Goal: Information Seeking & Learning: Learn about a topic

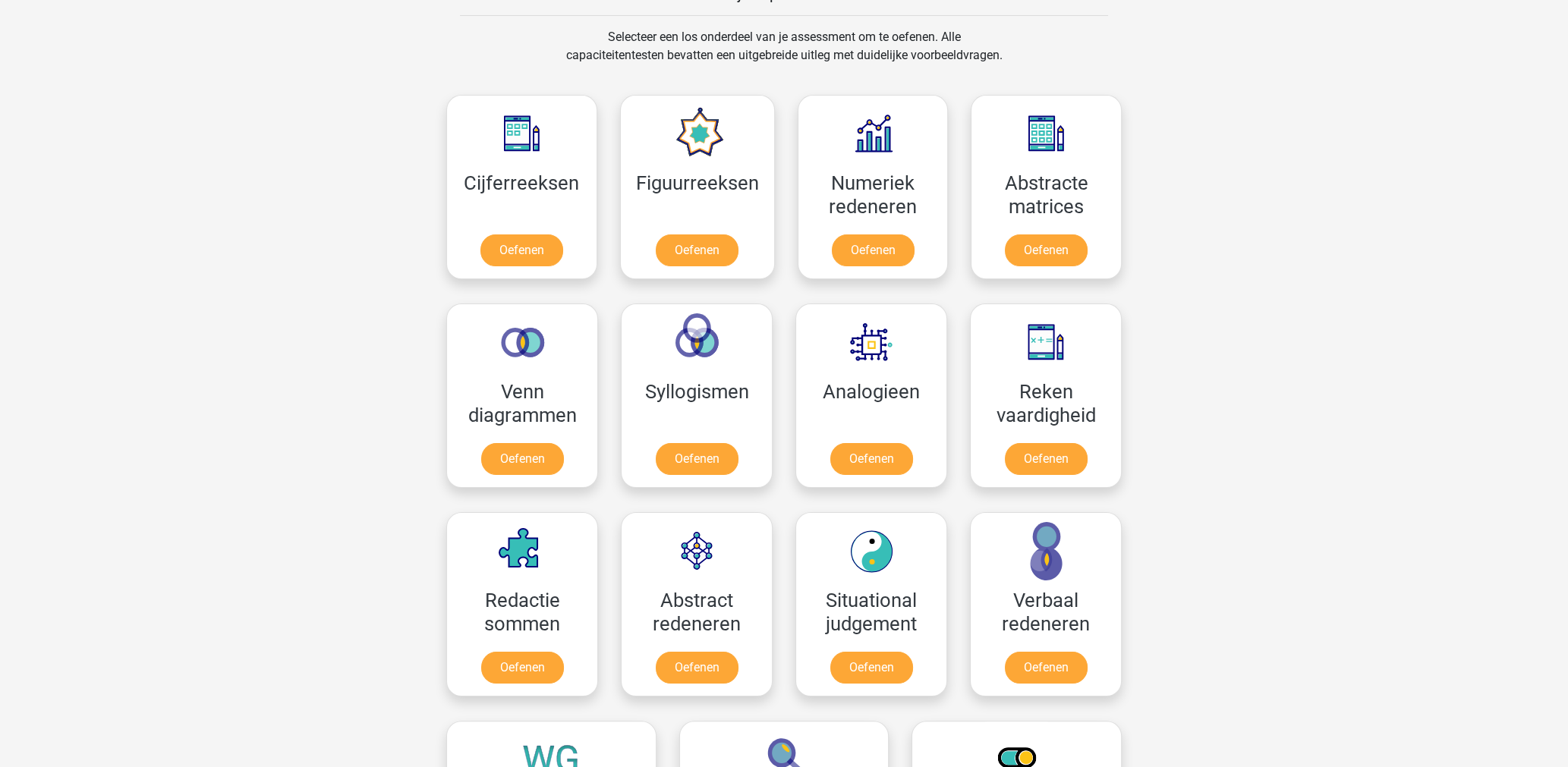
scroll to position [587, 0]
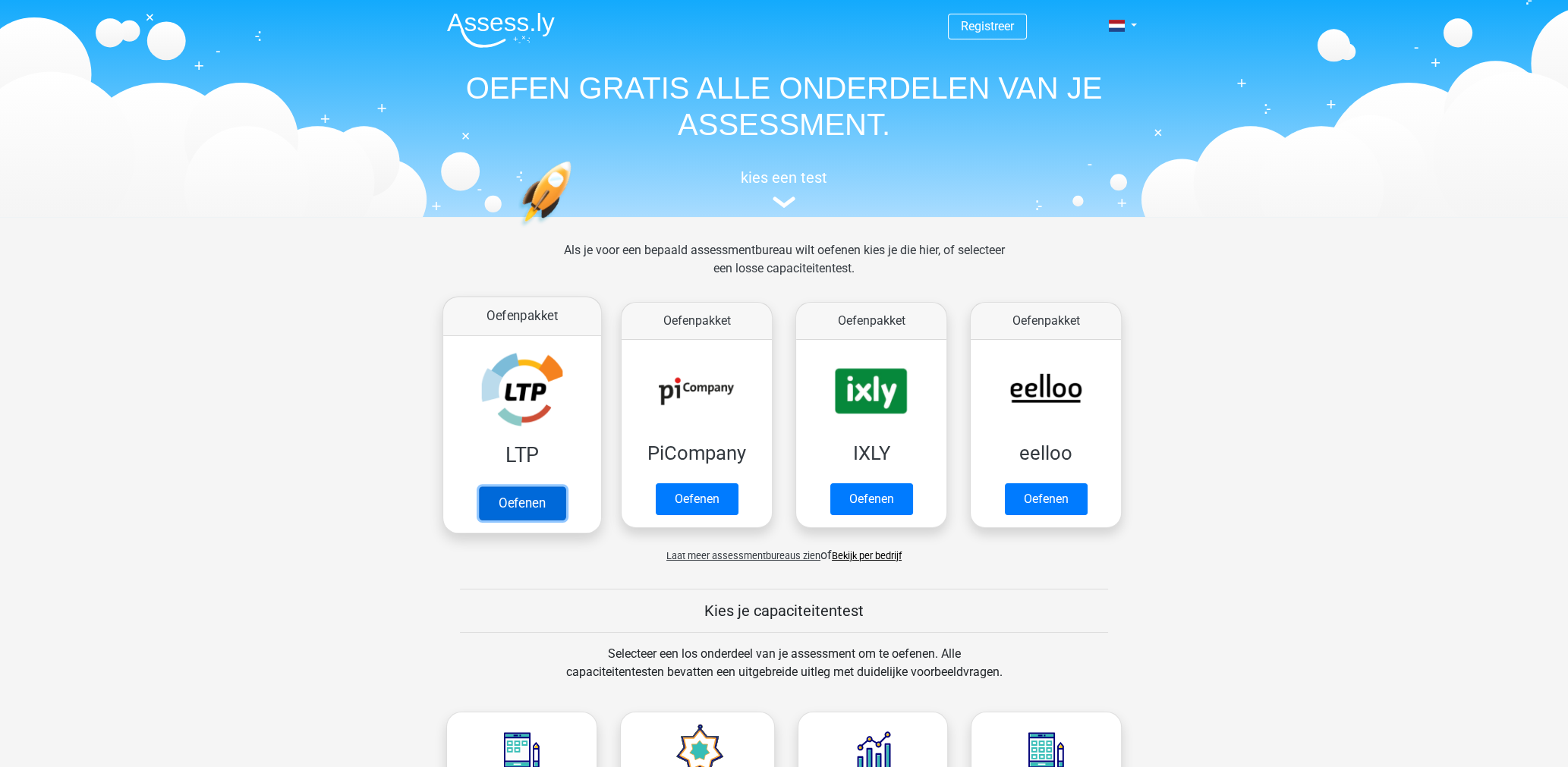
click at [551, 513] on link "Oefenen" at bounding box center [522, 503] width 87 height 33
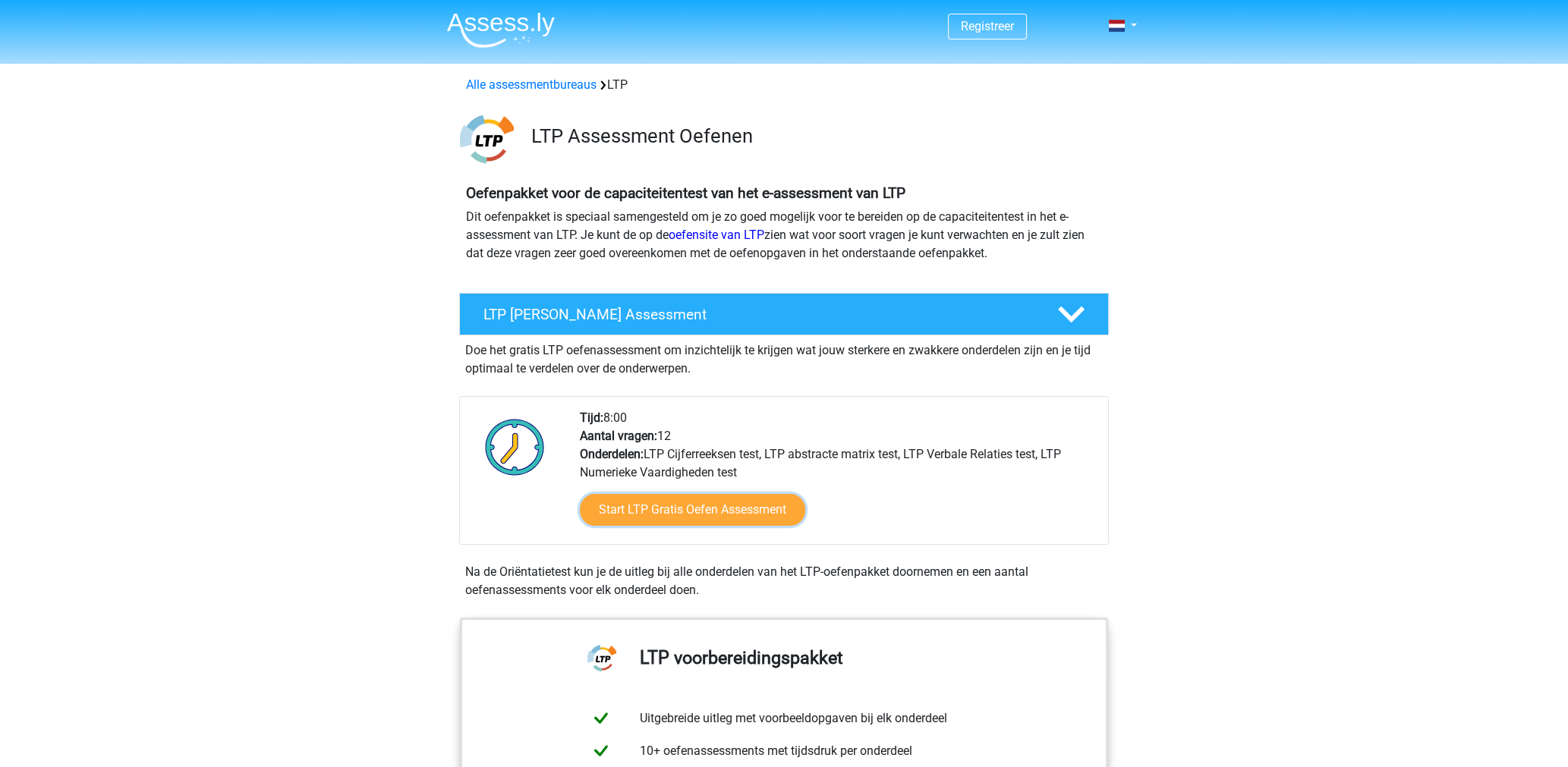
click at [692, 517] on link "Start LTP Gratis Oefen Assessment" at bounding box center [692, 510] width 225 height 32
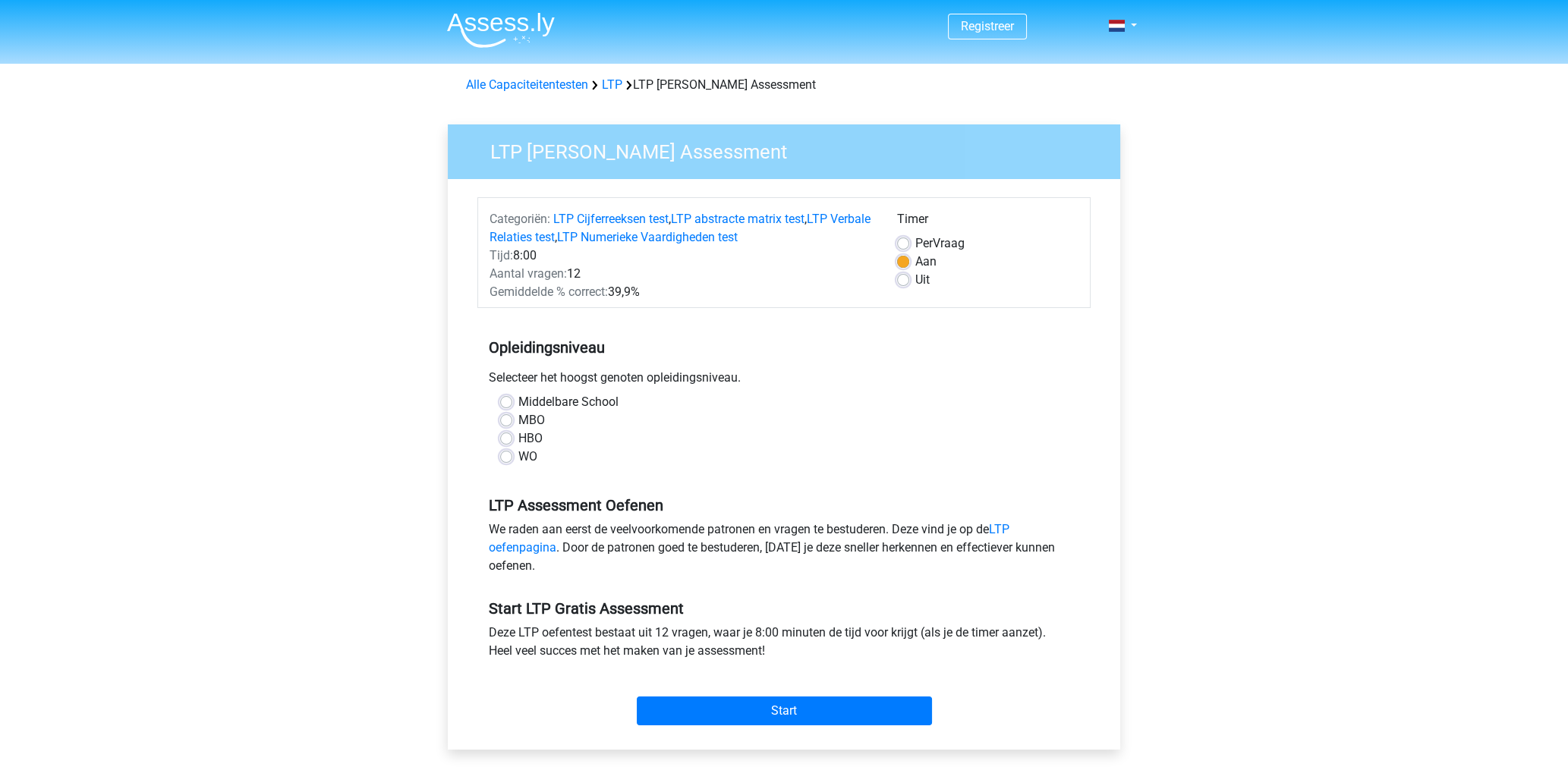
click at [518, 402] on label "Middelbare School" at bounding box center [568, 401] width 100 height 18
click at [506, 402] on input "Middelbare School" at bounding box center [506, 400] width 12 height 15
radio input "true"
click at [522, 412] on label "MBO" at bounding box center [532, 420] width 27 height 18
click at [513, 412] on input "MBO" at bounding box center [506, 419] width 12 height 15
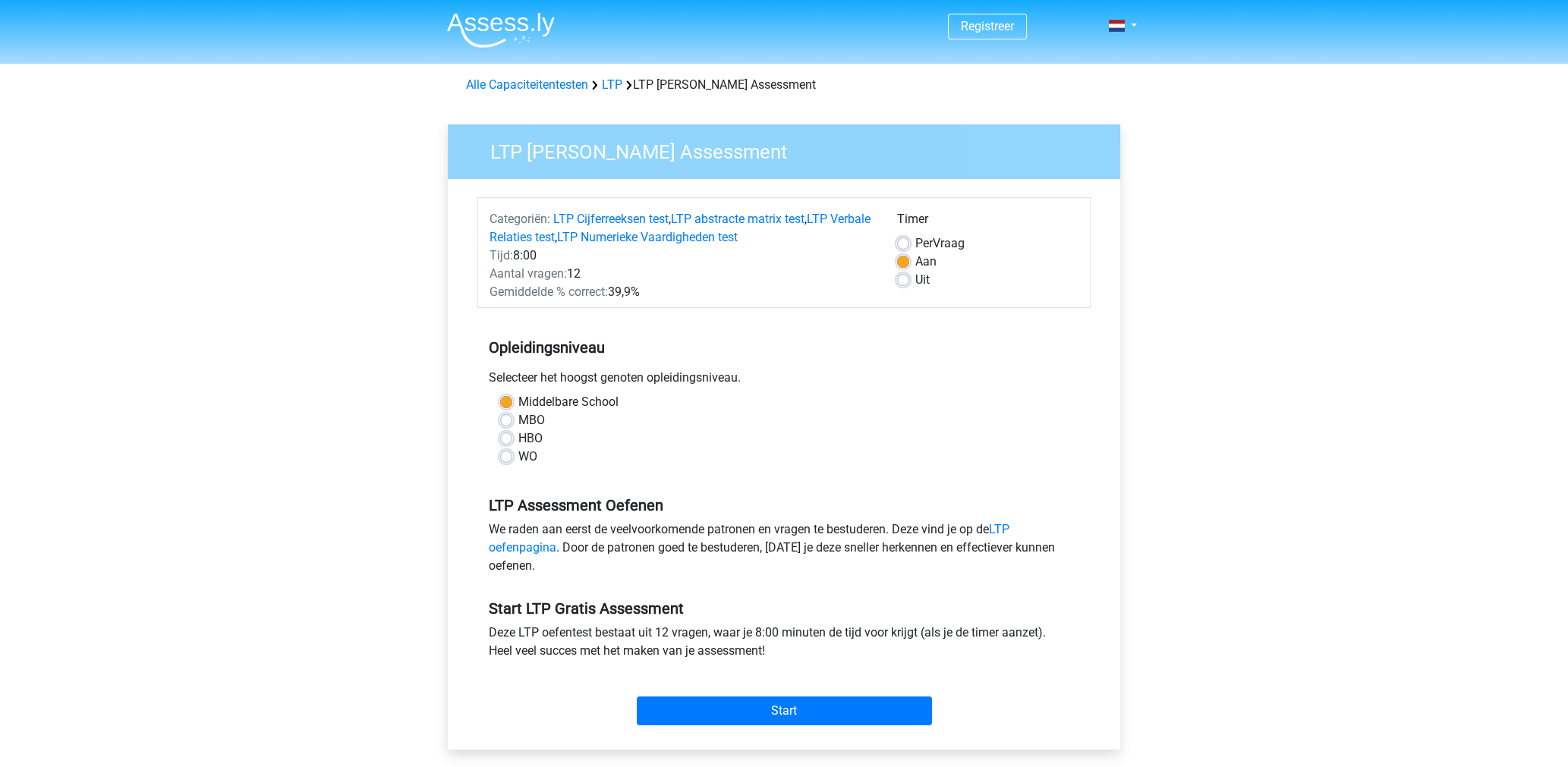
radio input "true"
click at [730, 712] on input "Start" at bounding box center [784, 711] width 295 height 29
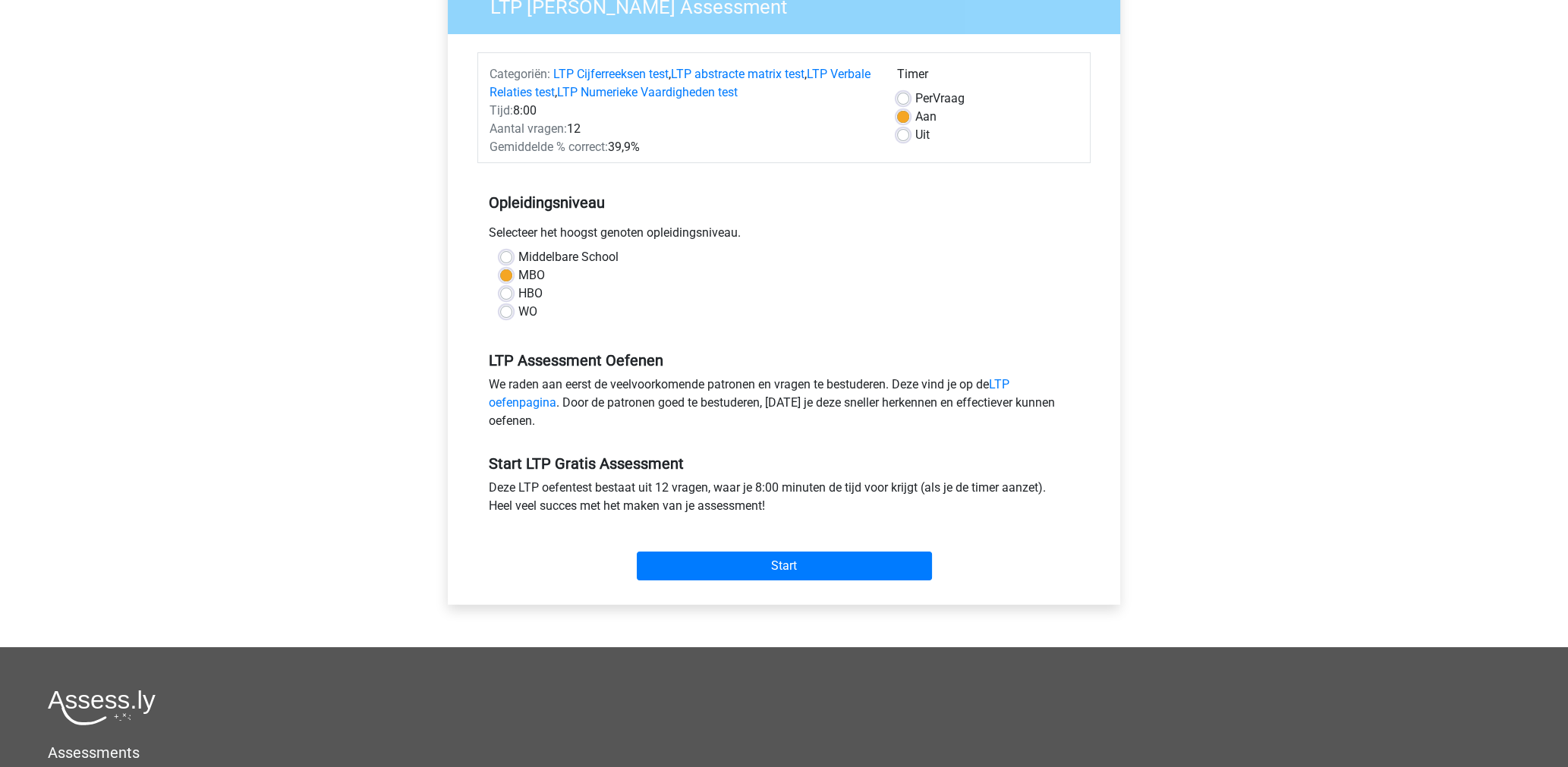
scroll to position [303, 0]
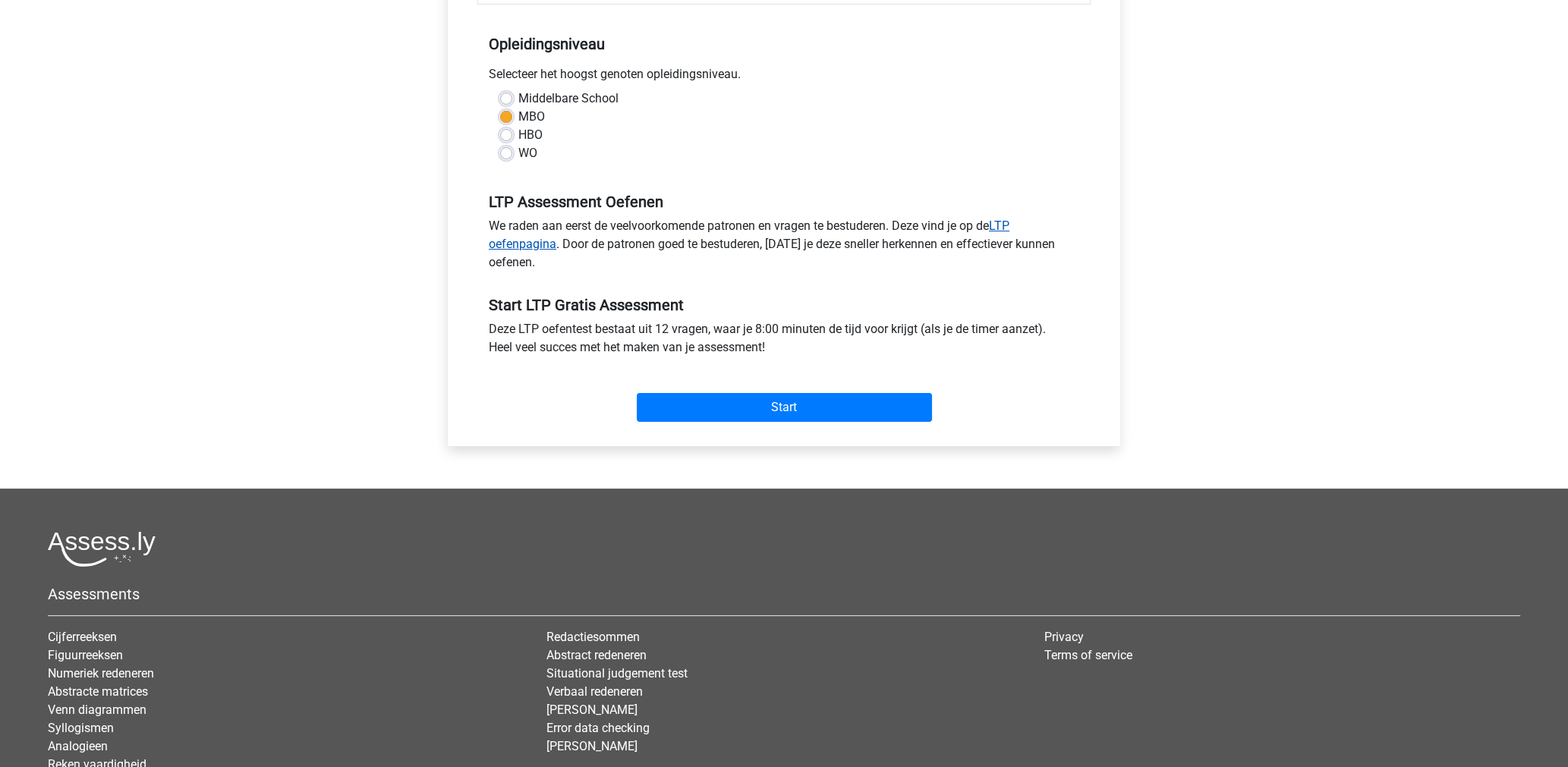
click at [531, 242] on link "LTP oefenpagina" at bounding box center [748, 235] width 520 height 32
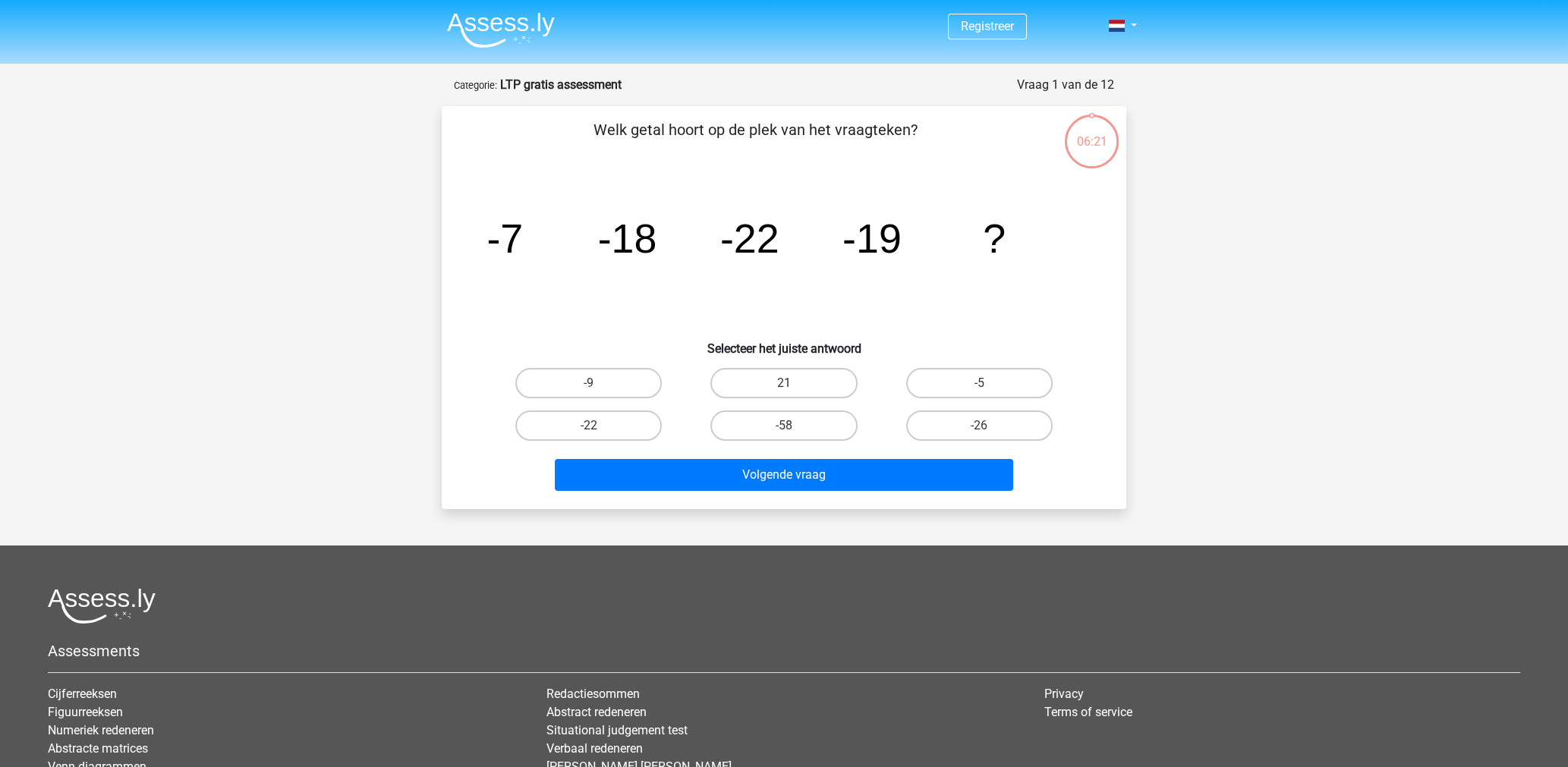
click at [1054, 151] on div "Welk getal hoort op de plek van het vraagteken? image/svg+xml -7 -18 -22 -19 ? …" at bounding box center [784, 308] width 672 height 378
click at [1103, 126] on div "06:21" at bounding box center [1092, 132] width 57 height 38
click at [1019, 221] on icon "image/svg+xml -7 -18 -22 -19 ?" at bounding box center [784, 252] width 611 height 153
click at [587, 383] on label "-9" at bounding box center [589, 383] width 146 height 30
click at [589, 383] on input "-9" at bounding box center [593, 388] width 10 height 10
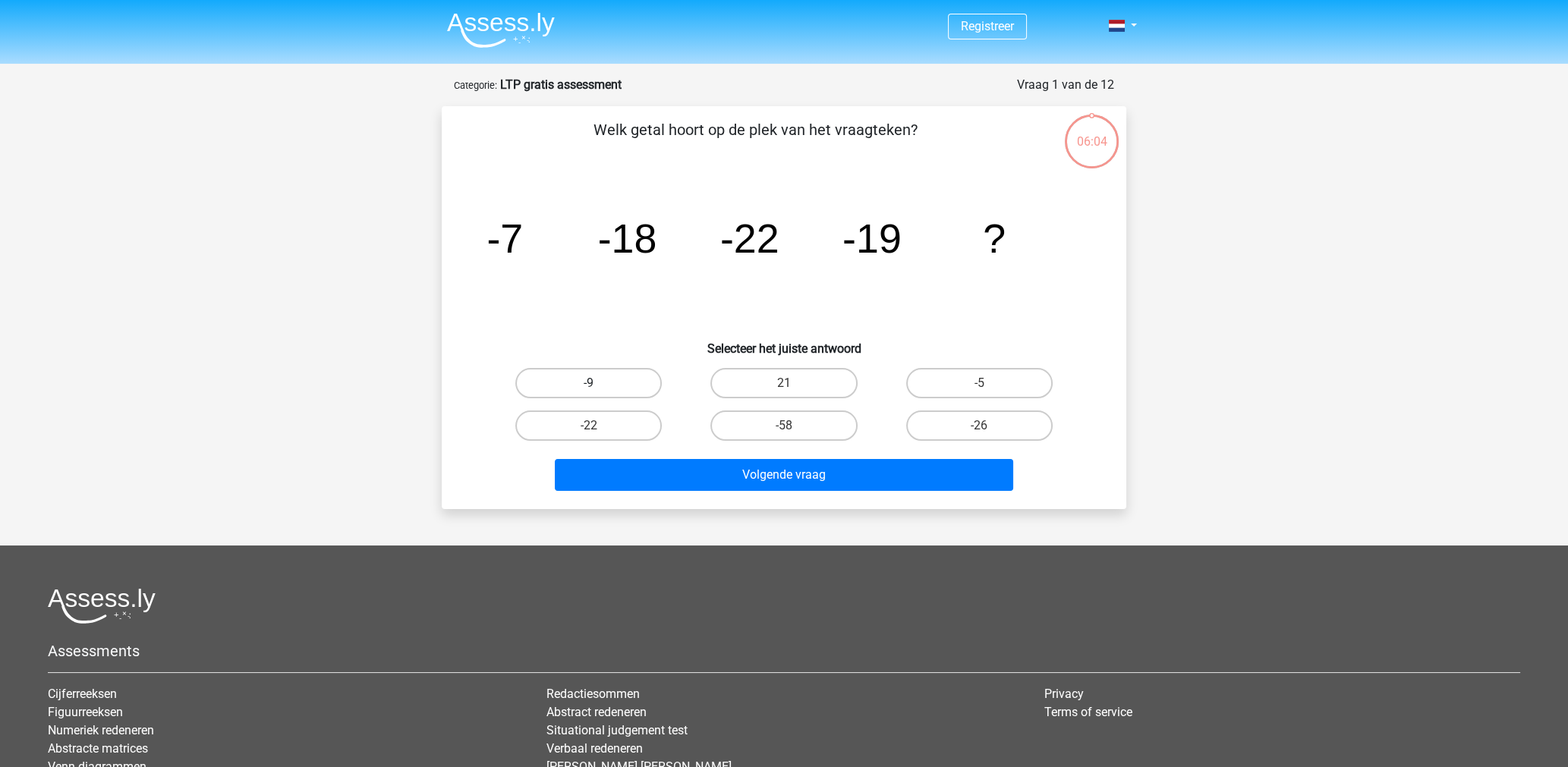
radio input "true"
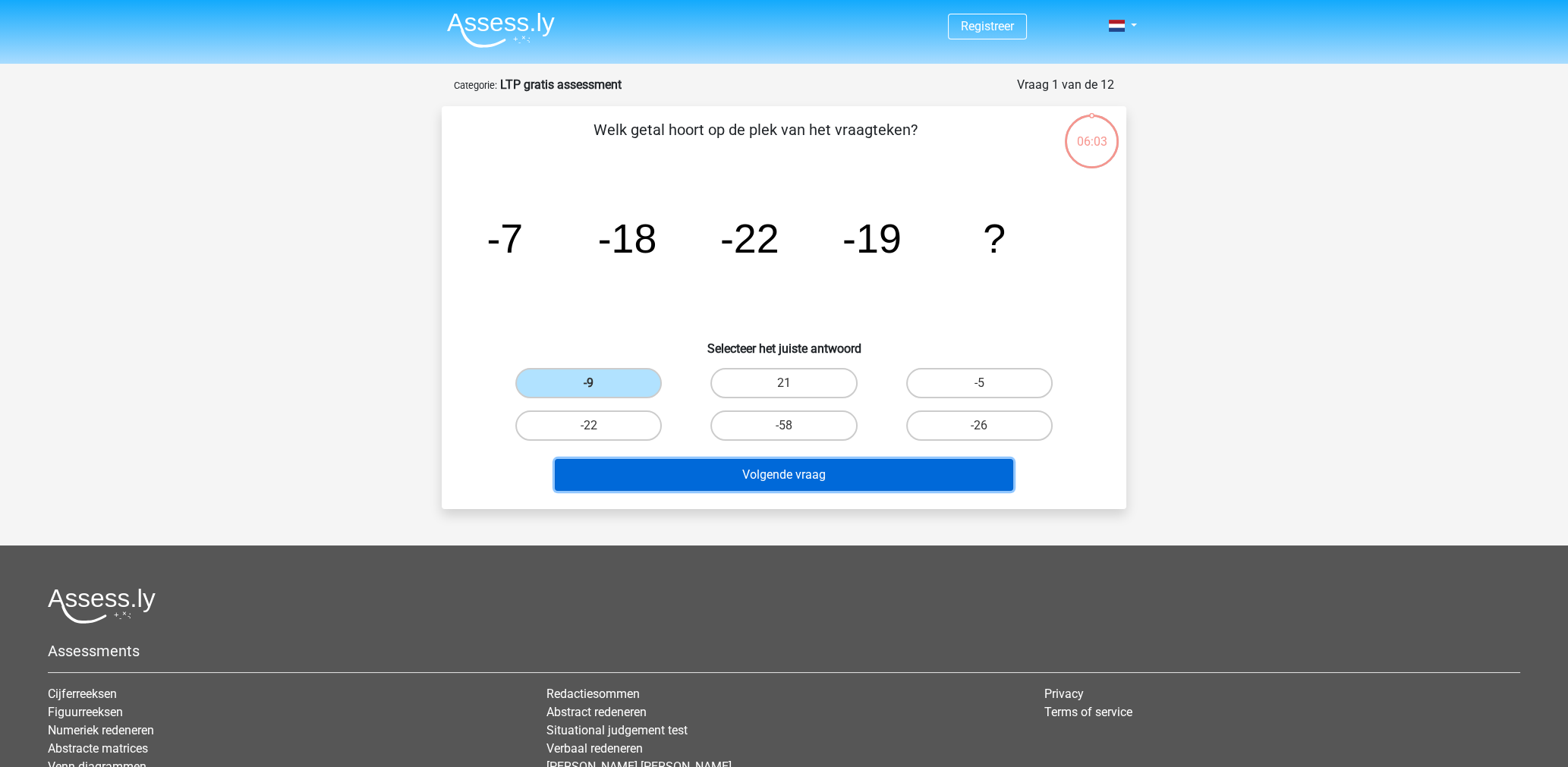
click at [748, 471] on button "Volgende vraag" at bounding box center [784, 475] width 459 height 32
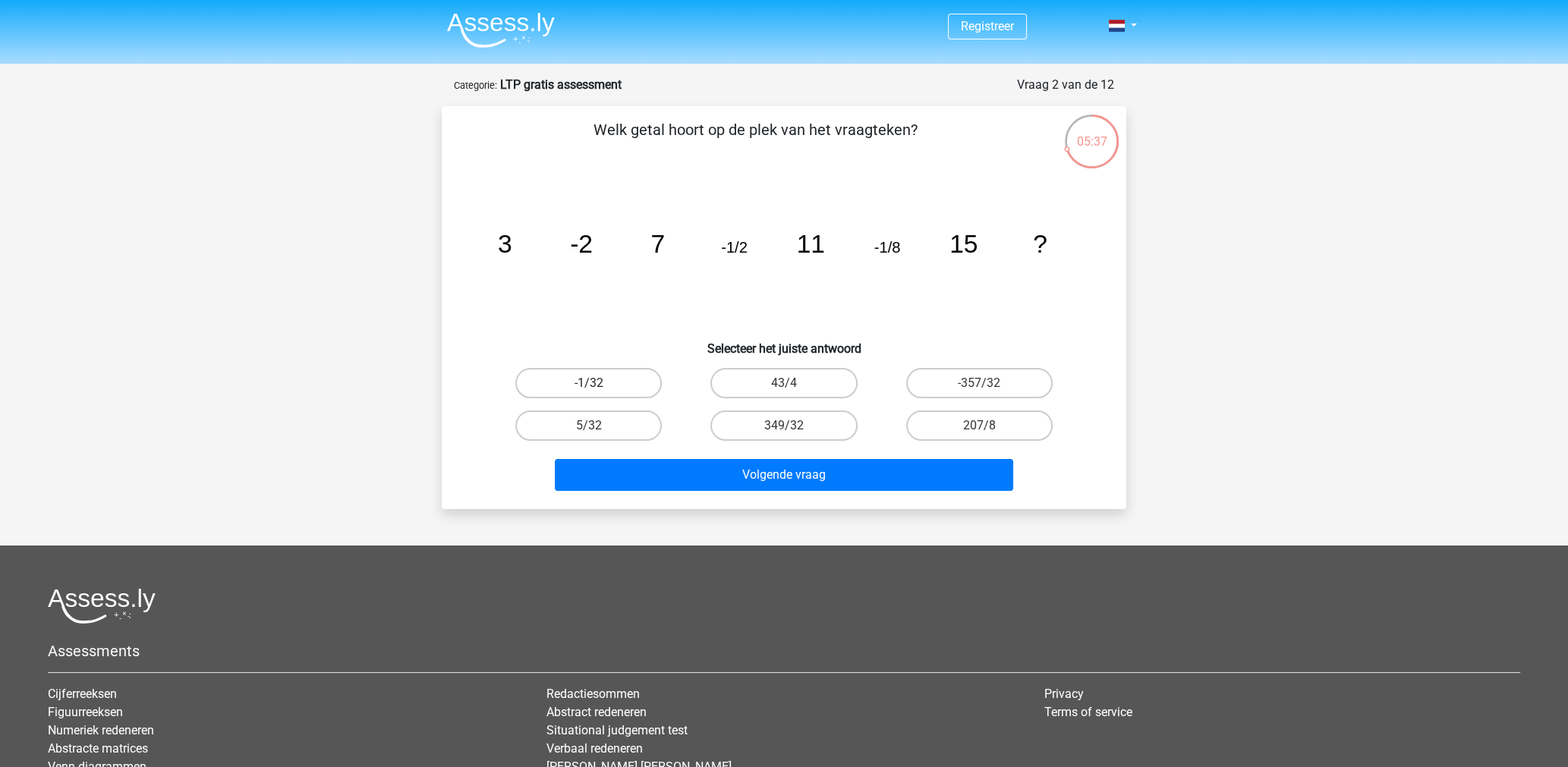
click at [629, 383] on label "-1/32" at bounding box center [589, 383] width 146 height 30
click at [599, 383] on input "-1/32" at bounding box center [593, 388] width 10 height 10
radio input "true"
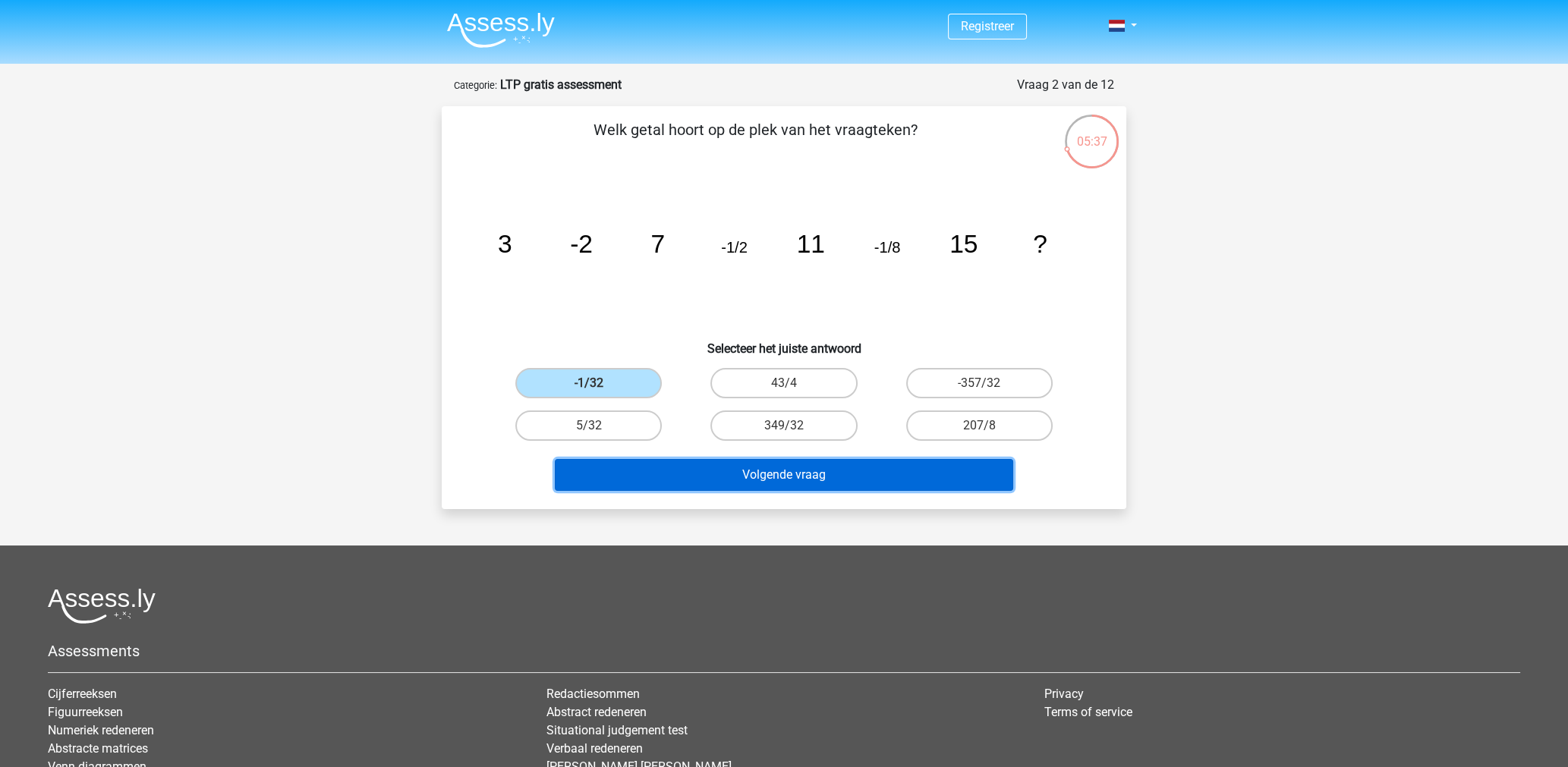
click at [728, 459] on button "Volgende vraag" at bounding box center [784, 475] width 459 height 32
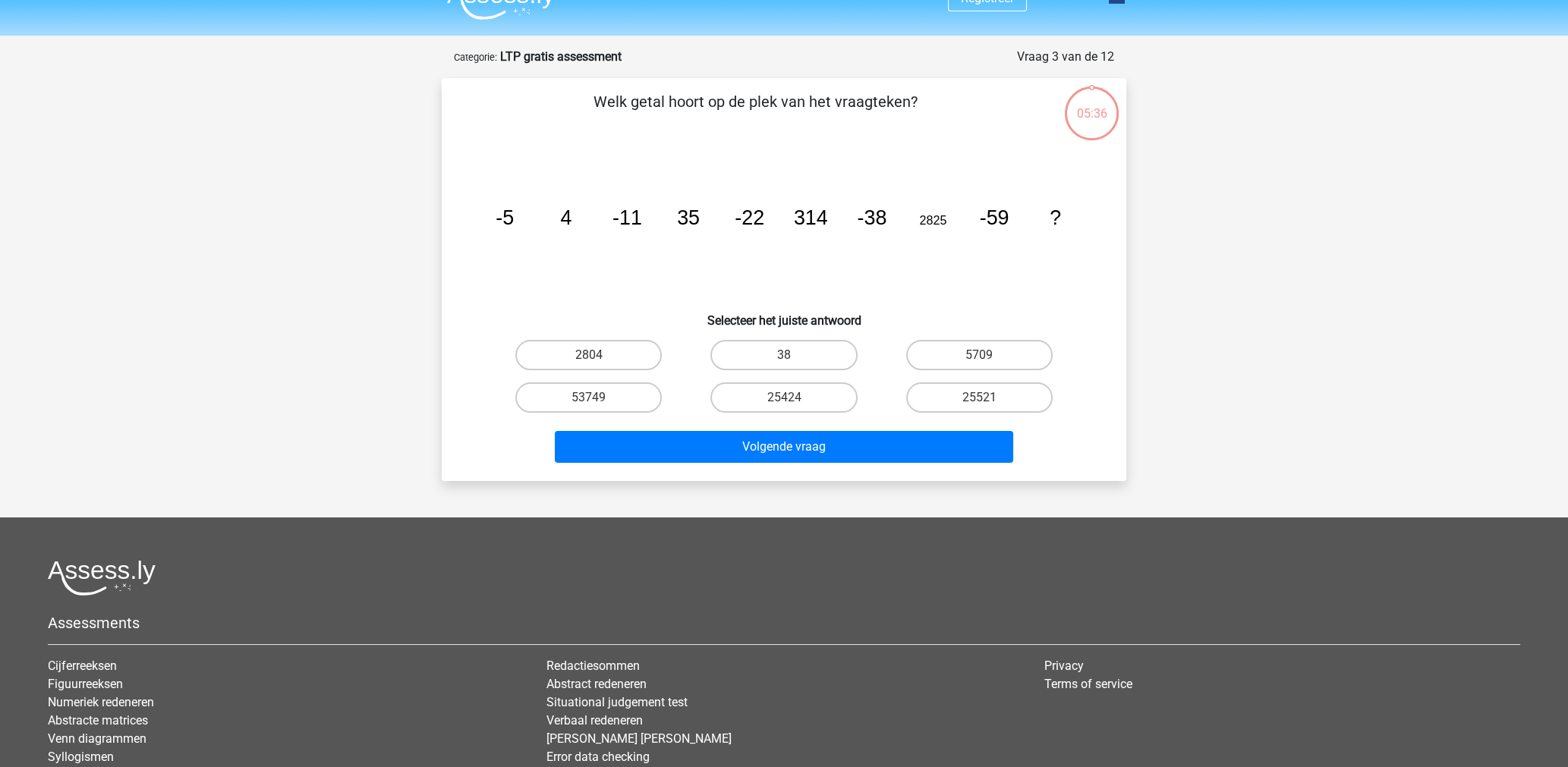
scroll to position [76, 0]
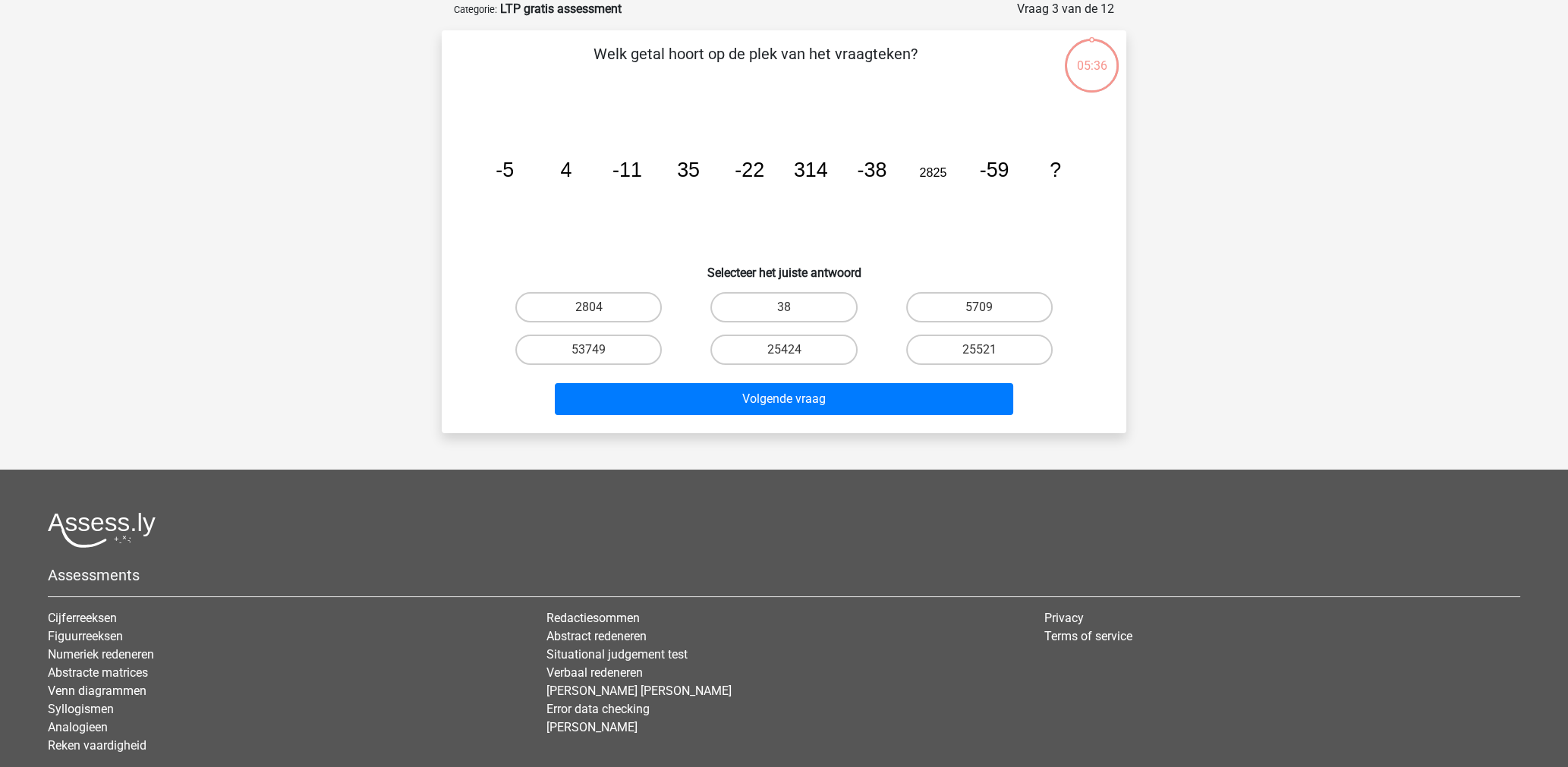
click at [785, 357] on input "25424" at bounding box center [788, 355] width 10 height 10
radio input "true"
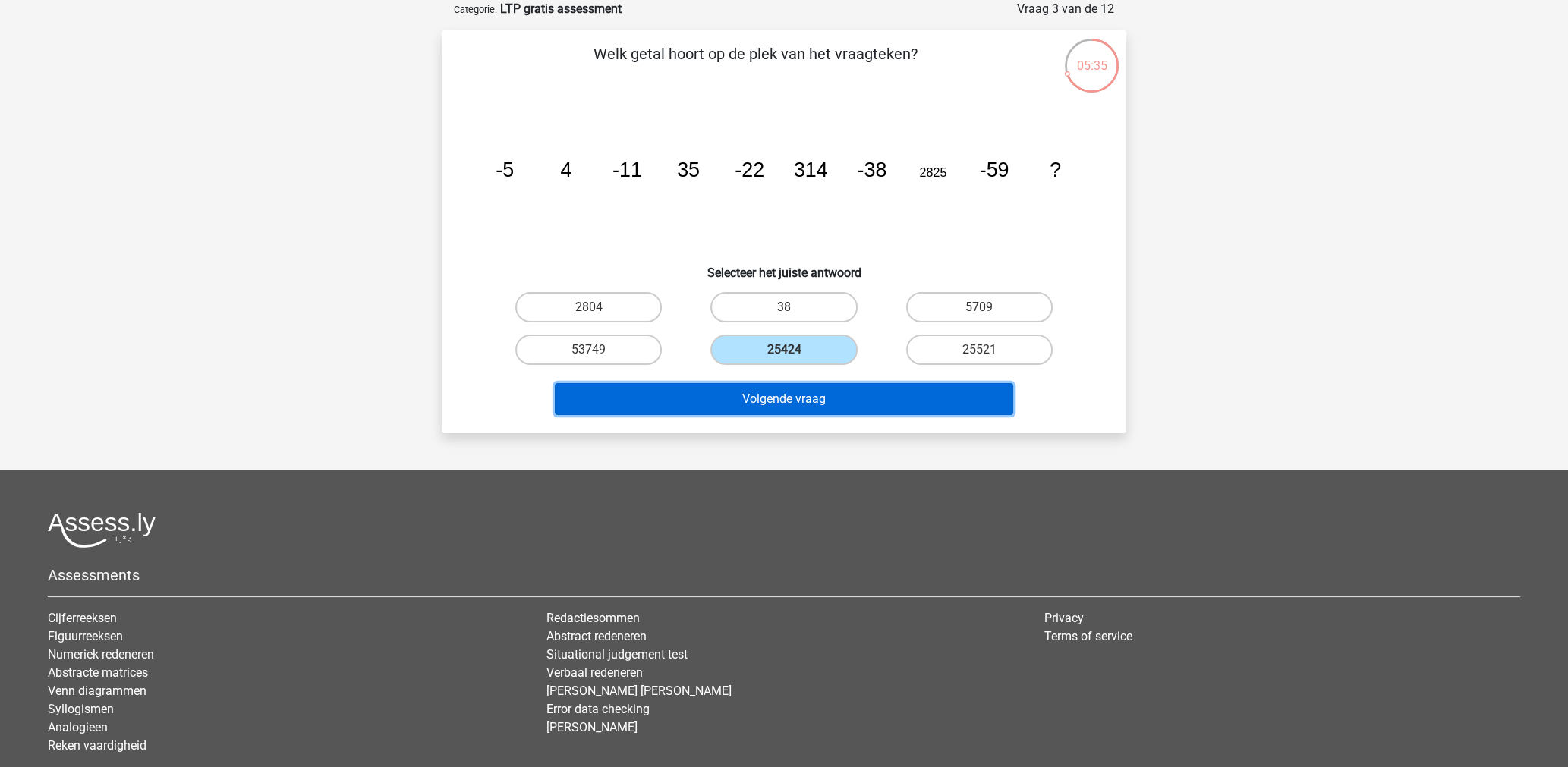
click at [776, 405] on button "Volgende vraag" at bounding box center [784, 399] width 459 height 32
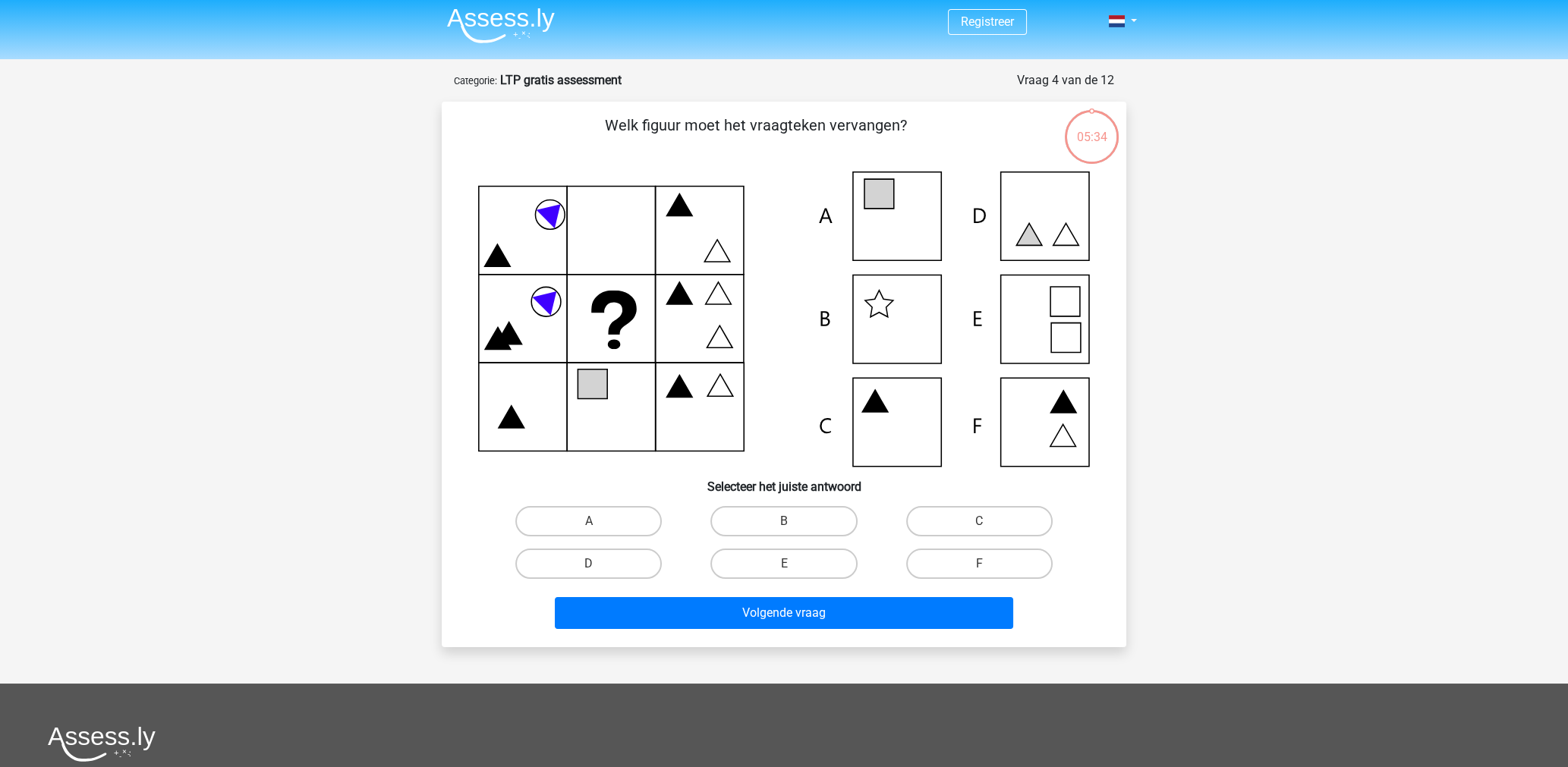
scroll to position [0, 0]
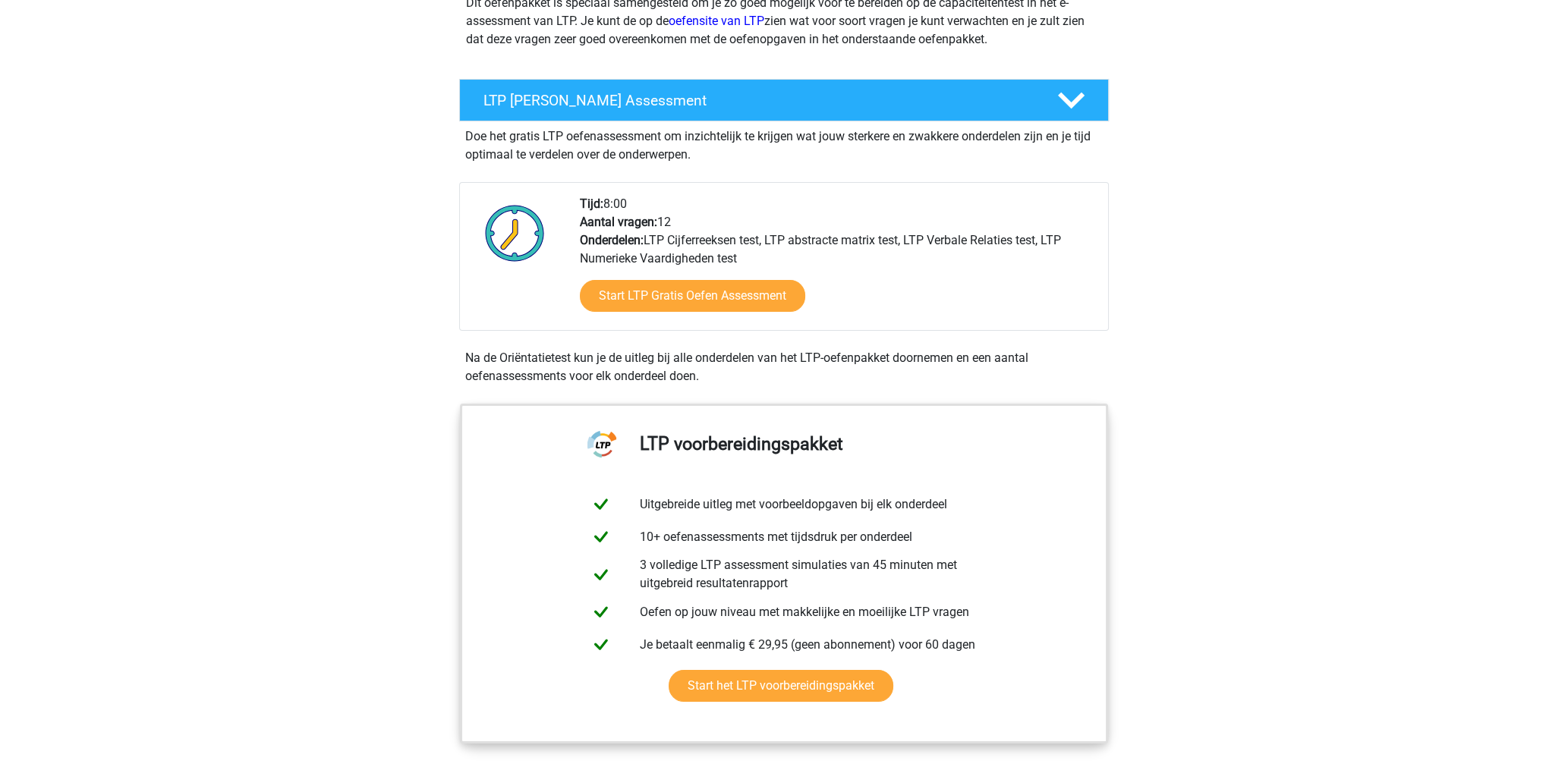
scroll to position [227, 0]
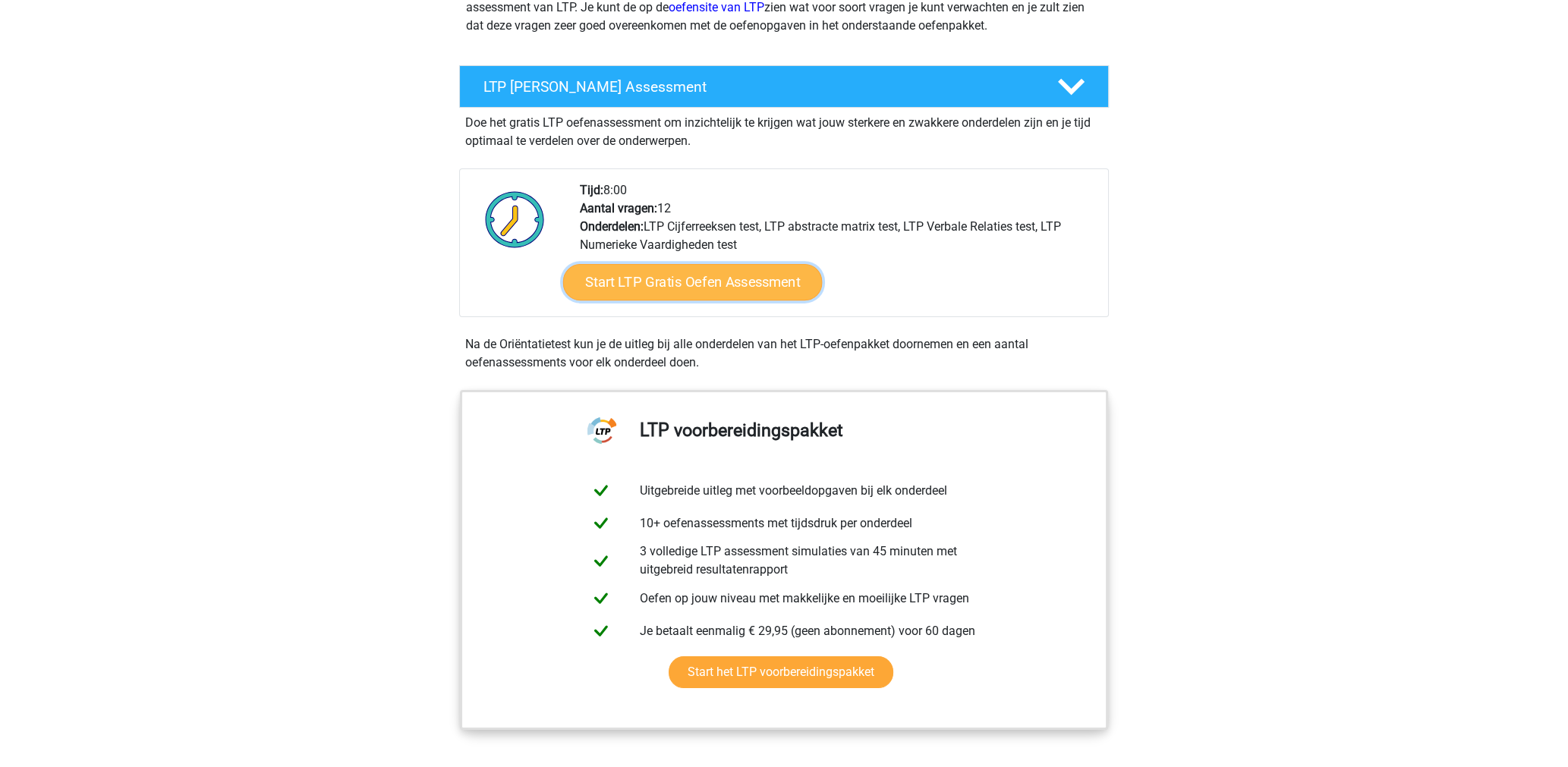
click at [669, 279] on link "Start LTP Gratis Oefen Assessment" at bounding box center [692, 282] width 260 height 36
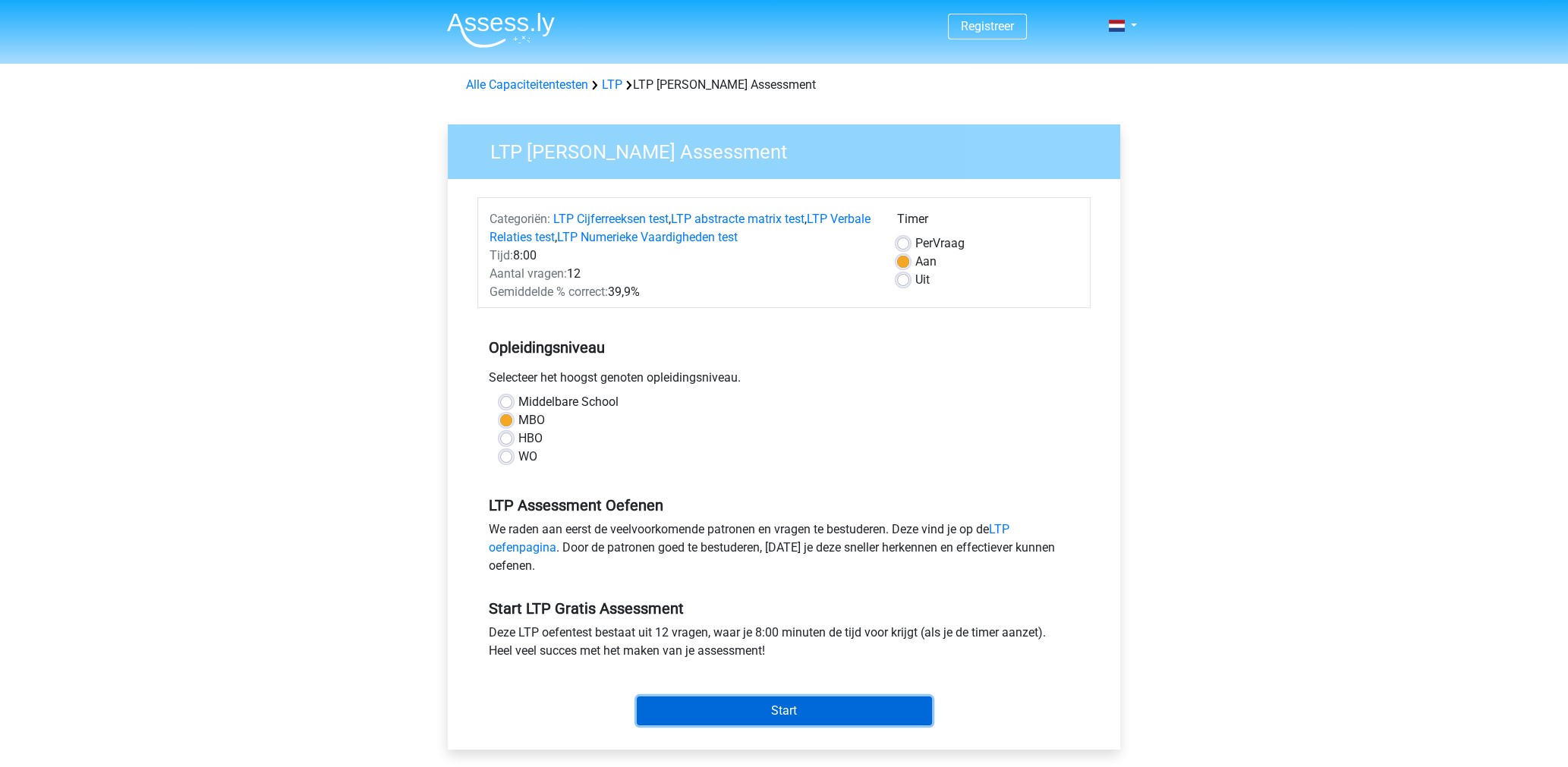
click at [772, 712] on input "Start" at bounding box center [784, 711] width 295 height 29
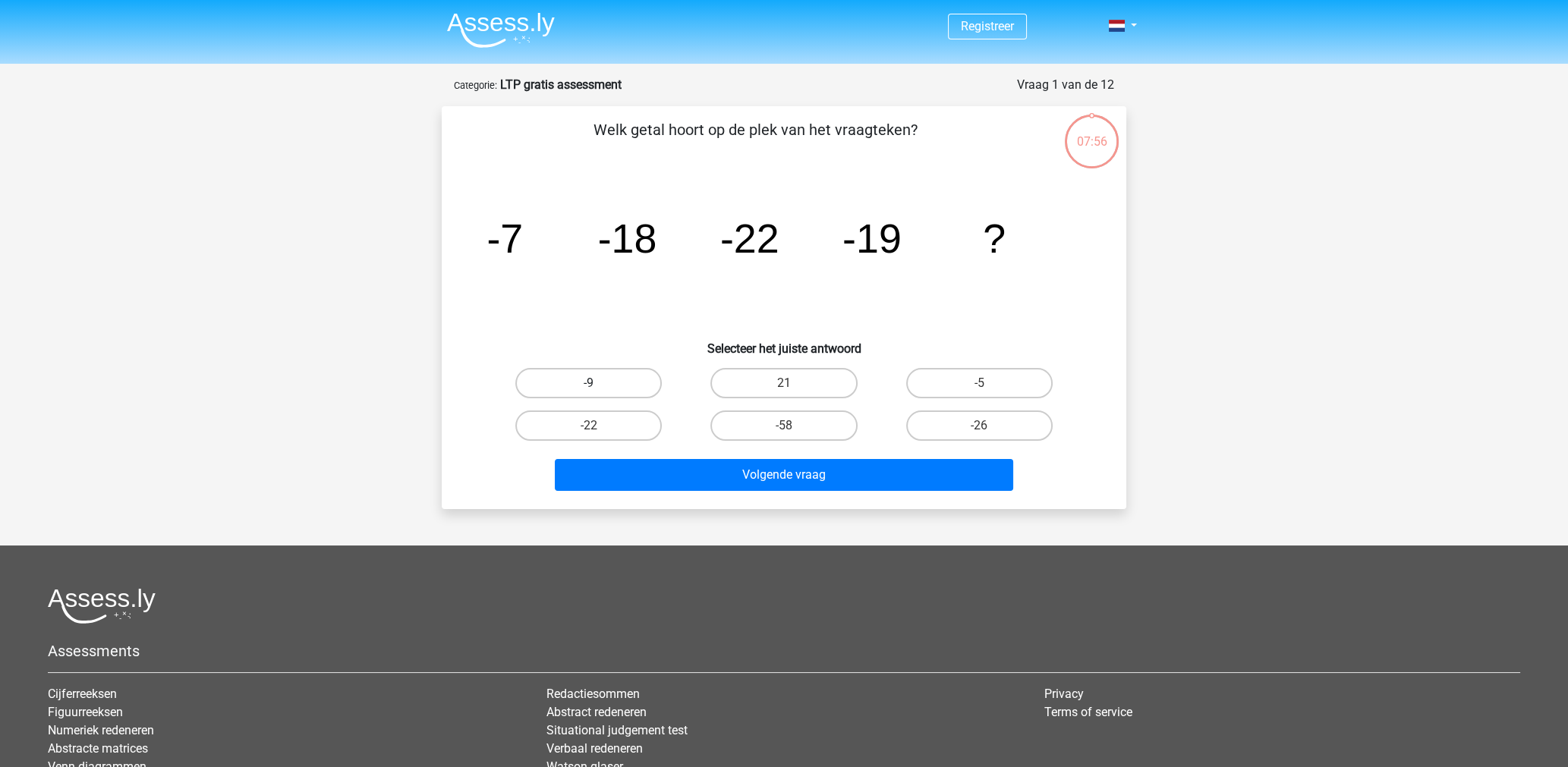
click at [585, 383] on label "-9" at bounding box center [589, 383] width 146 height 30
click at [589, 383] on input "-9" at bounding box center [593, 388] width 10 height 10
radio input "true"
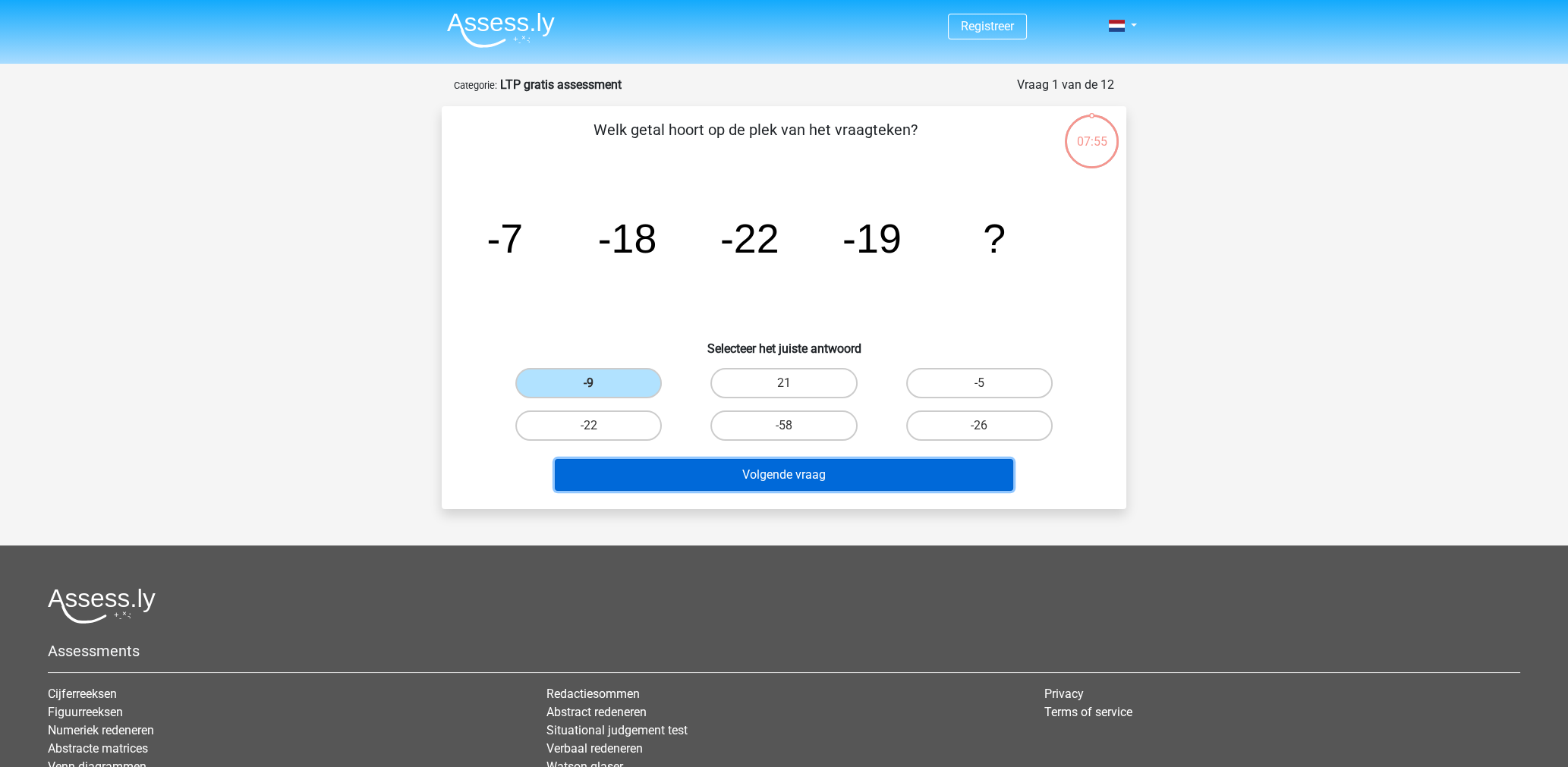
click at [699, 470] on button "Volgende vraag" at bounding box center [784, 475] width 459 height 32
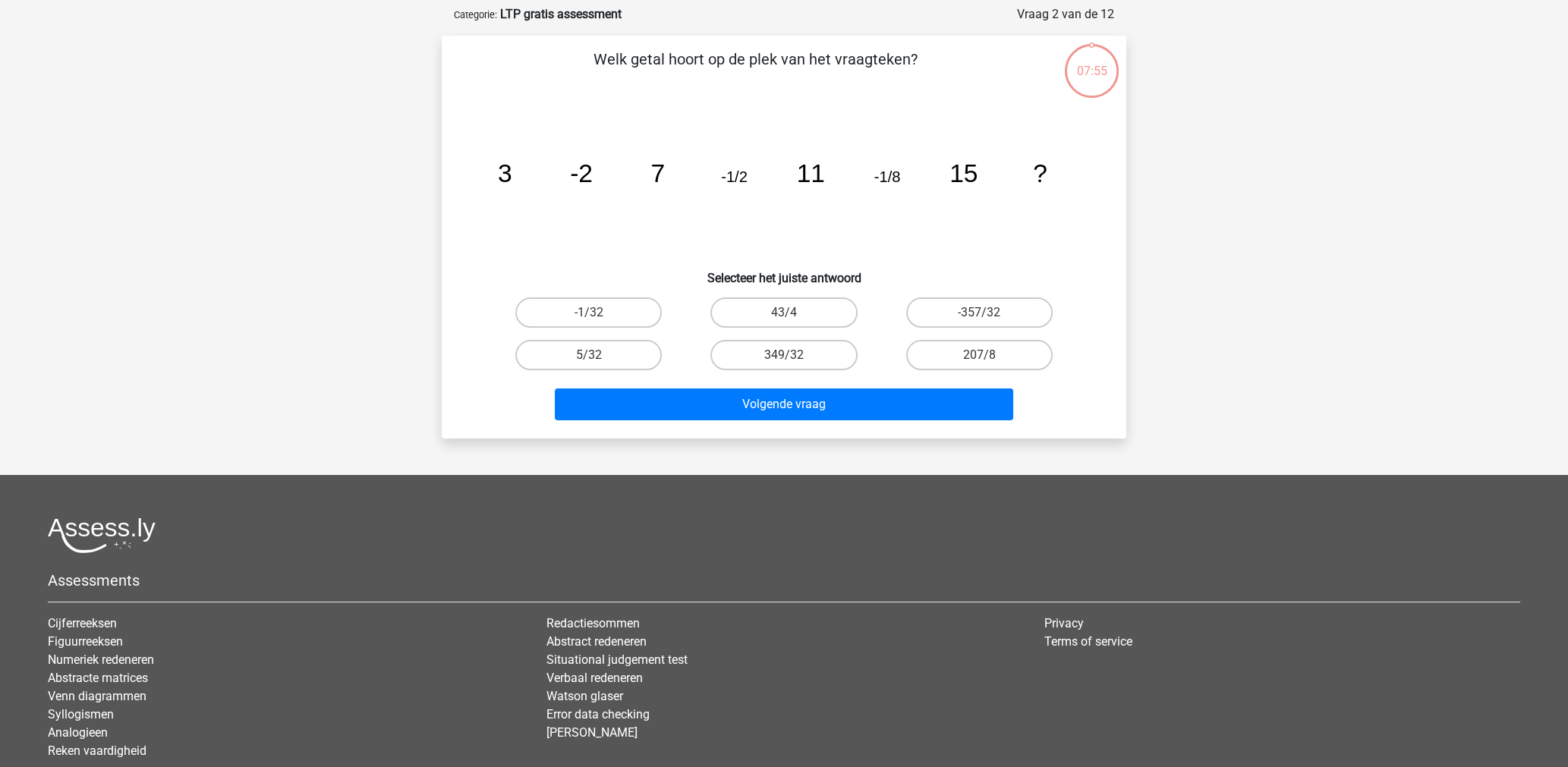
scroll to position [76, 0]
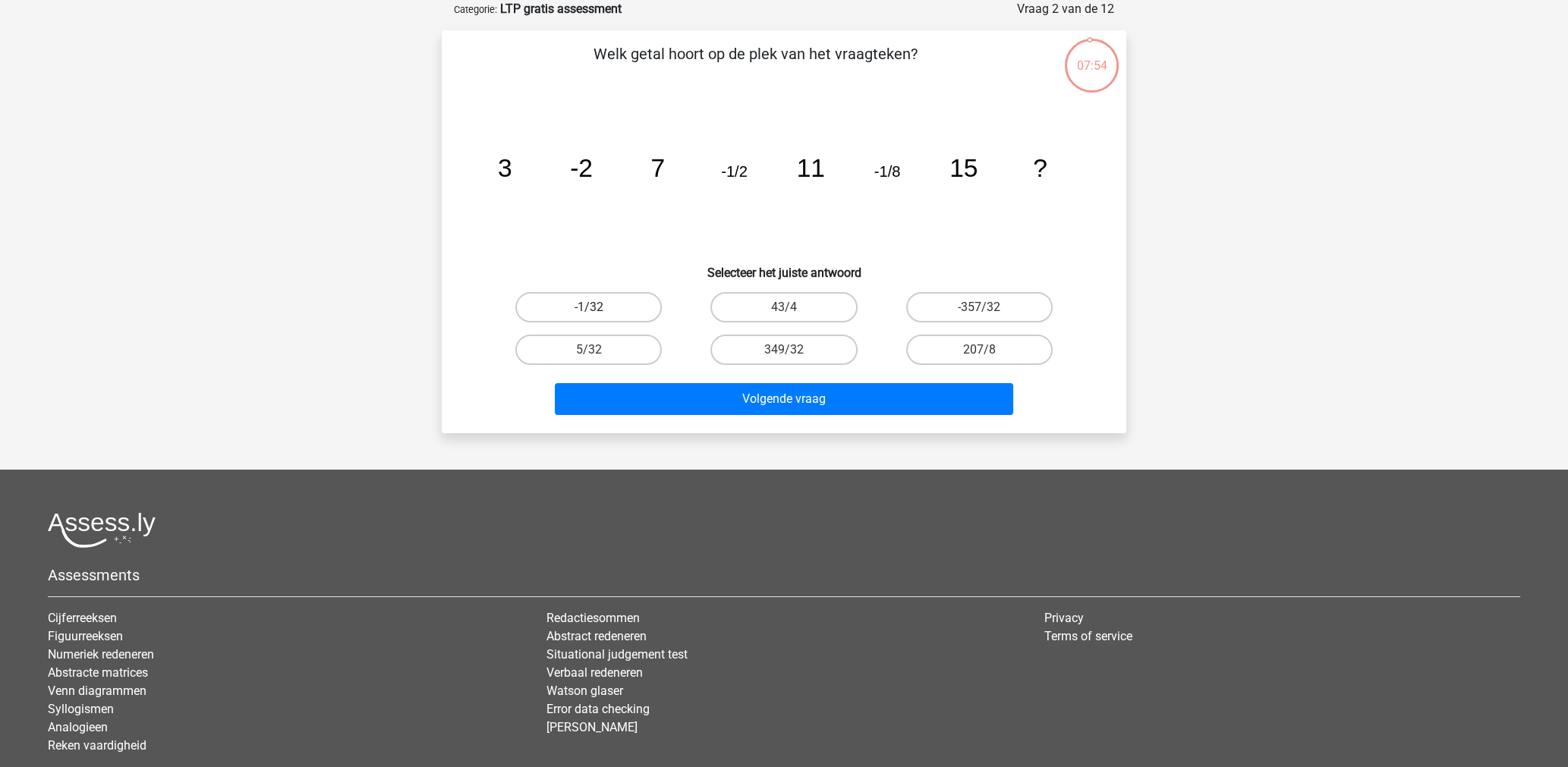
click at [577, 300] on label "-1/32" at bounding box center [589, 307] width 146 height 30
click at [589, 307] on input "-1/32" at bounding box center [593, 312] width 10 height 10
radio input "true"
click at [608, 347] on label "5/32" at bounding box center [589, 350] width 146 height 30
click at [599, 350] on input "5/32" at bounding box center [593, 355] width 10 height 10
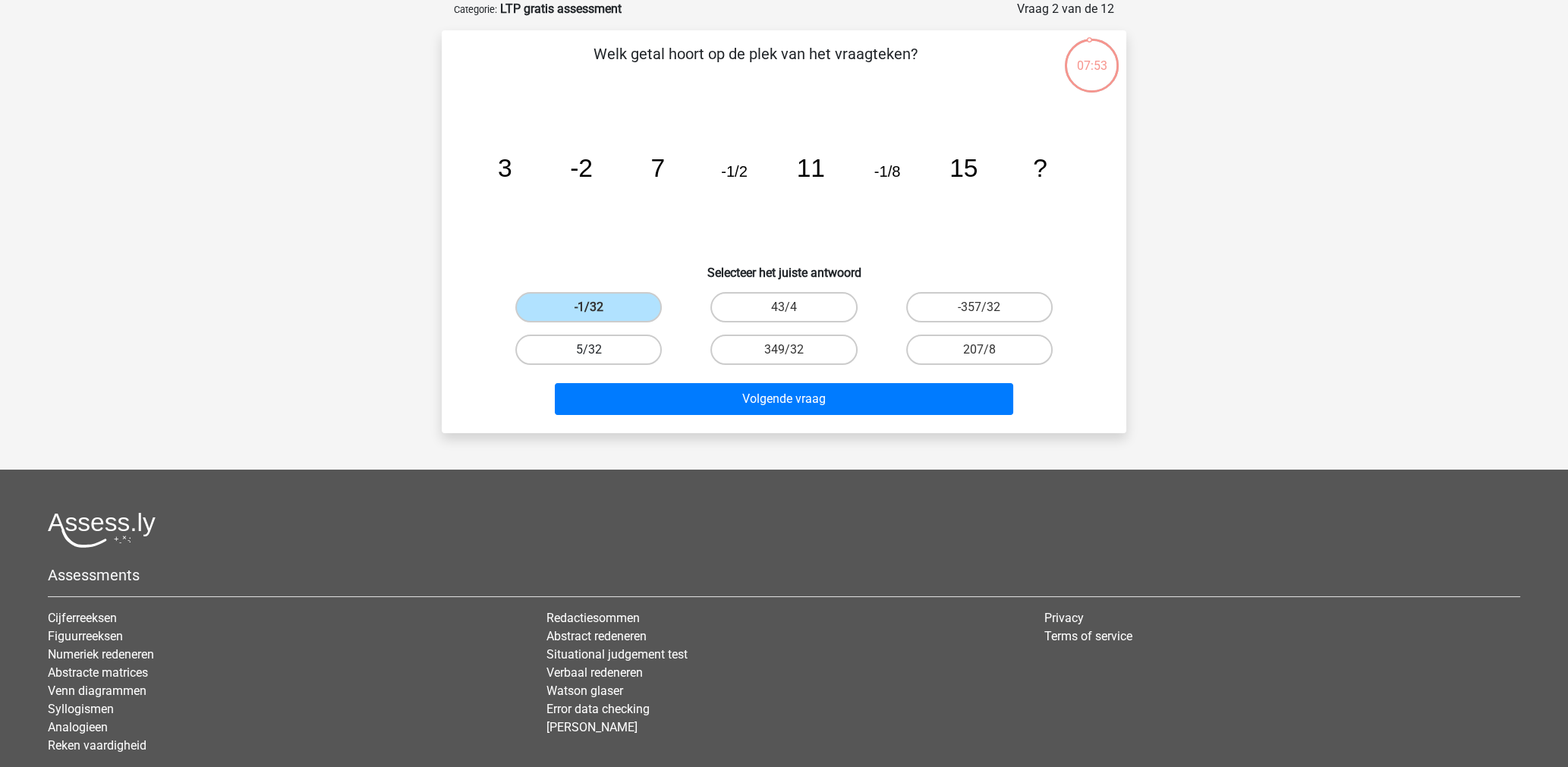
radio input "true"
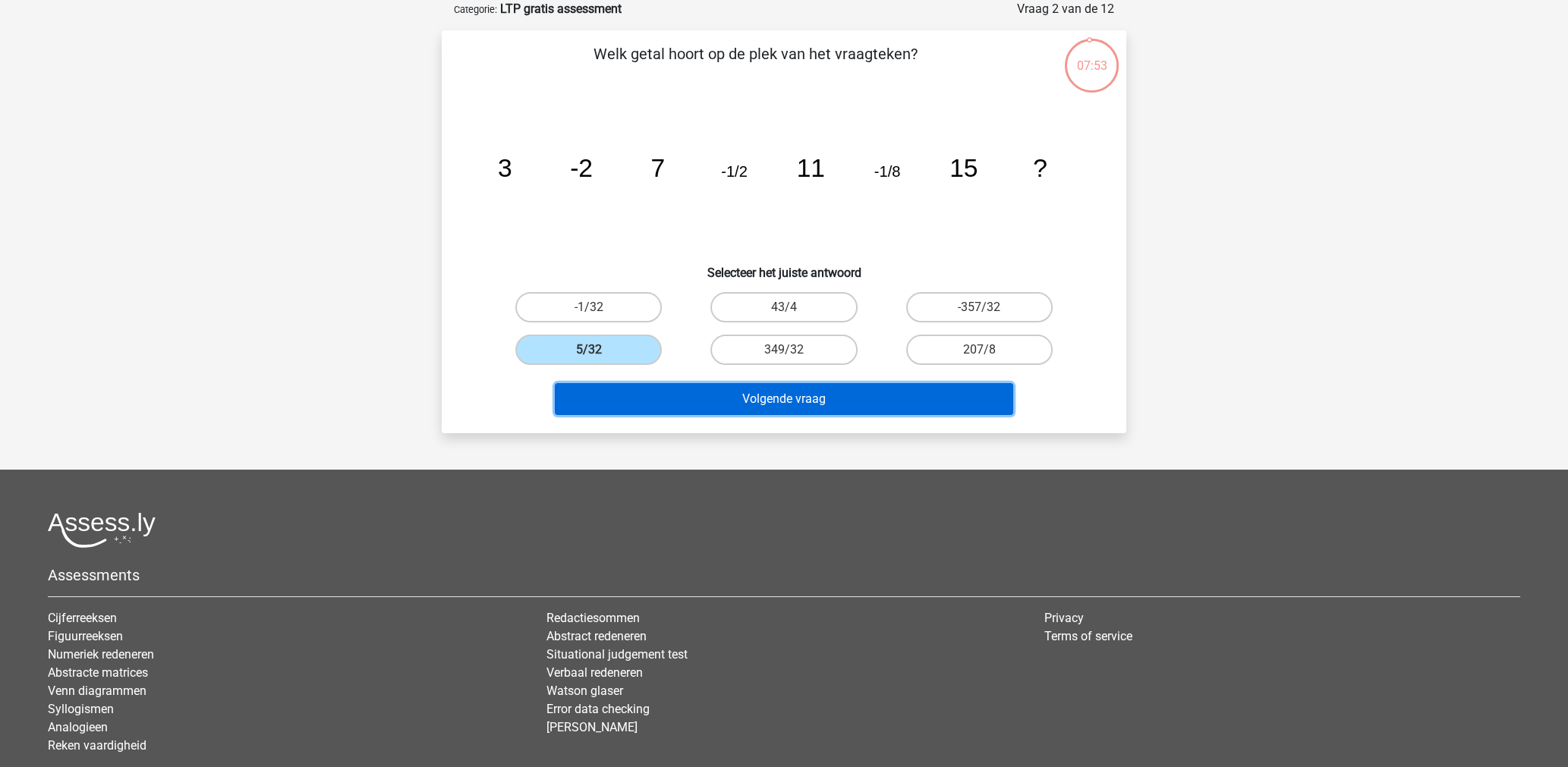
click at [709, 400] on button "Volgende vraag" at bounding box center [784, 399] width 459 height 32
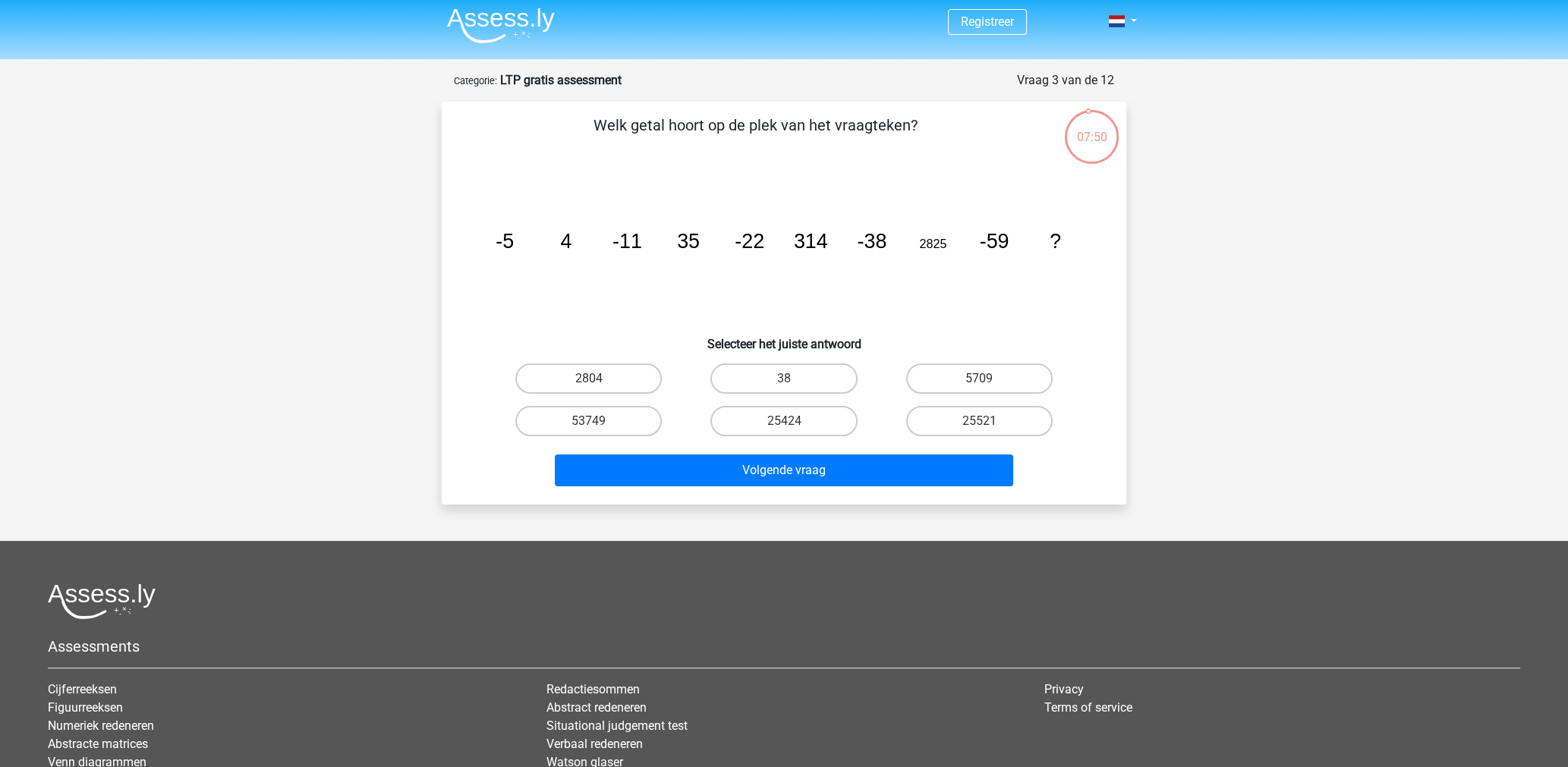
scroll to position [0, 0]
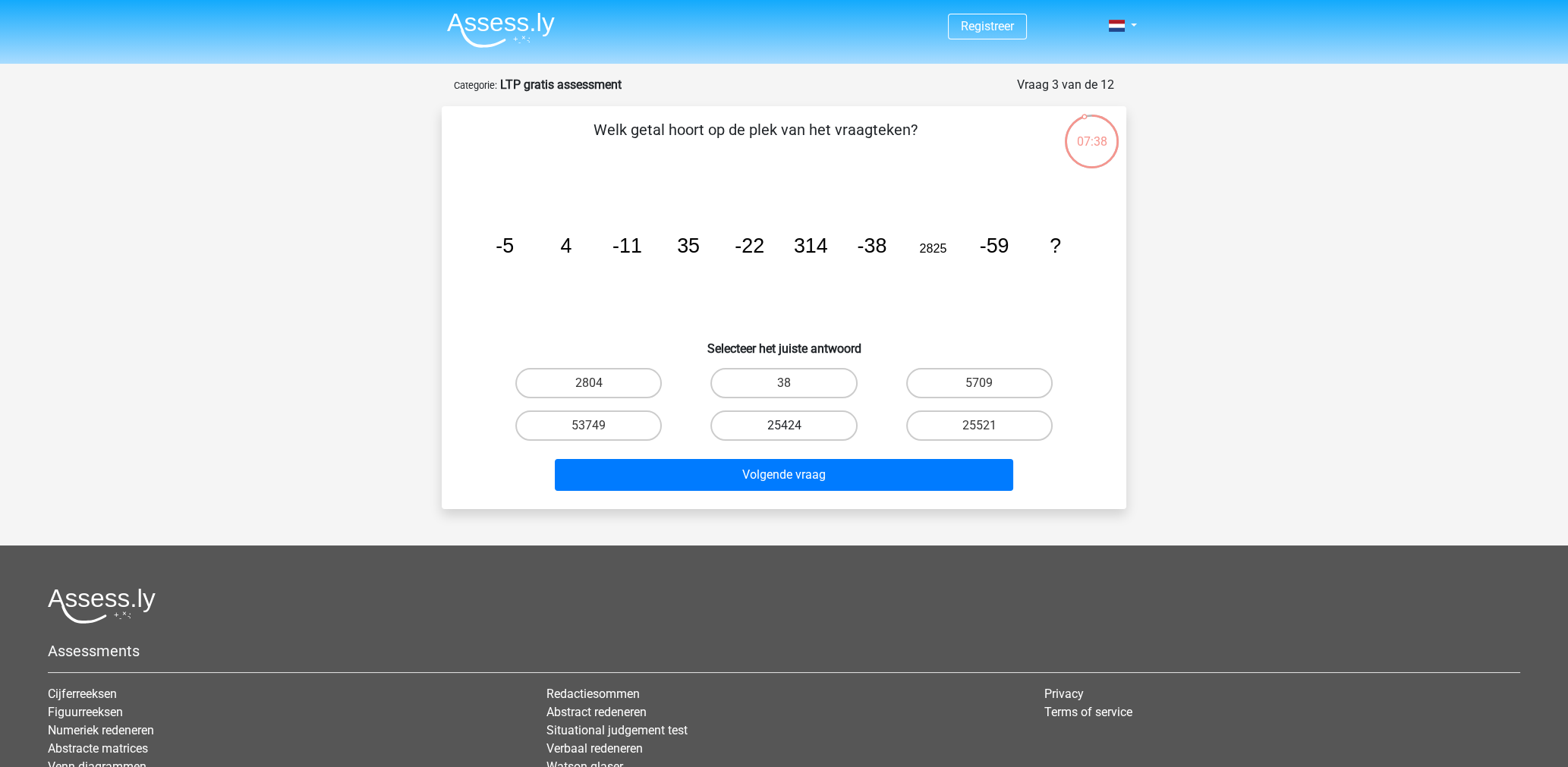
click at [810, 429] on label "25424" at bounding box center [784, 426] width 146 height 30
click at [794, 429] on input "25424" at bounding box center [788, 431] width 10 height 10
radio input "true"
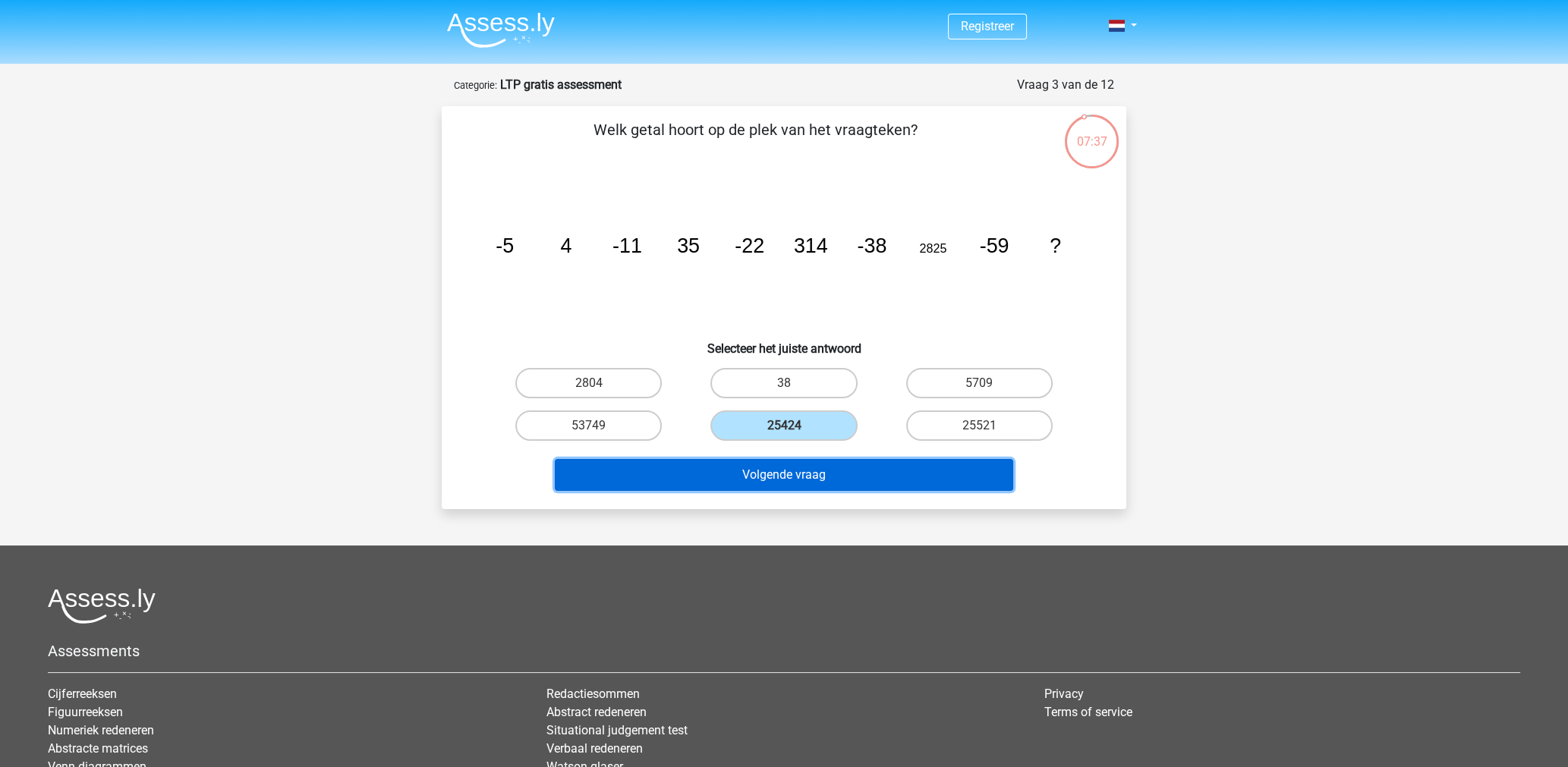
click at [746, 471] on button "Volgende vraag" at bounding box center [784, 475] width 459 height 32
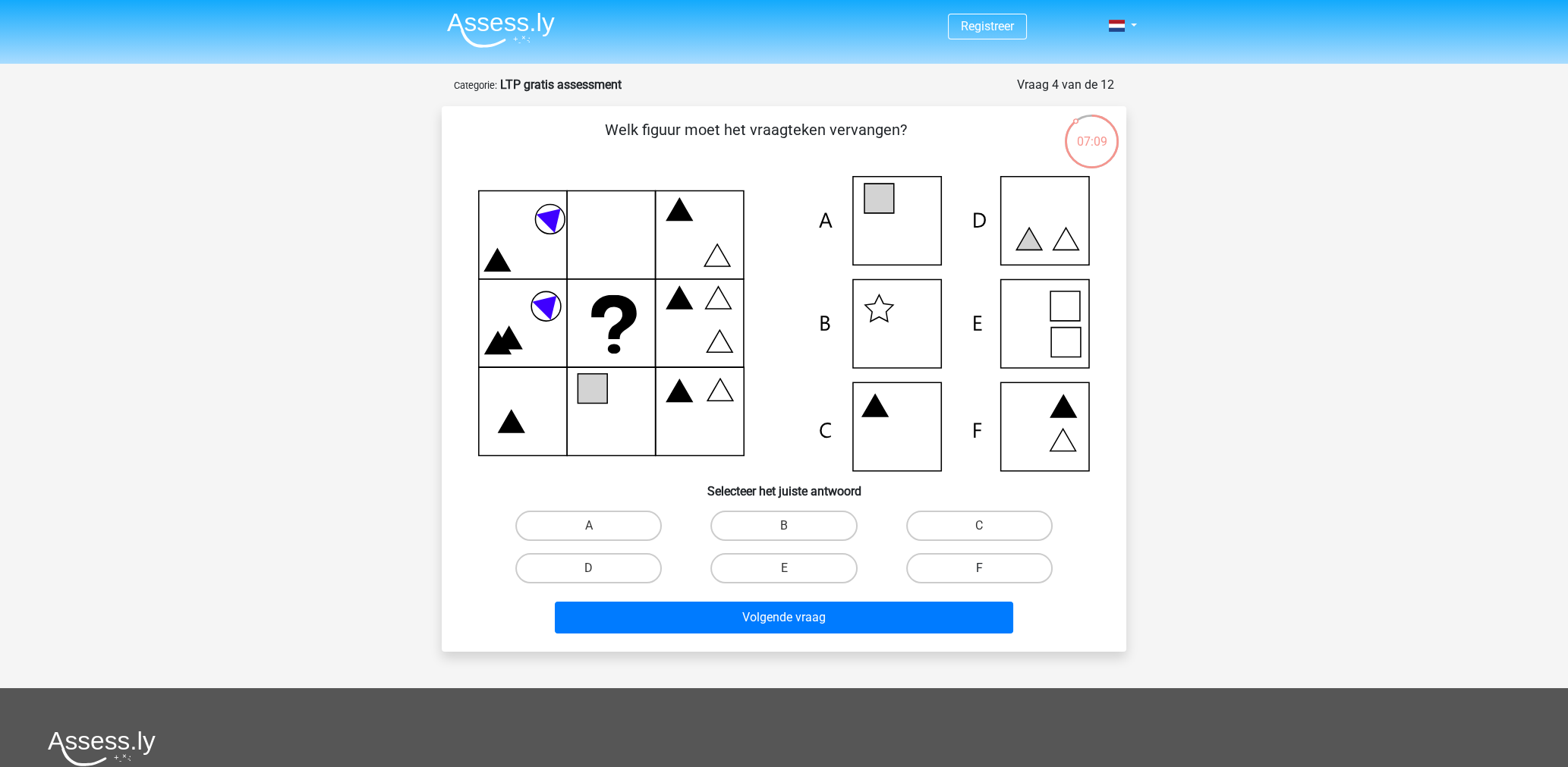
click at [953, 569] on label "F" at bounding box center [979, 568] width 146 height 30
click at [979, 569] on input "F" at bounding box center [984, 573] width 10 height 10
radio input "true"
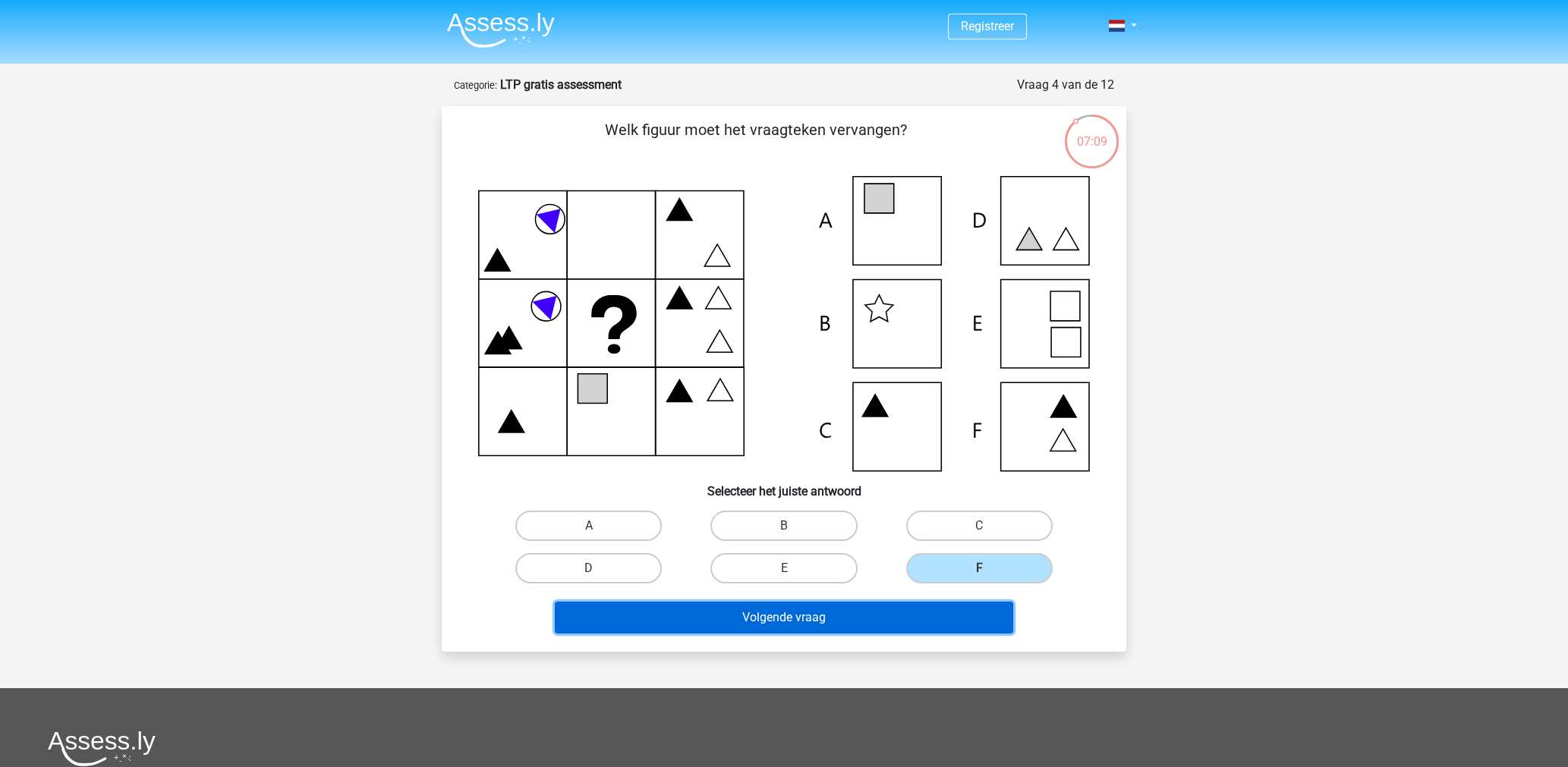
click at [833, 617] on button "Volgende vraag" at bounding box center [784, 618] width 459 height 32
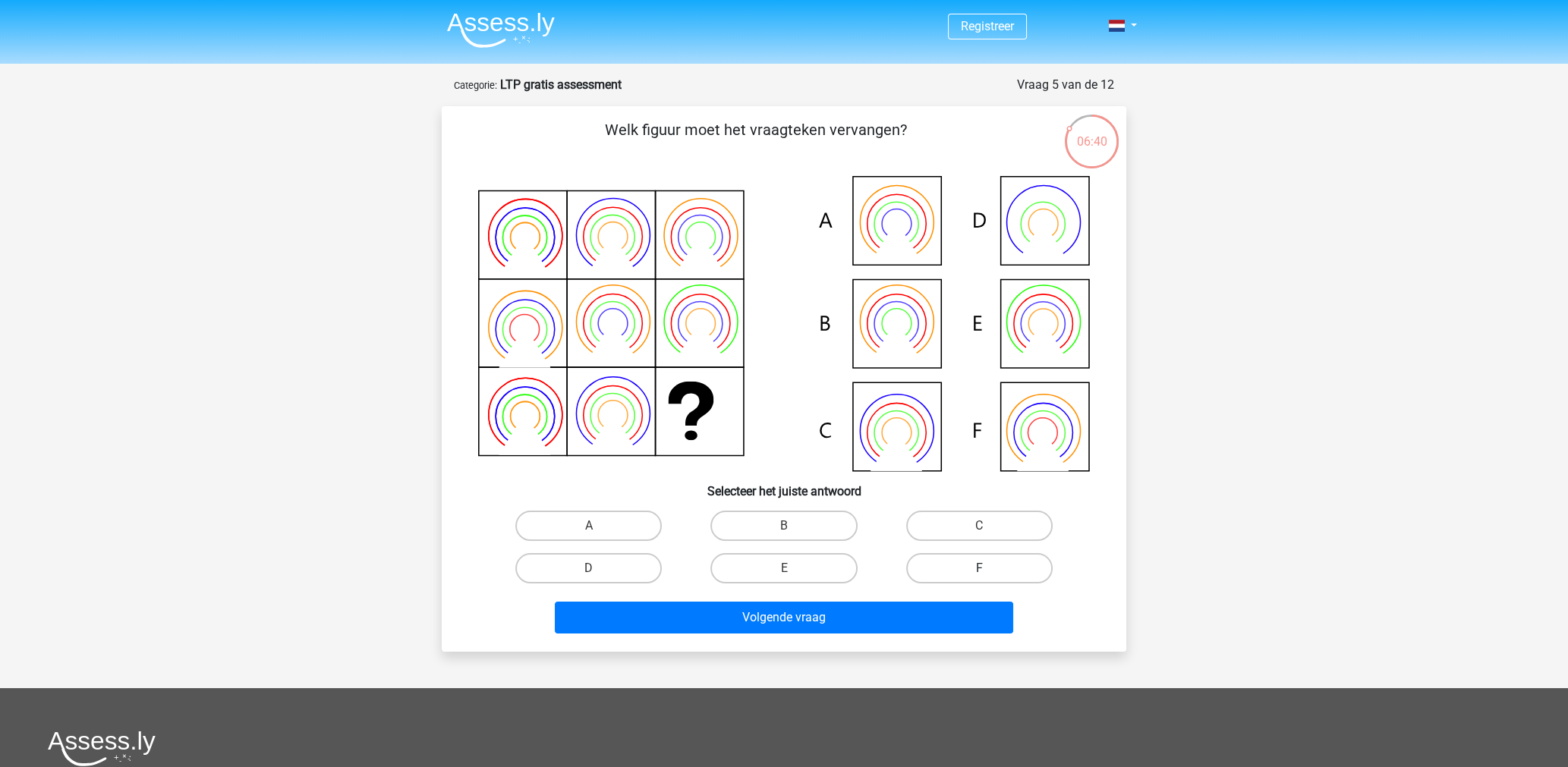
click at [957, 570] on label "F" at bounding box center [979, 568] width 146 height 30
click at [979, 570] on input "F" at bounding box center [984, 573] width 10 height 10
radio input "true"
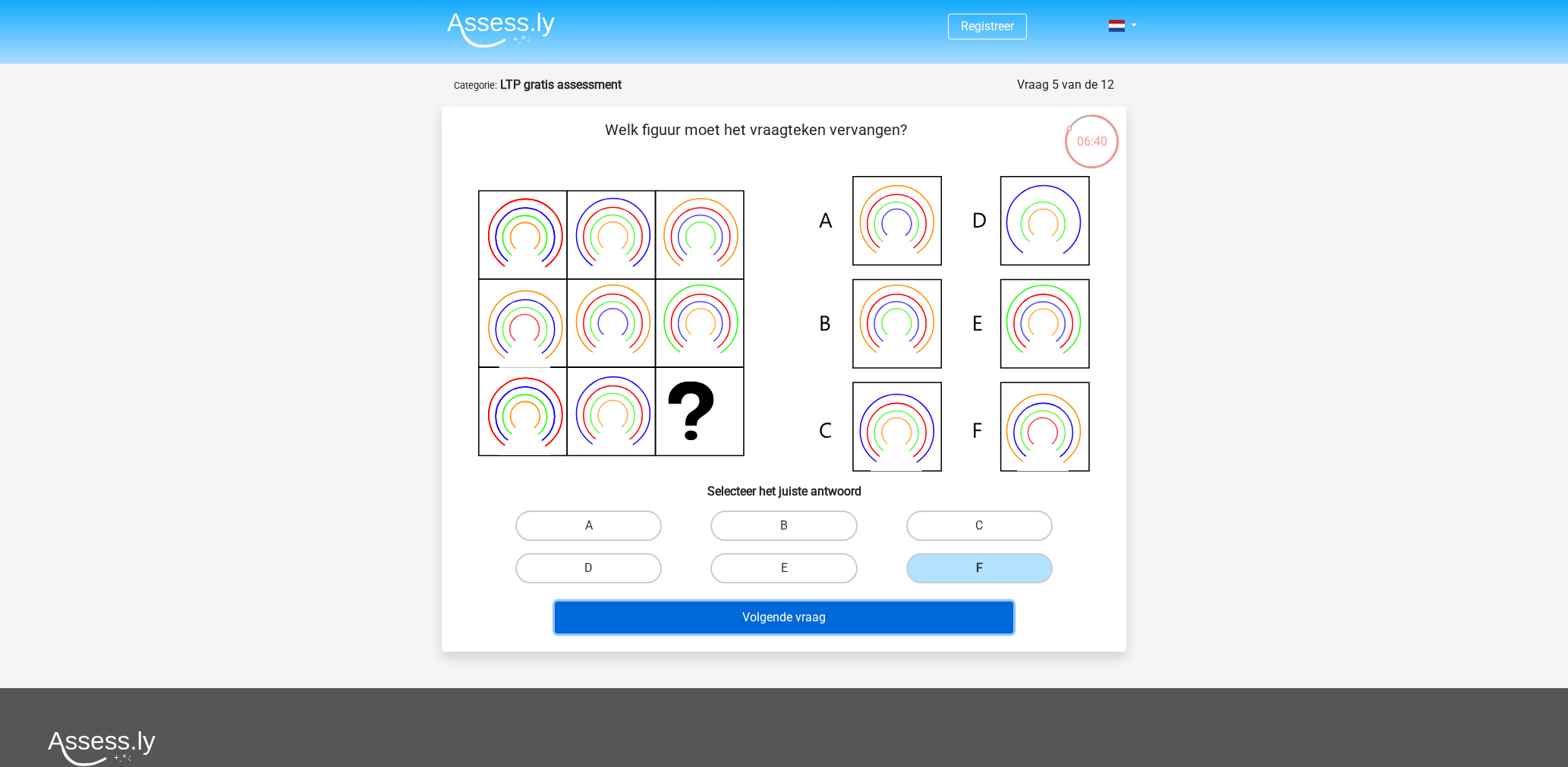
click at [831, 612] on button "Volgende vraag" at bounding box center [784, 618] width 459 height 32
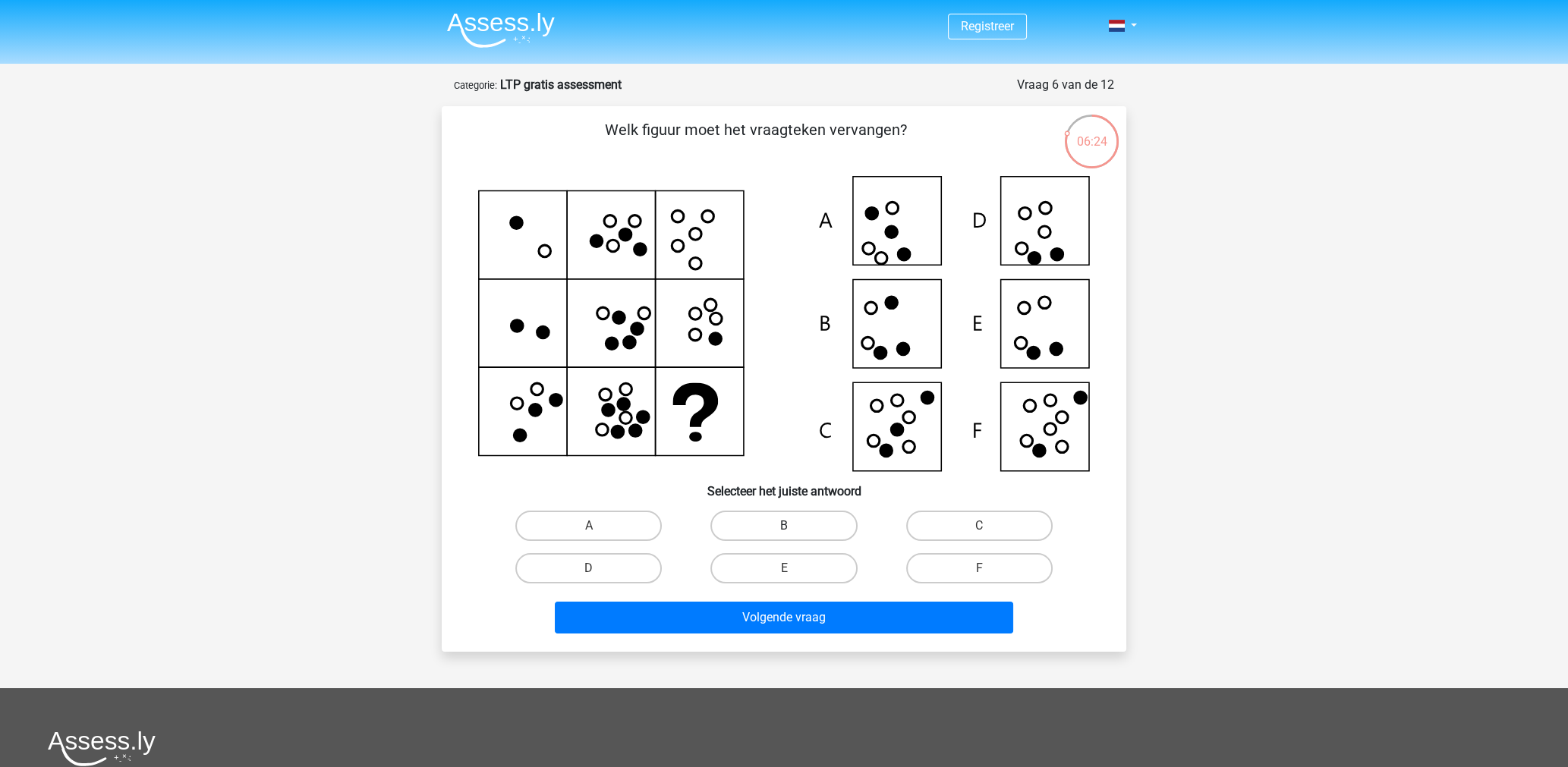
click at [776, 525] on label "B" at bounding box center [784, 526] width 146 height 30
click at [784, 526] on input "B" at bounding box center [788, 530] width 10 height 10
radio input "true"
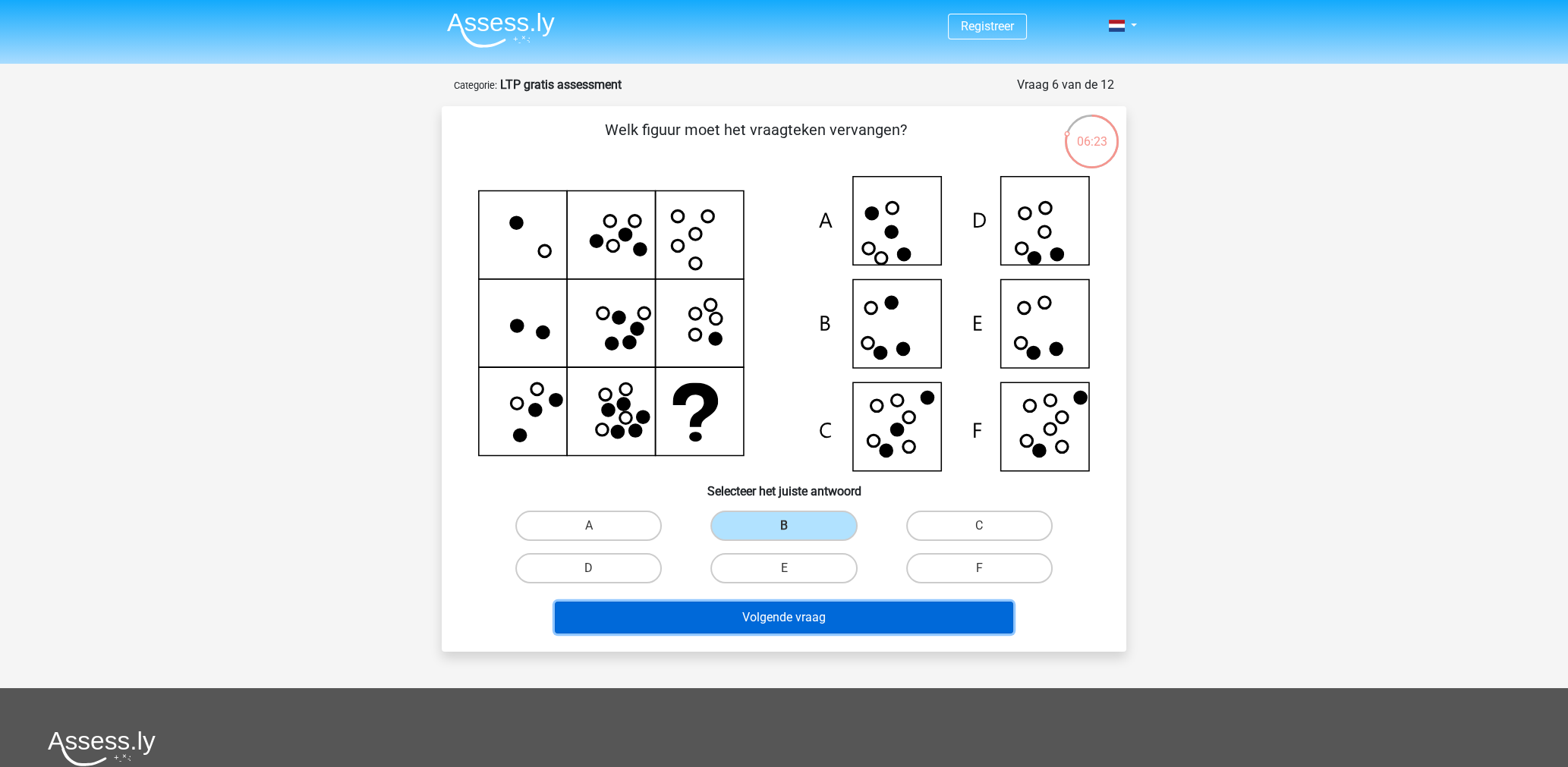
click at [755, 610] on button "Volgende vraag" at bounding box center [784, 618] width 459 height 32
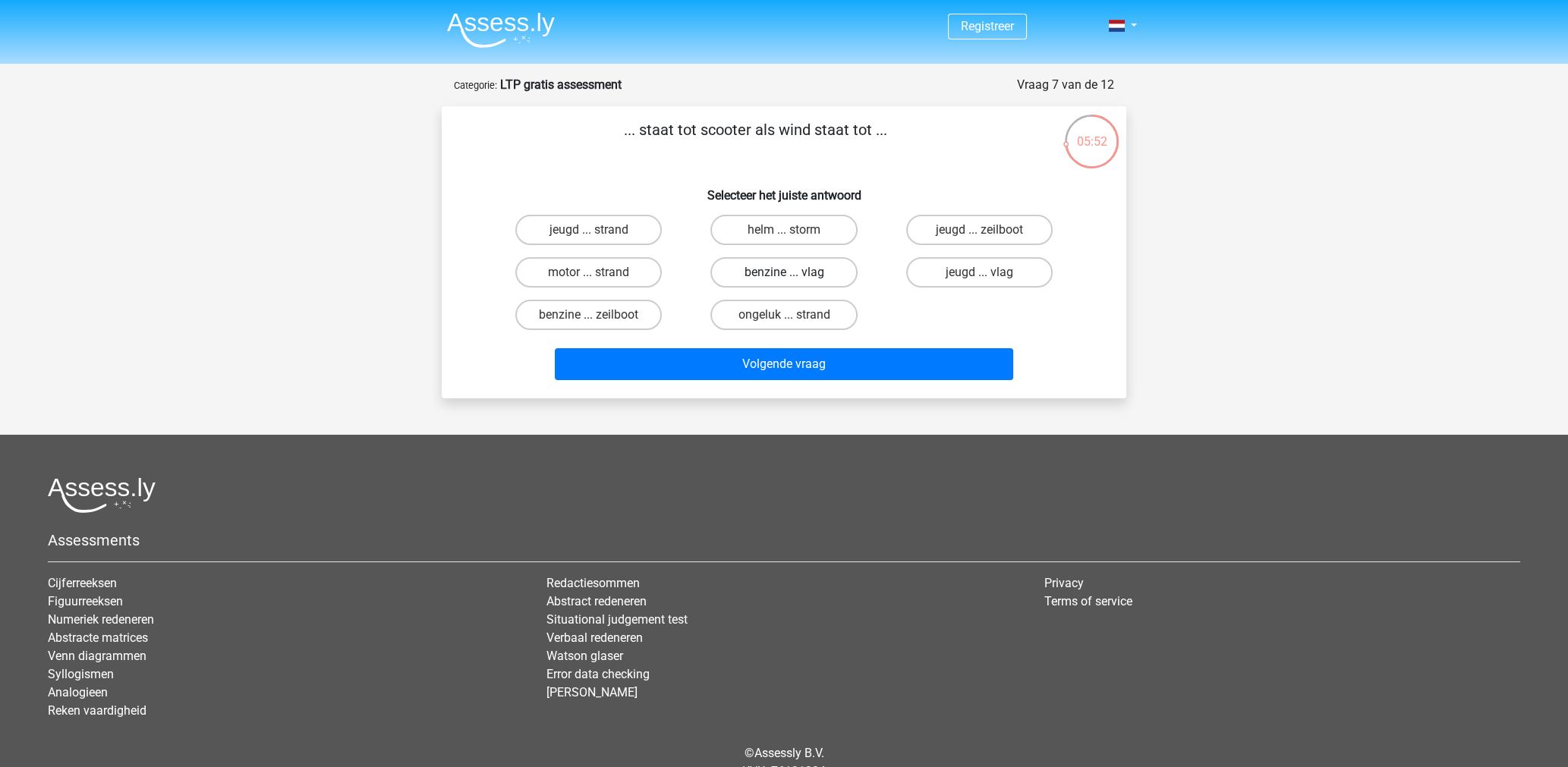
click at [765, 272] on label "benzine ... vlag" at bounding box center [784, 273] width 146 height 30
click at [784, 273] on input "benzine ... vlag" at bounding box center [788, 278] width 10 height 10
radio input "true"
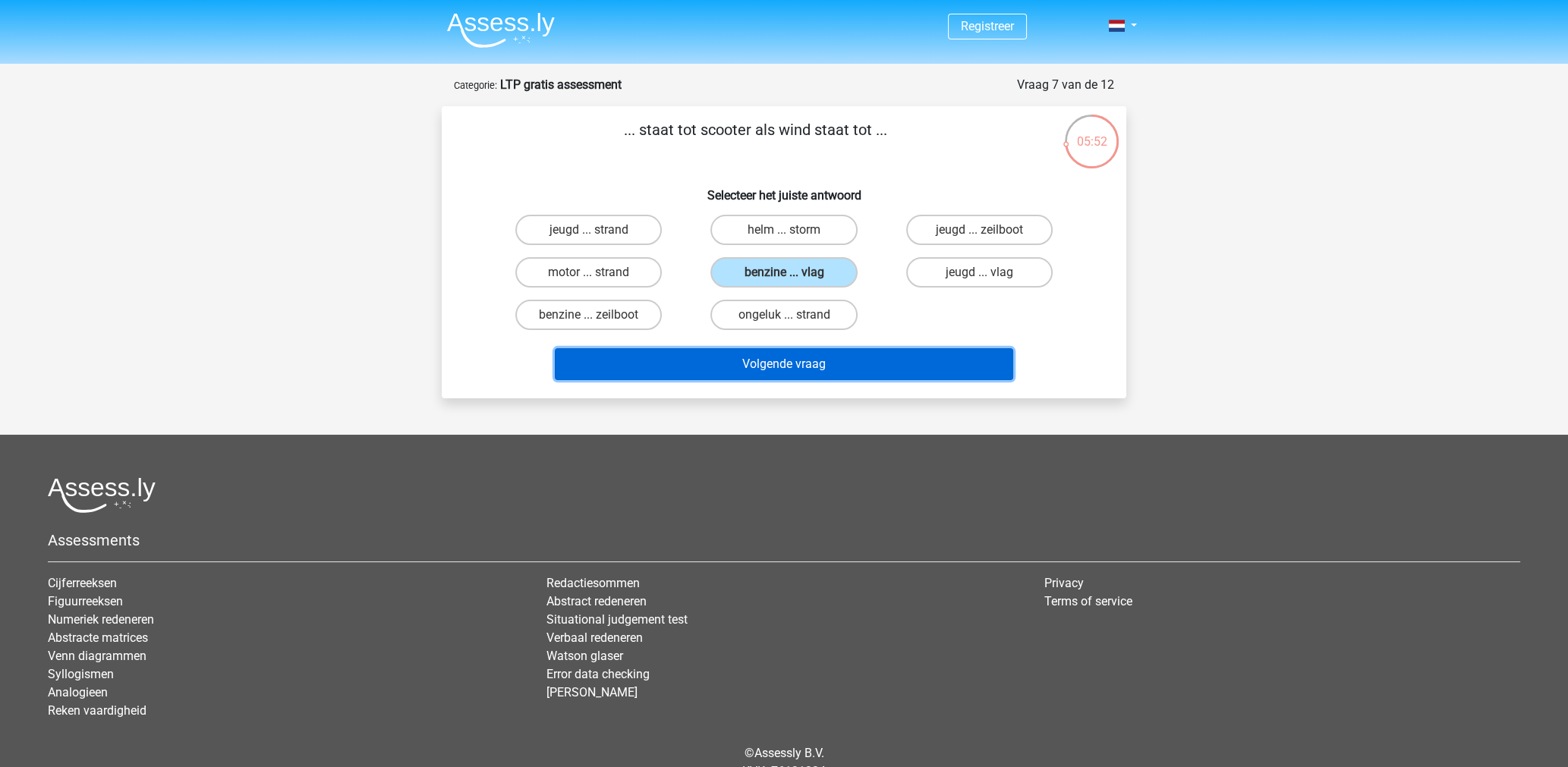
click at [755, 362] on button "Volgende vraag" at bounding box center [784, 364] width 459 height 32
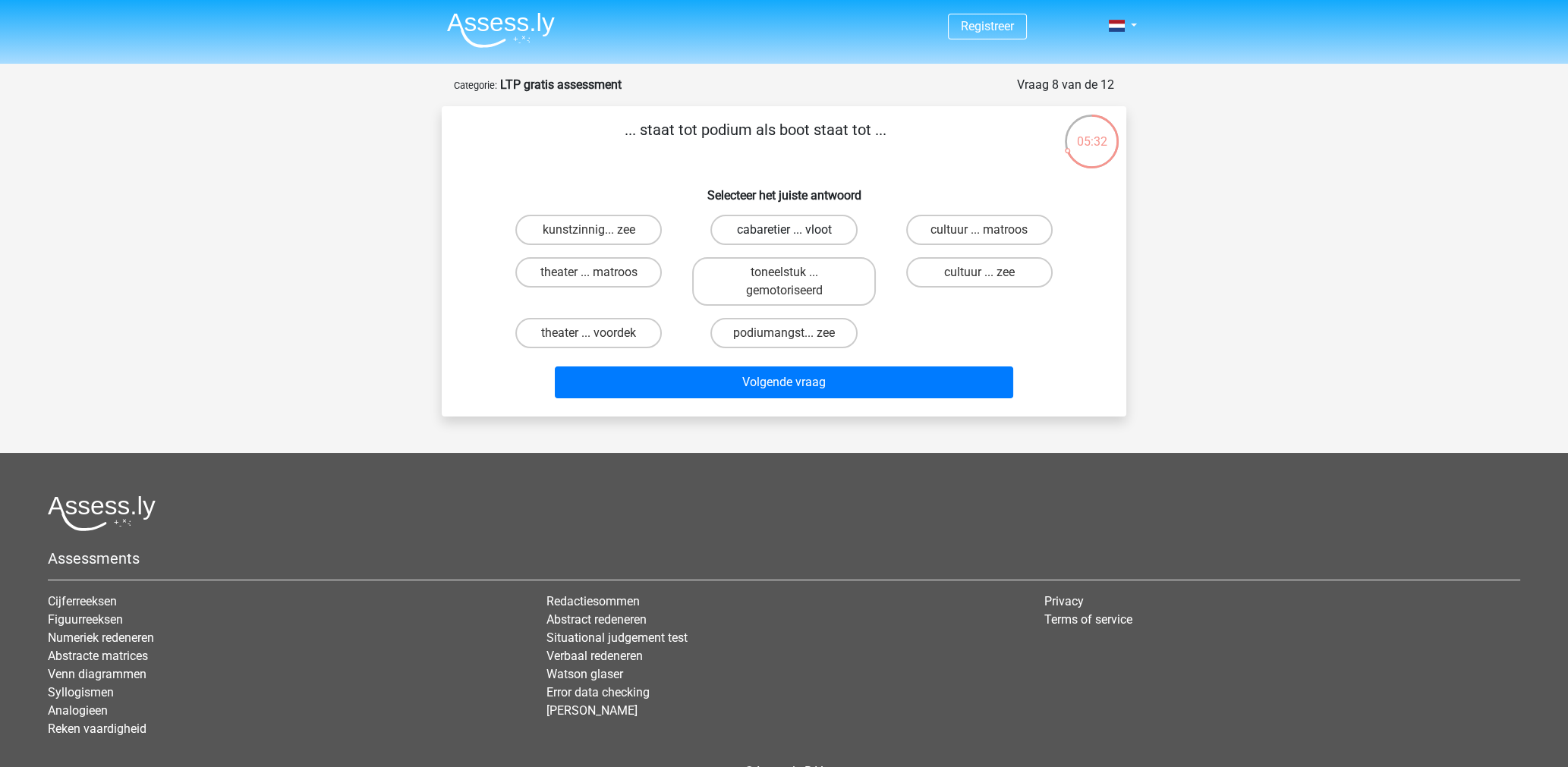
click at [764, 227] on label "cabaretier ... vloot" at bounding box center [784, 230] width 146 height 30
click at [784, 230] on input "cabaretier ... vloot" at bounding box center [788, 235] width 10 height 10
radio input "true"
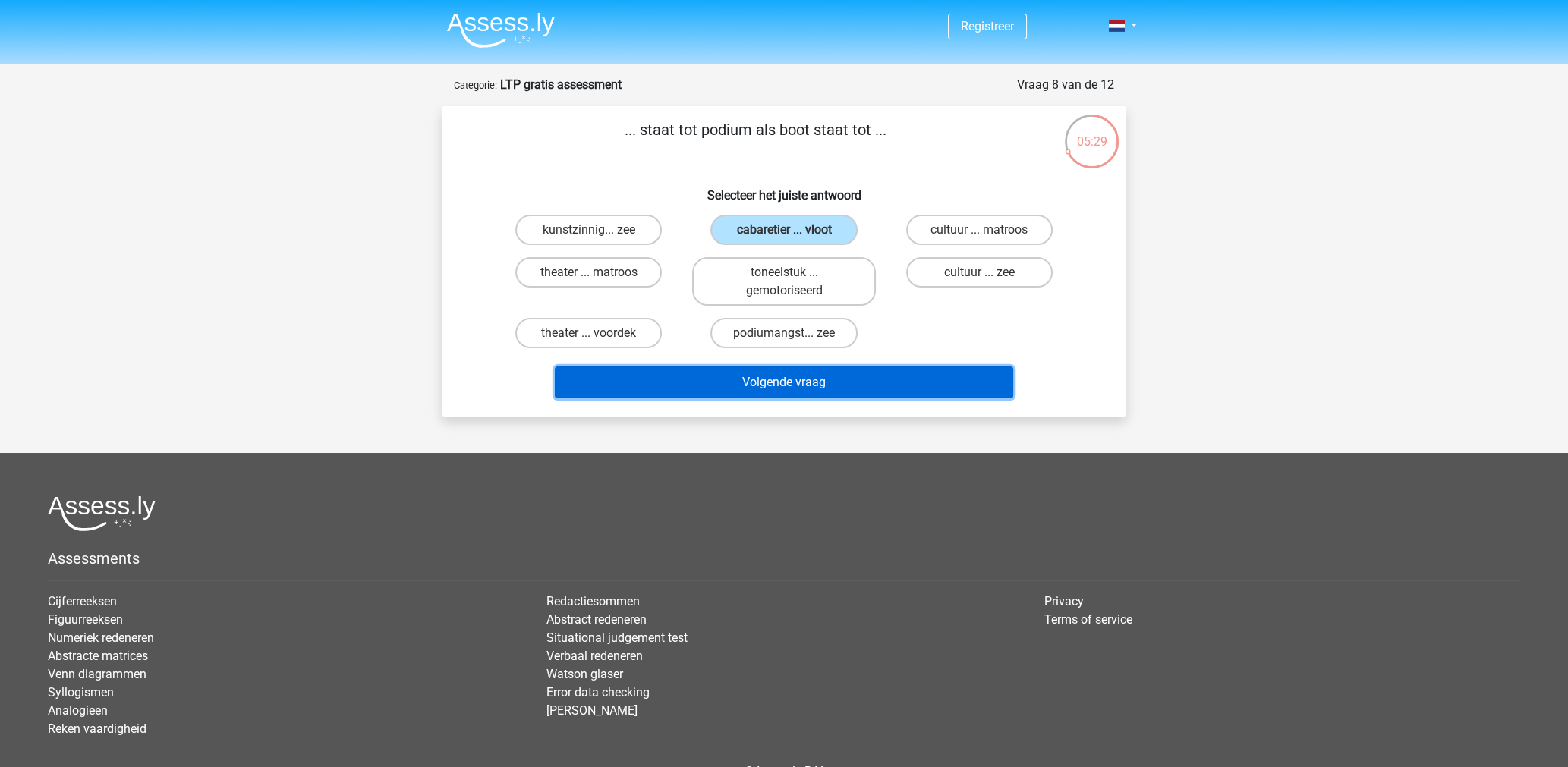
click at [759, 378] on button "Volgende vraag" at bounding box center [784, 382] width 459 height 32
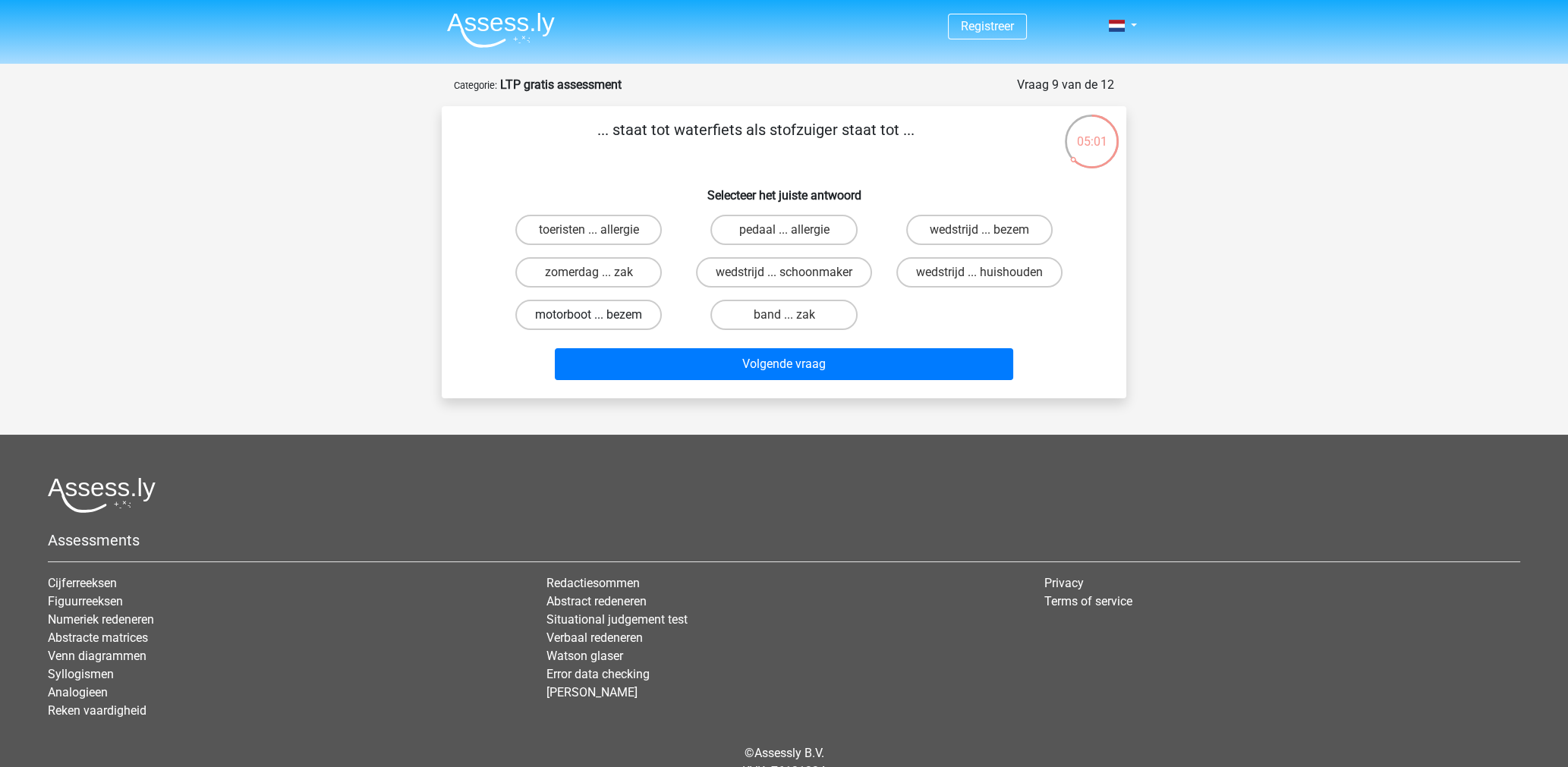
click at [600, 310] on label "motorboot ... bezem" at bounding box center [589, 315] width 146 height 30
click at [599, 315] on input "motorboot ... bezem" at bounding box center [593, 319] width 10 height 10
radio input "true"
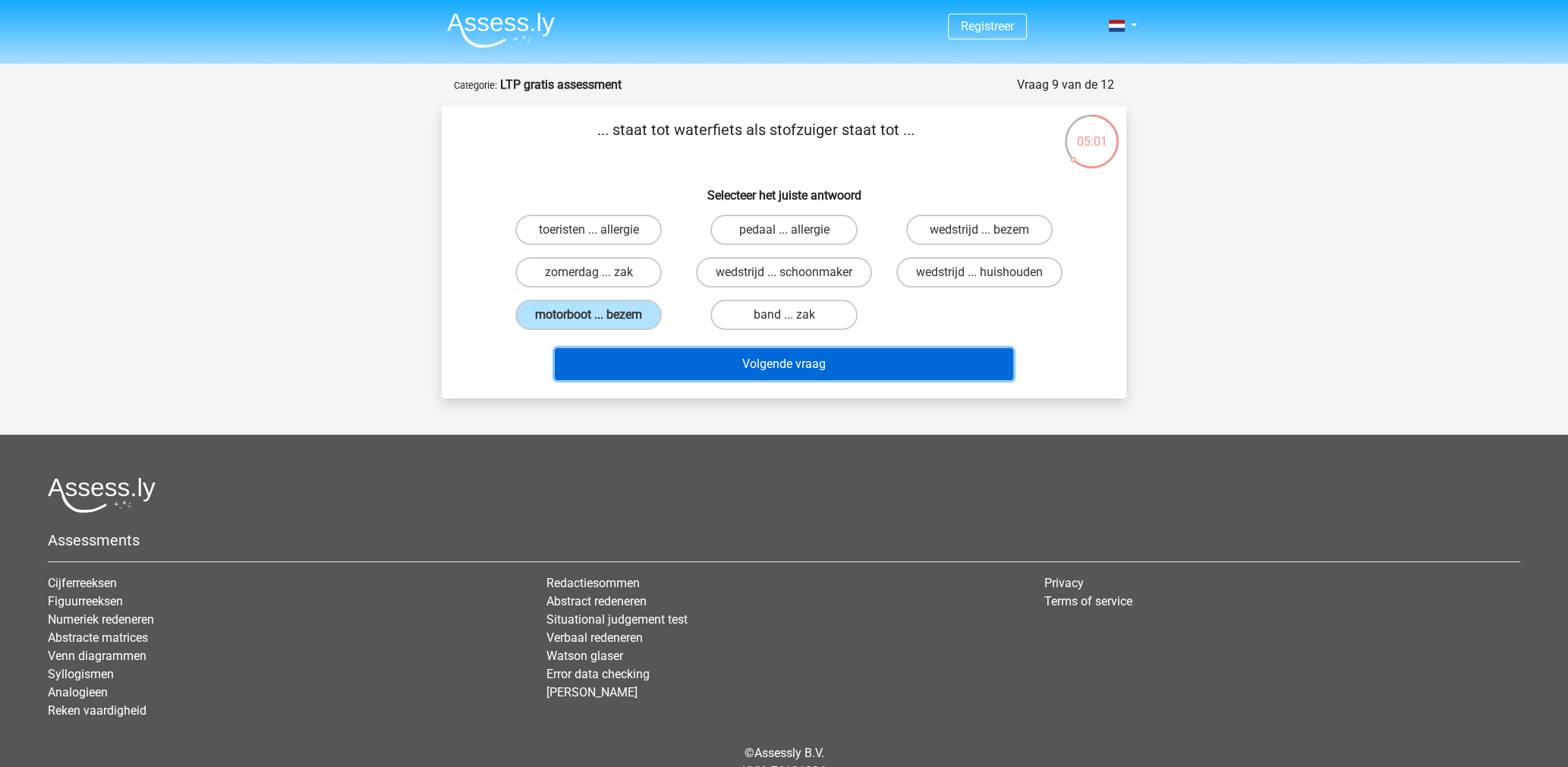
click at [778, 365] on button "Volgende vraag" at bounding box center [784, 364] width 459 height 32
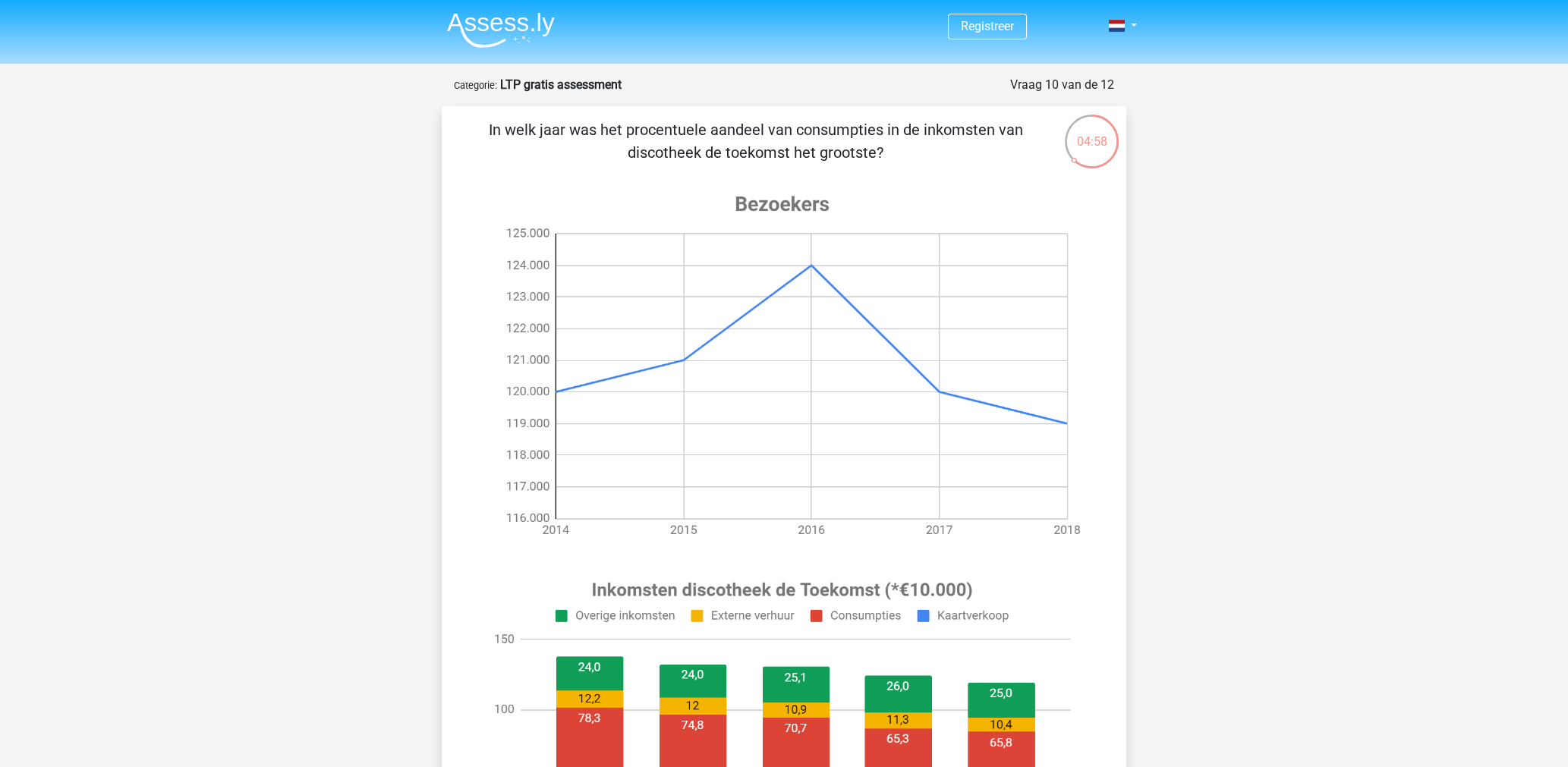
drag, startPoint x: 603, startPoint y: 125, endPoint x: 900, endPoint y: 155, distance: 298.5
click at [900, 155] on p "In welk jaar was het procentuele aandeel van consumpties in de inkomsten van di…" at bounding box center [755, 142] width 579 height 46
drag, startPoint x: 908, startPoint y: 125, endPoint x: 908, endPoint y: 160, distance: 35.0
click at [908, 160] on p "In welk jaar was het procentuele aandeel van consumpties in de inkomsten van di…" at bounding box center [755, 142] width 579 height 46
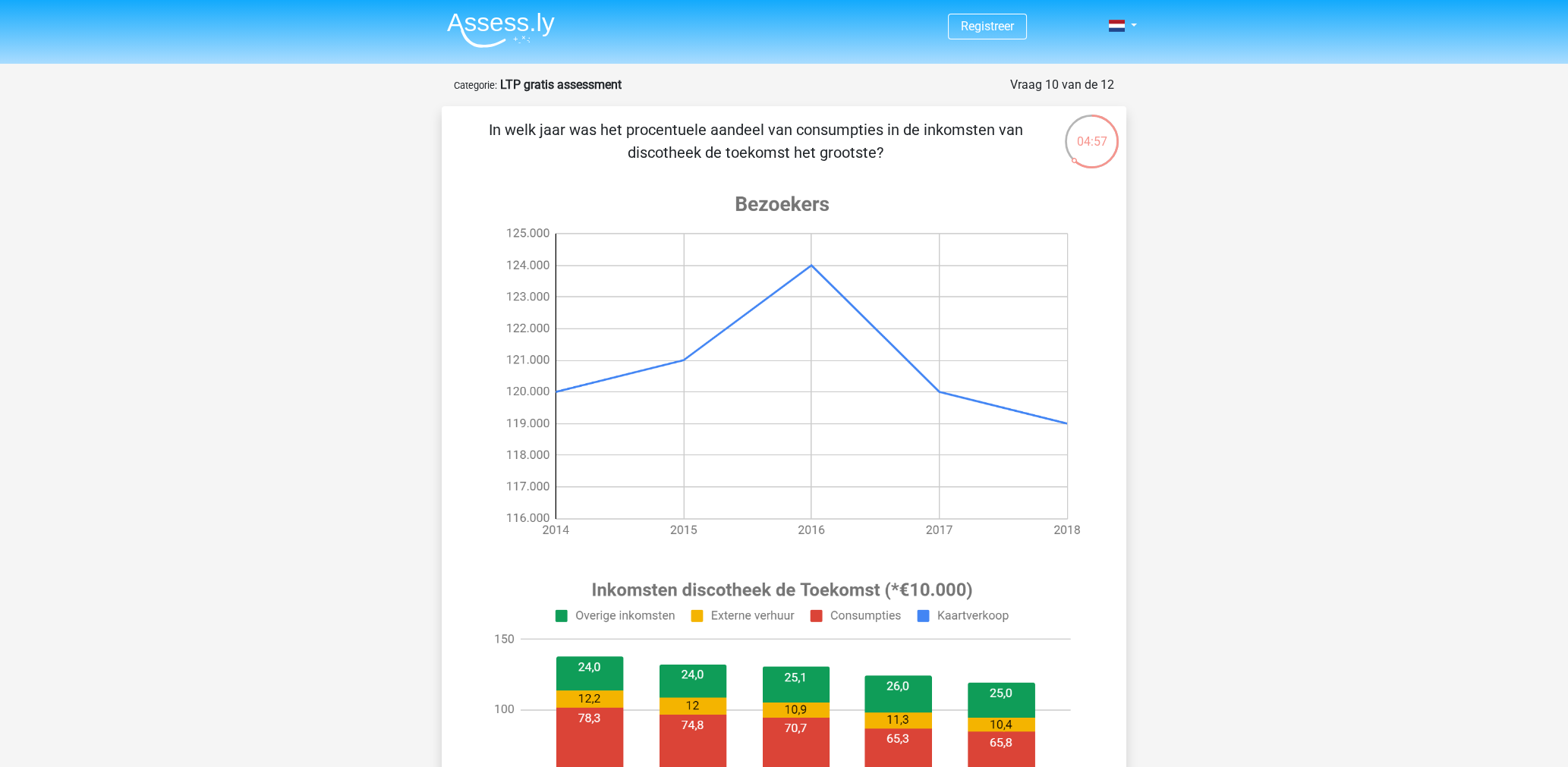
click at [908, 160] on p "In welk jaar was het procentuele aandeel van consumpties in de inkomsten van di…" at bounding box center [755, 142] width 579 height 46
drag, startPoint x: 917, startPoint y: 144, endPoint x: 918, endPoint y: 157, distance: 13.0
click at [918, 157] on p "In welk jaar was het procentuele aandeel van consumpties in de inkomsten van di…" at bounding box center [755, 142] width 579 height 46
drag, startPoint x: 677, startPoint y: 125, endPoint x: 762, endPoint y: 158, distance: 91.2
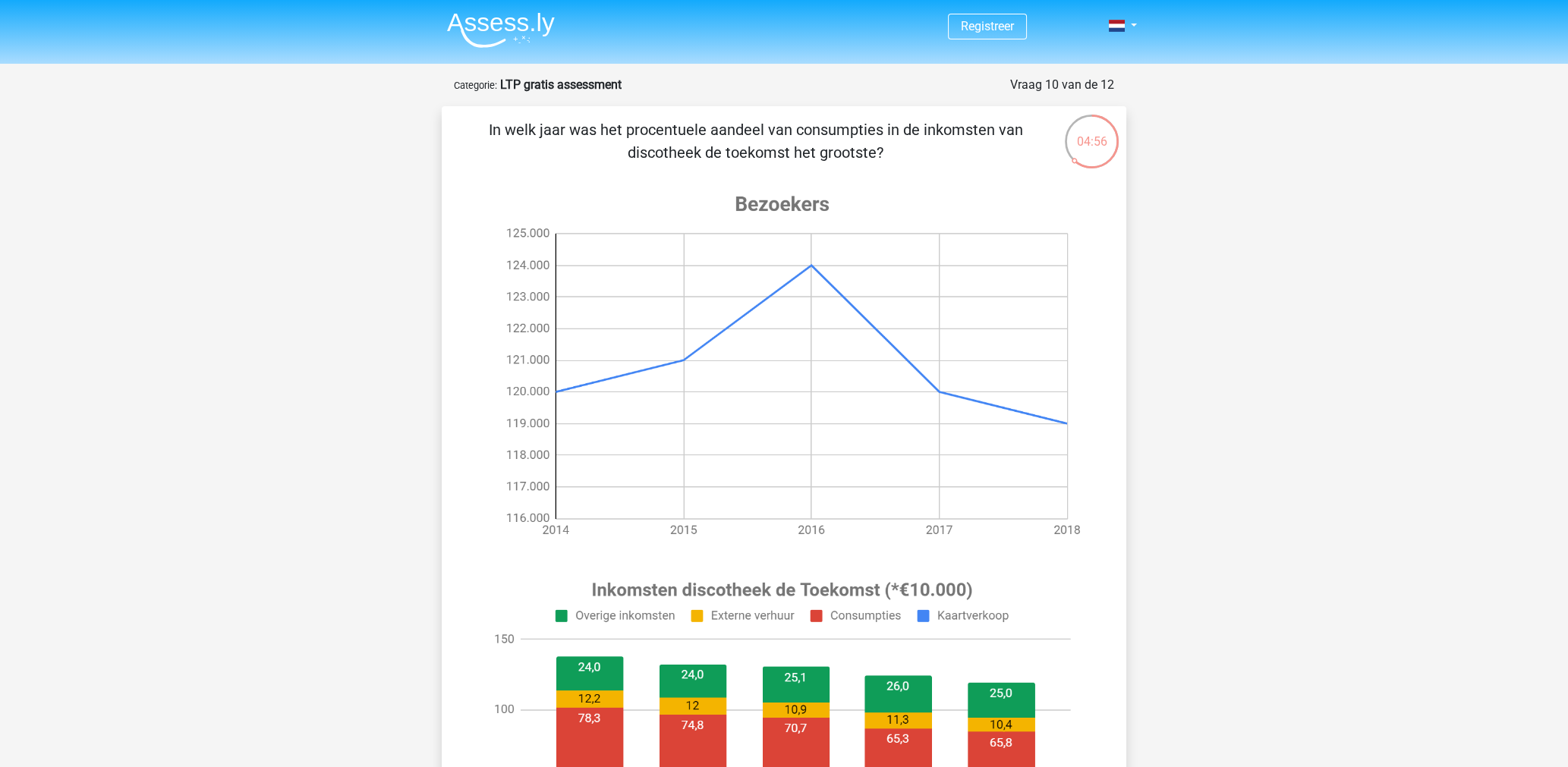
click at [755, 157] on p "In welk jaar was het procentuele aandeel van consumpties in de inkomsten van di…" at bounding box center [755, 142] width 579 height 46
click at [762, 158] on p "In welk jaar was het procentuele aandeel van consumpties in de inkomsten van di…" at bounding box center [755, 142] width 579 height 46
drag, startPoint x: 858, startPoint y: 146, endPoint x: 869, endPoint y: 165, distance: 22.0
click at [869, 163] on div "In welk jaar was het procentuele aandeel van consumpties in de inkomsten van di…" at bounding box center [784, 586] width 672 height 935
click at [869, 165] on div "In welk jaar was het procentuele aandeel van consumpties in de inkomsten van di…" at bounding box center [784, 586] width 672 height 935
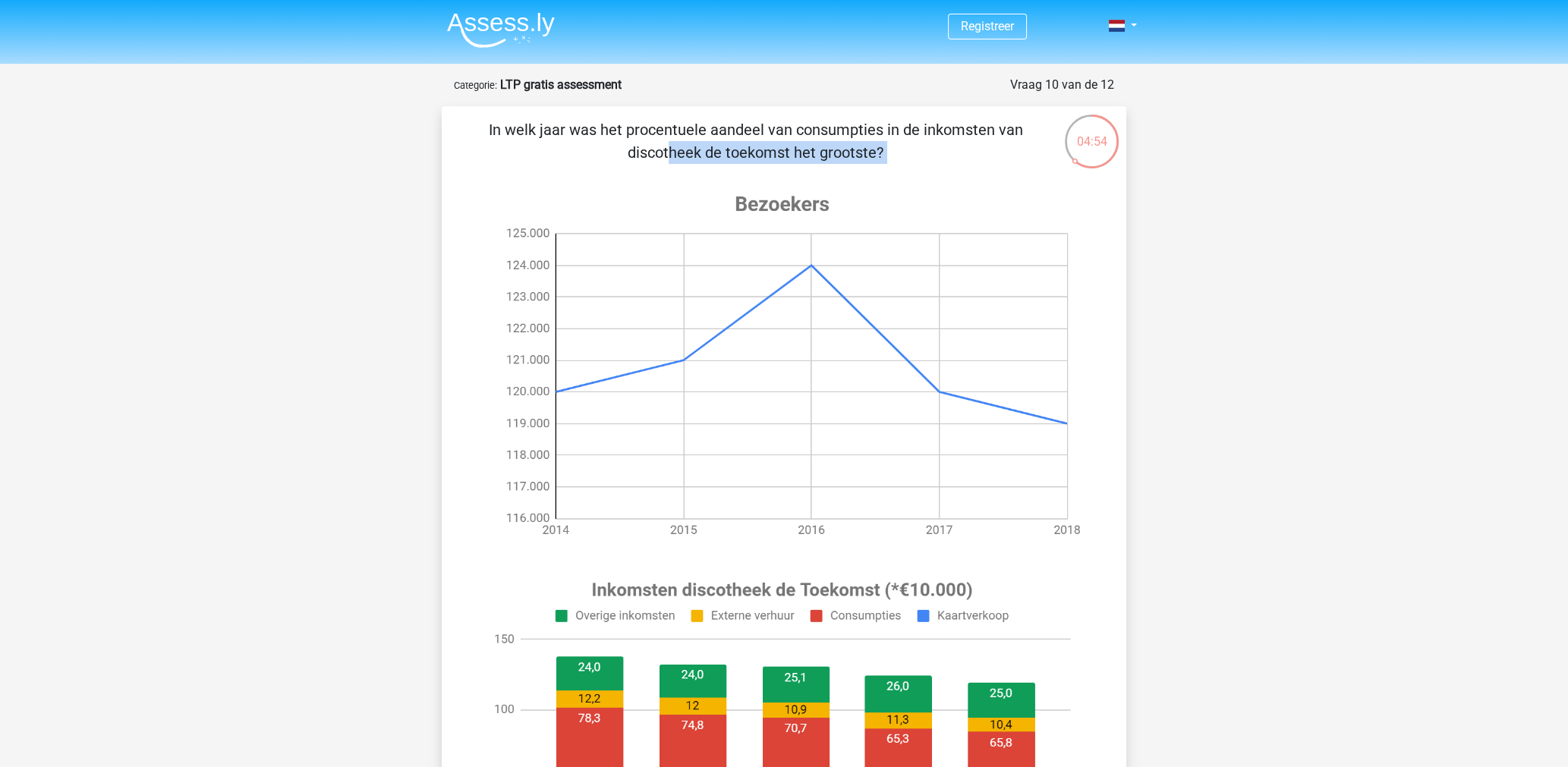
drag, startPoint x: 803, startPoint y: 142, endPoint x: 832, endPoint y: 169, distance: 39.6
click at [831, 168] on div "In welk jaar was het procentuele aandeel van consumpties in de inkomsten van di…" at bounding box center [784, 586] width 672 height 935
click at [832, 169] on div "In welk jaar was het procentuele aandeel van consumpties in de inkomsten van di…" at bounding box center [784, 586] width 672 height 935
click at [847, 171] on div "In welk jaar was het procentuele aandeel van consumpties in de inkomsten van di…" at bounding box center [784, 586] width 672 height 935
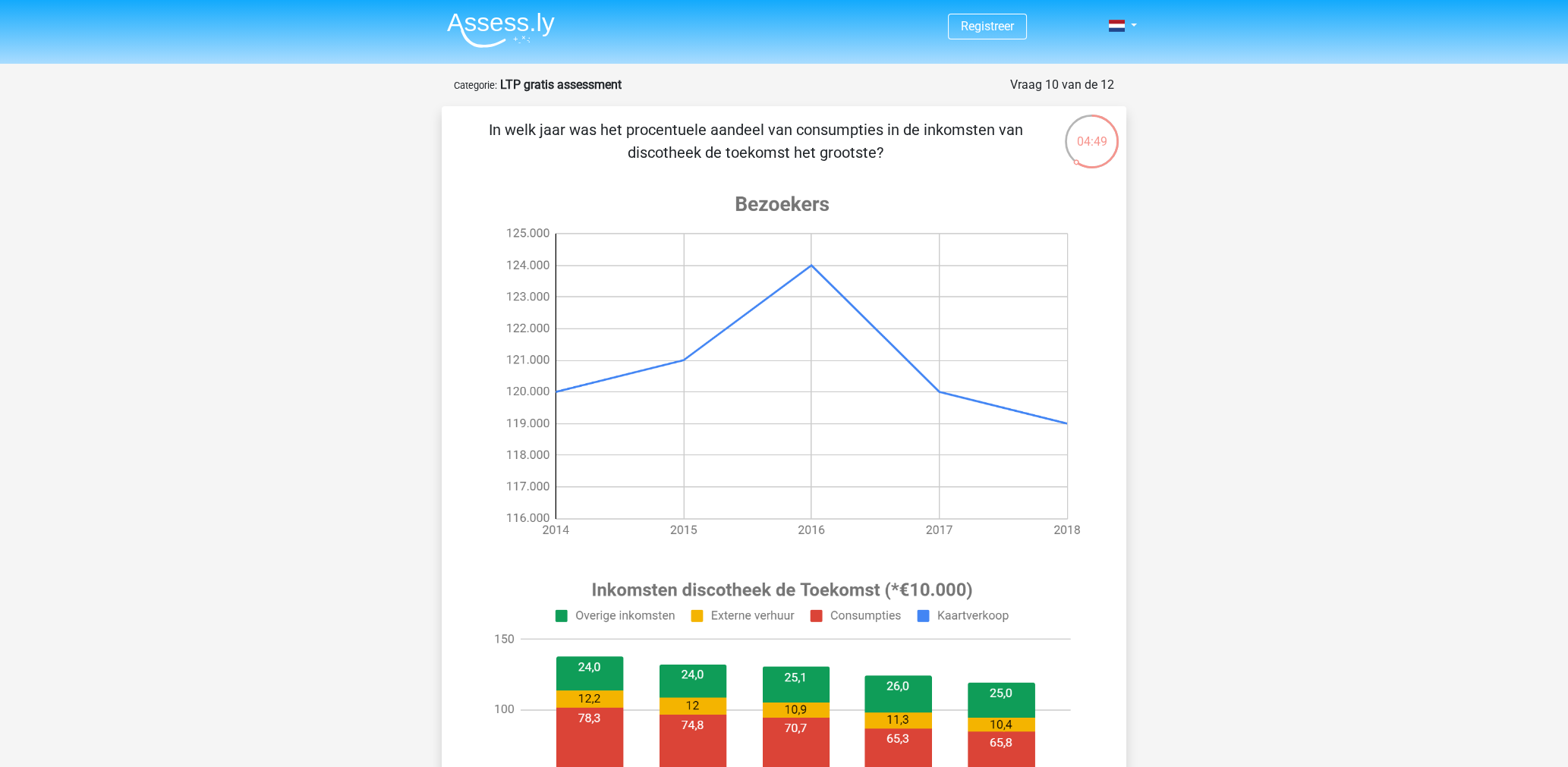
drag, startPoint x: 783, startPoint y: 139, endPoint x: 883, endPoint y: 163, distance: 102.8
click at [882, 163] on p "In welk jaar was het procentuele aandeel van consumpties in de inkomsten van di…" at bounding box center [755, 142] width 579 height 46
click at [883, 163] on p "In welk jaar was het procentuele aandeel van consumpties in de inkomsten van di…" at bounding box center [755, 142] width 579 height 46
drag, startPoint x: 881, startPoint y: 137, endPoint x: 885, endPoint y: 155, distance: 18.4
click at [885, 155] on p "In welk jaar was het procentuele aandeel van consumpties in de inkomsten van di…" at bounding box center [755, 142] width 579 height 46
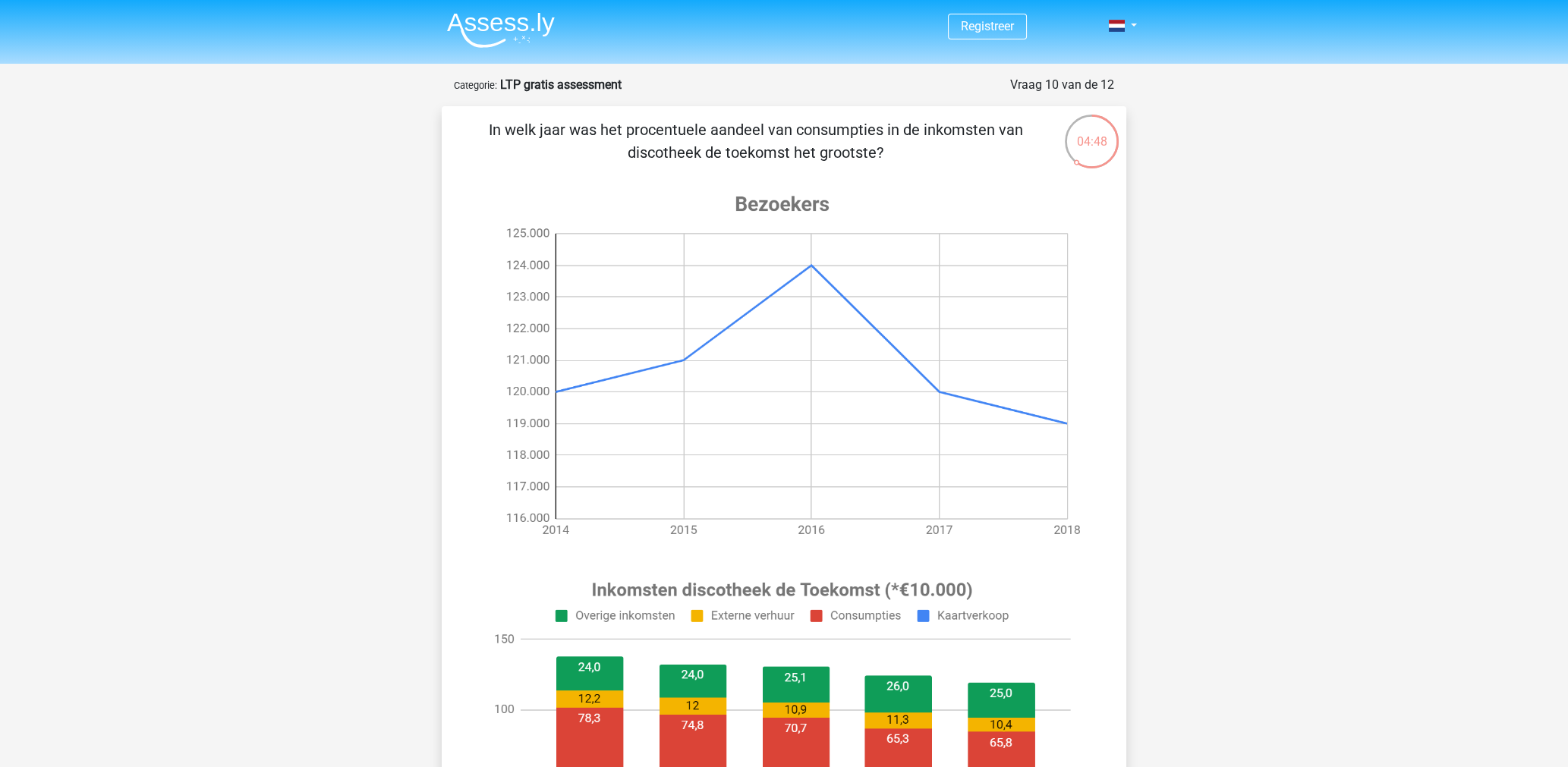
click at [885, 155] on p "In welk jaar was het procentuele aandeel van consumpties in de inkomsten van di…" at bounding box center [755, 142] width 579 height 46
drag, startPoint x: 691, startPoint y: 132, endPoint x: 921, endPoint y: 162, distance: 231.9
click at [921, 162] on p "In welk jaar was het procentuele aandeel van consumpties in de inkomsten van di…" at bounding box center [755, 142] width 579 height 46
click at [895, 158] on p "In welk jaar was het procentuele aandeel van consumpties in de inkomsten van di…" at bounding box center [755, 142] width 579 height 46
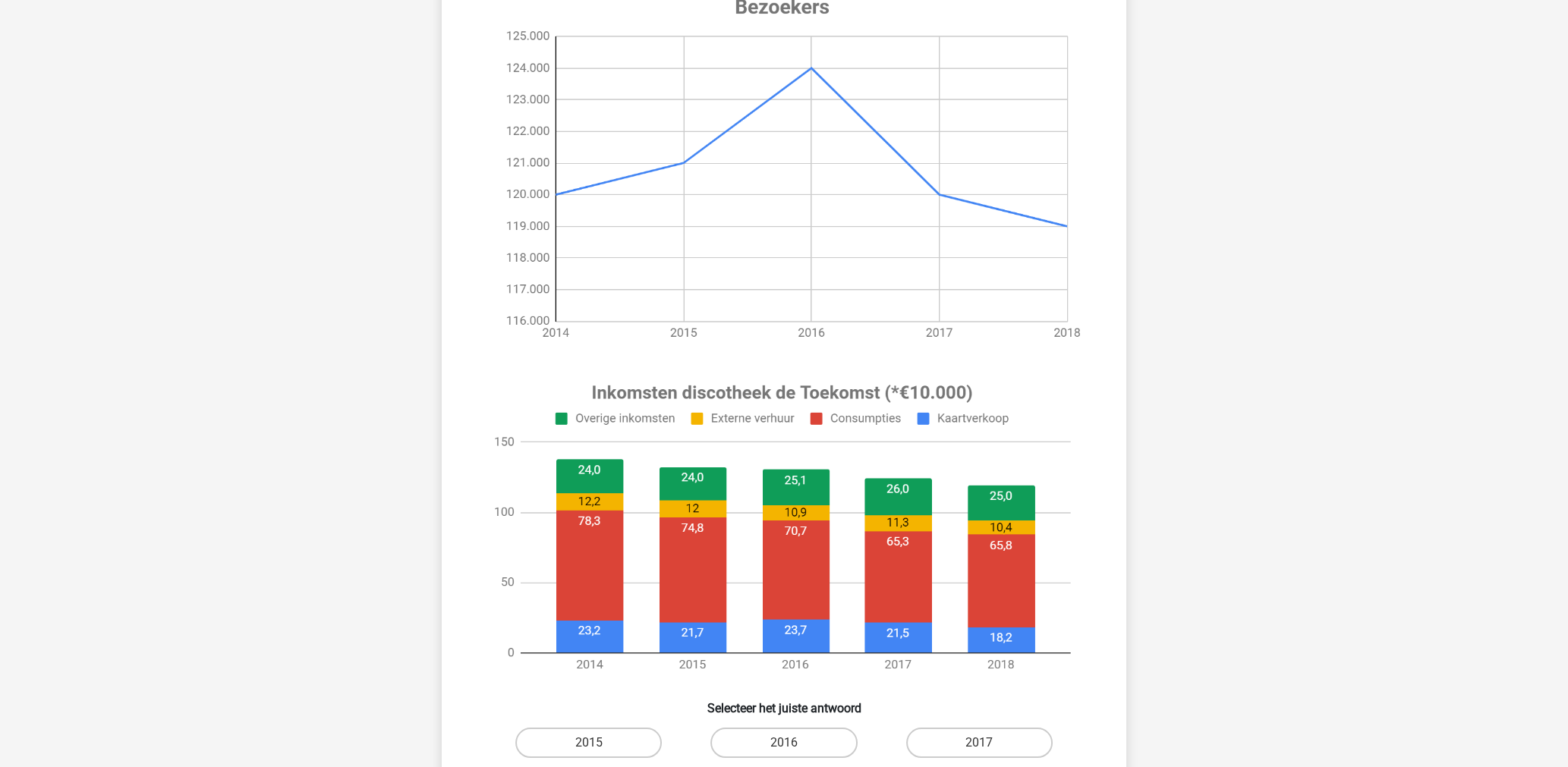
scroll to position [303, 0]
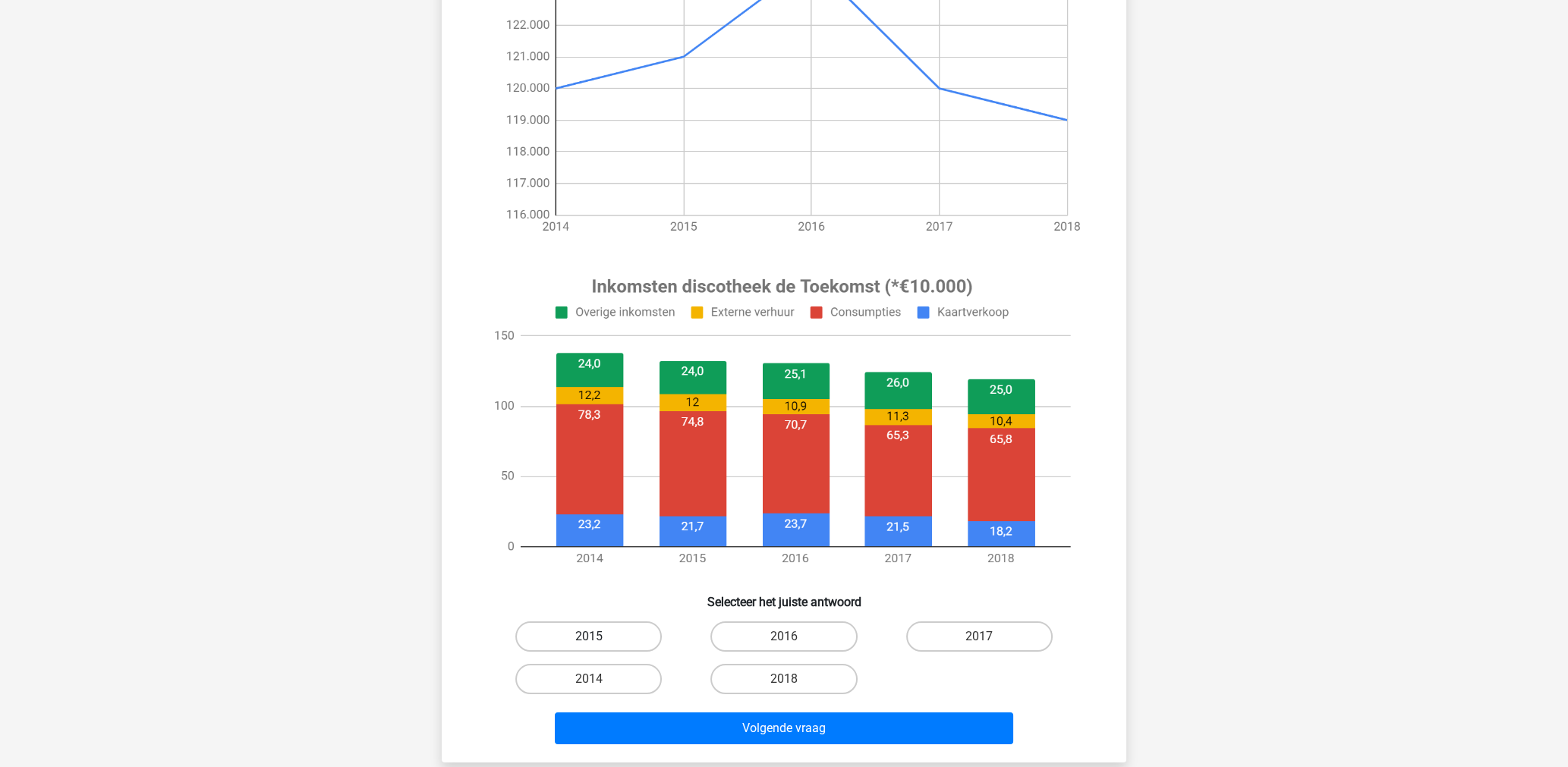
click at [549, 639] on label "2015" at bounding box center [589, 637] width 146 height 30
click at [589, 639] on input "2015" at bounding box center [593, 642] width 10 height 10
radio input "true"
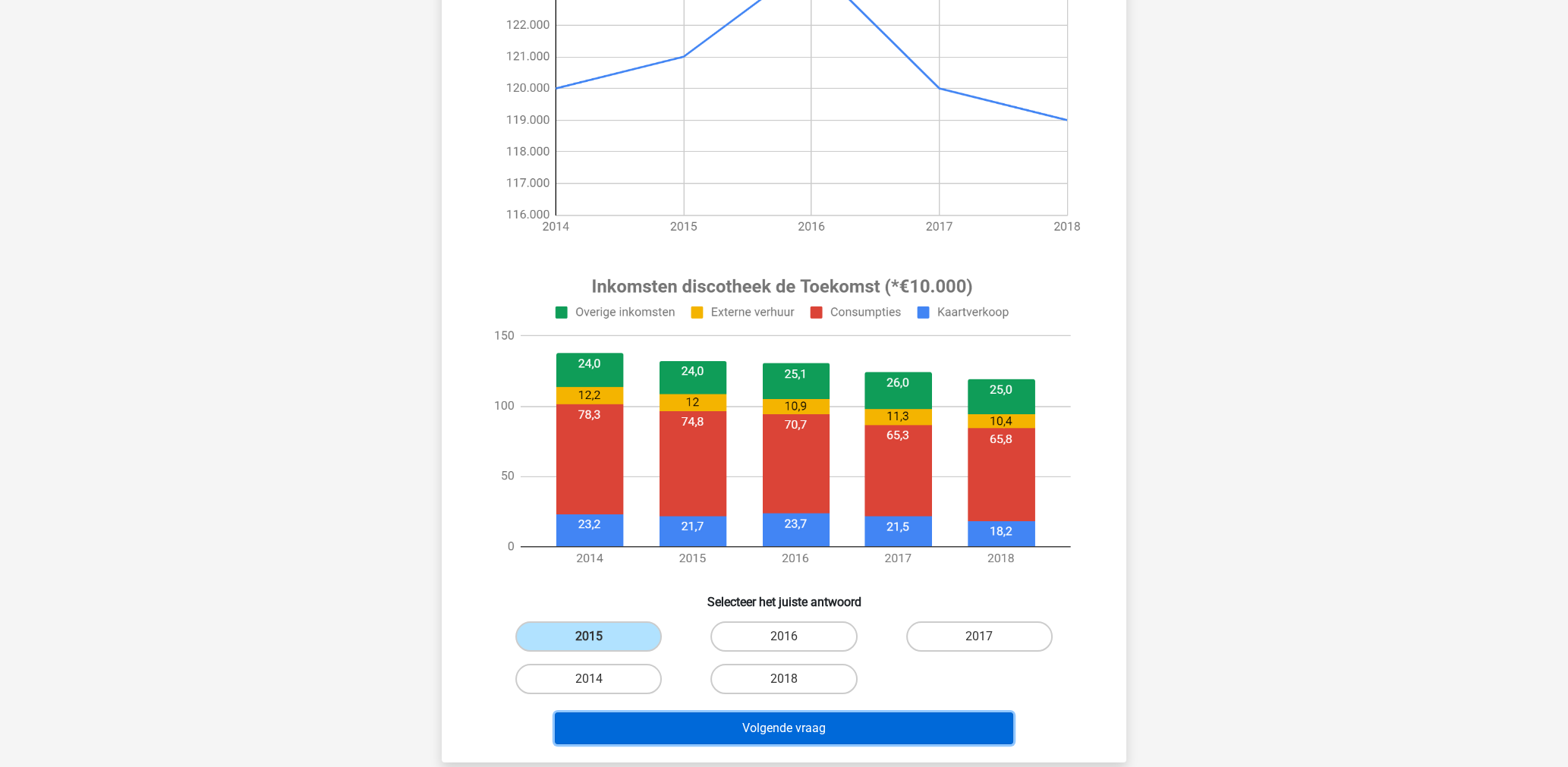
click at [759, 719] on button "Volgende vraag" at bounding box center [784, 728] width 459 height 32
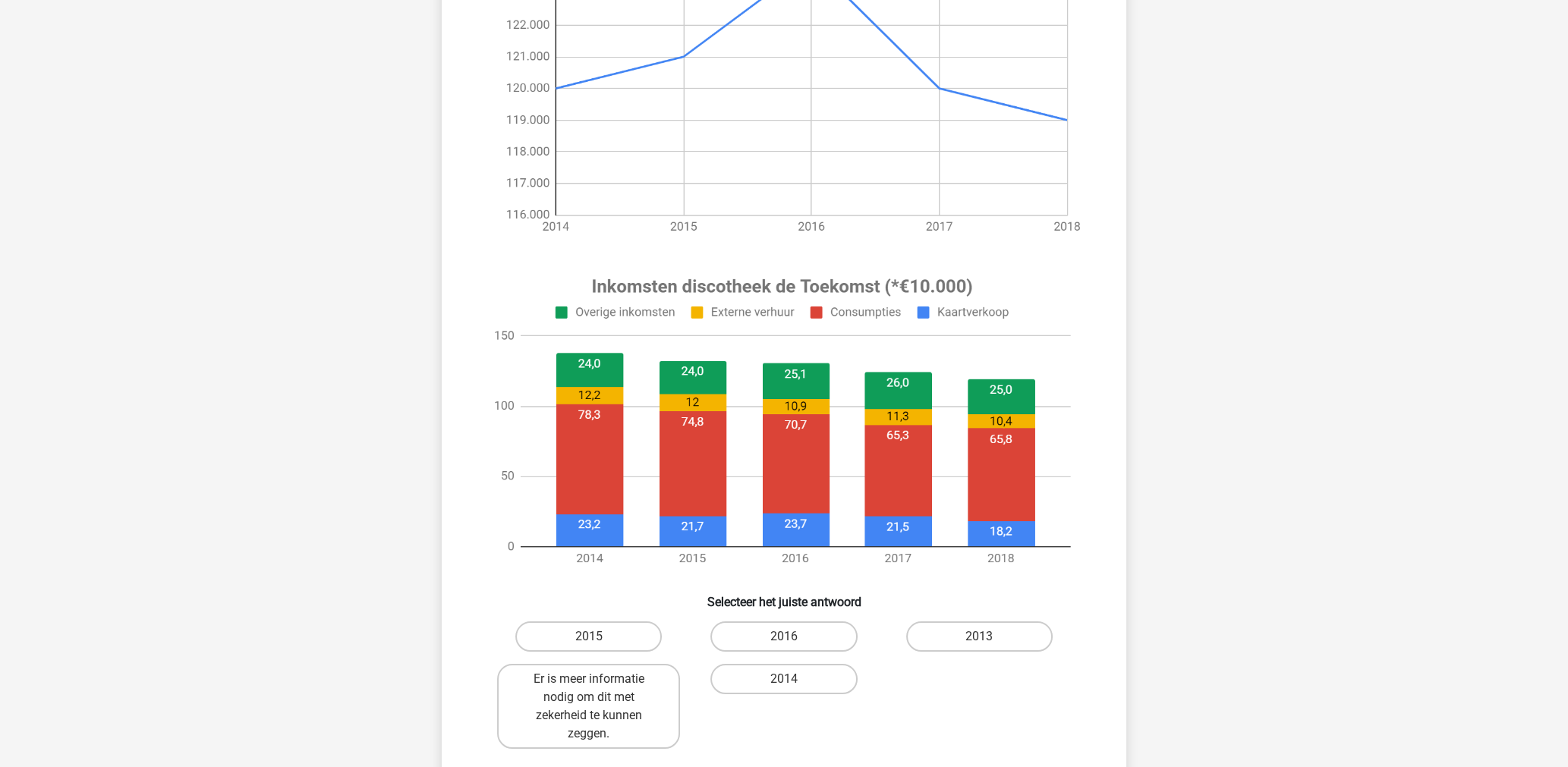
click at [420, 573] on div "Registreer" at bounding box center [784, 475] width 1568 height 1558
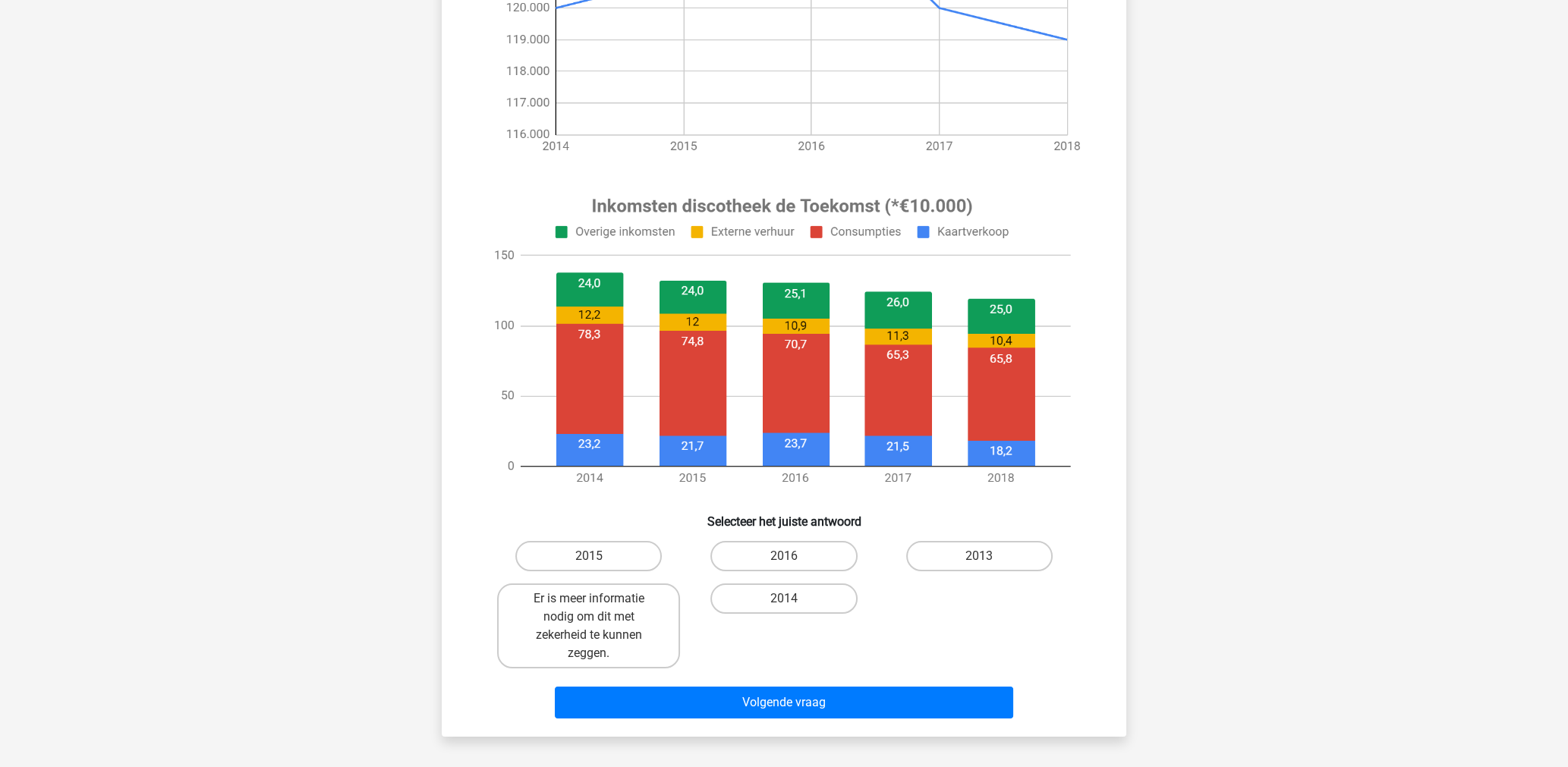
scroll to position [606, 0]
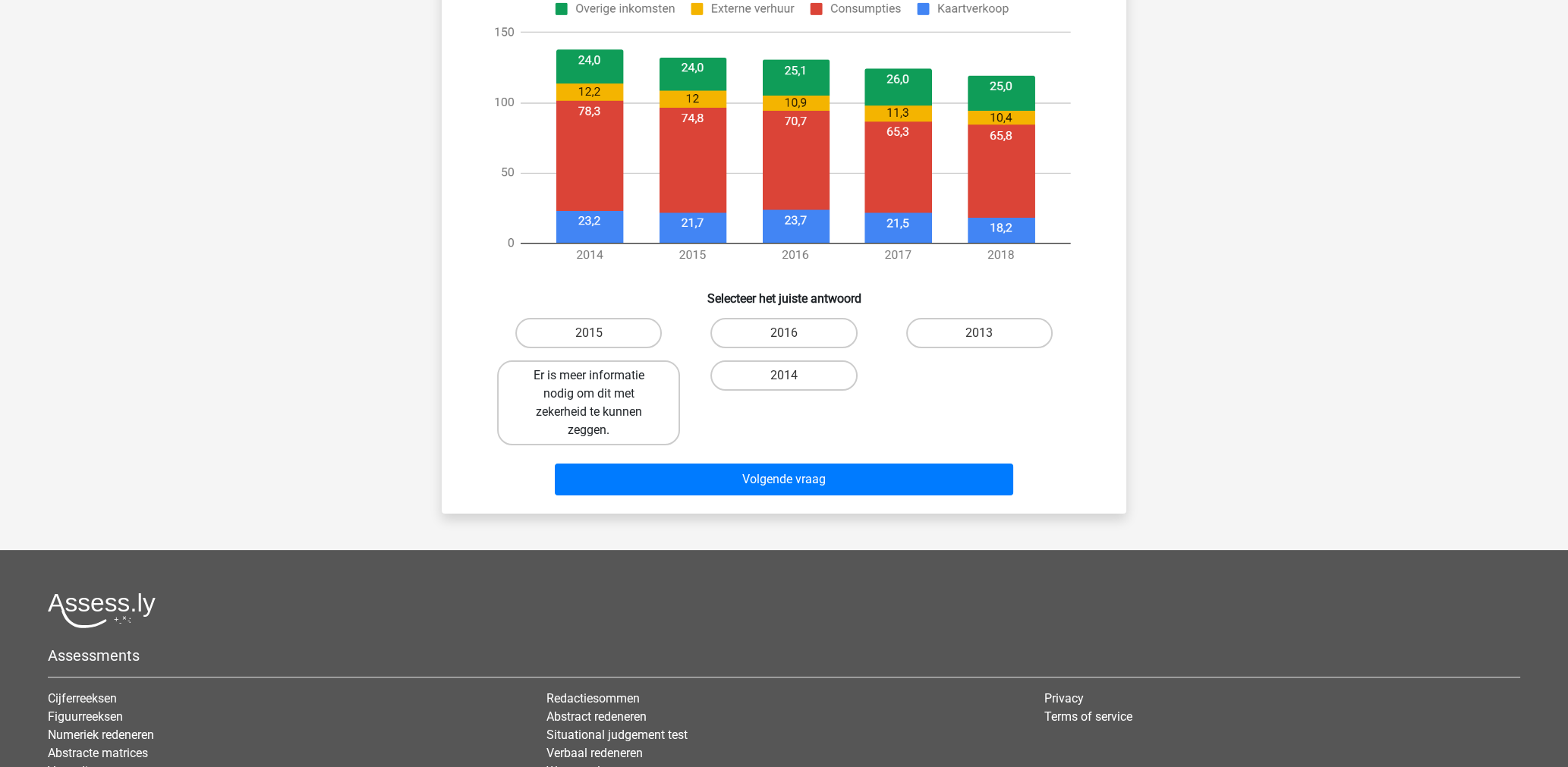
click at [583, 377] on label "Er is meer informatie nodig om dit met zekerheid te kunnen zeggen." at bounding box center [589, 402] width 183 height 85
click at [589, 377] on input "Er is meer informatie nodig om dit met zekerheid te kunnen zeggen." at bounding box center [593, 380] width 10 height 10
radio input "true"
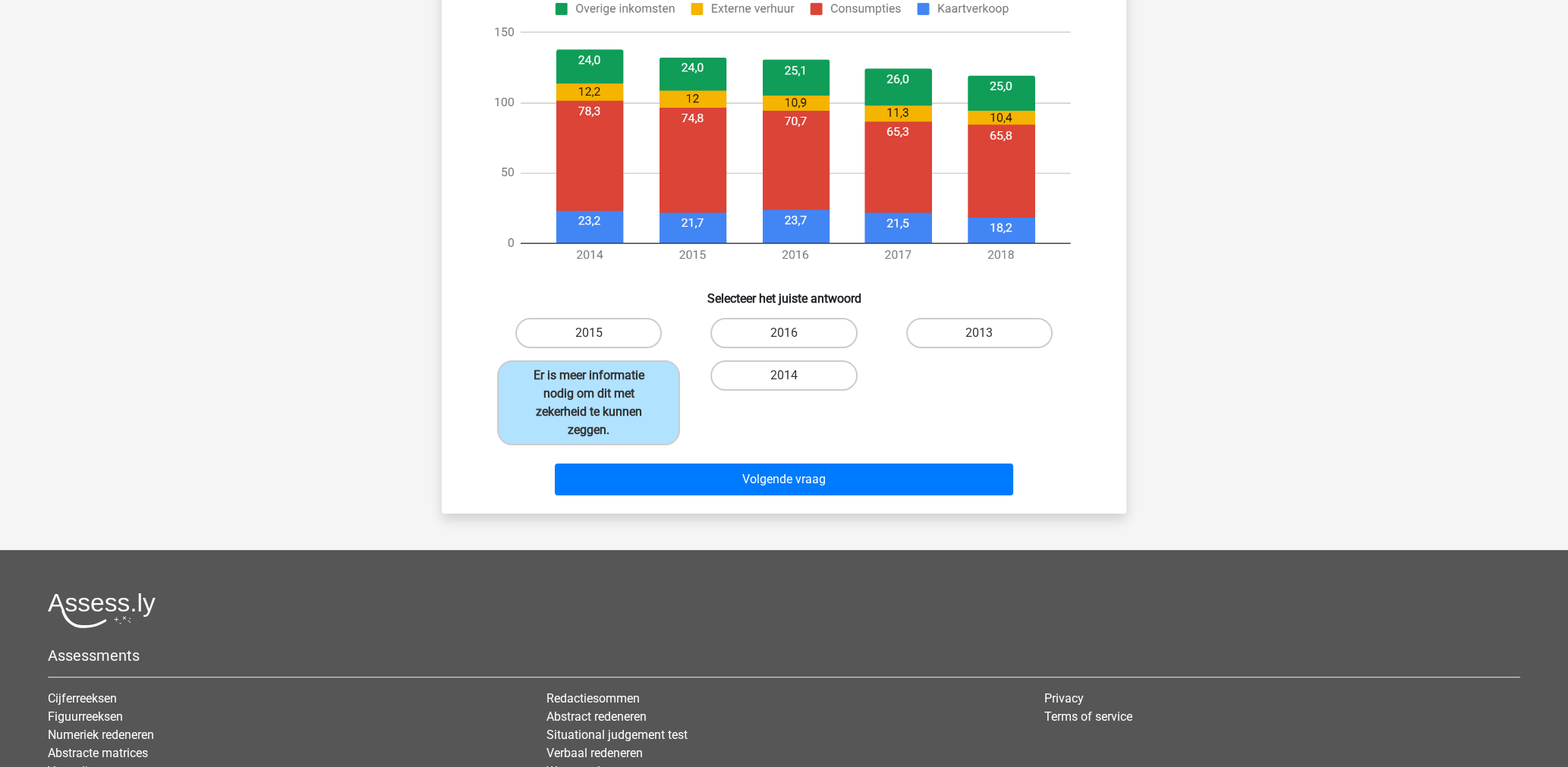
click at [749, 415] on div "2014" at bounding box center [784, 402] width 183 height 85
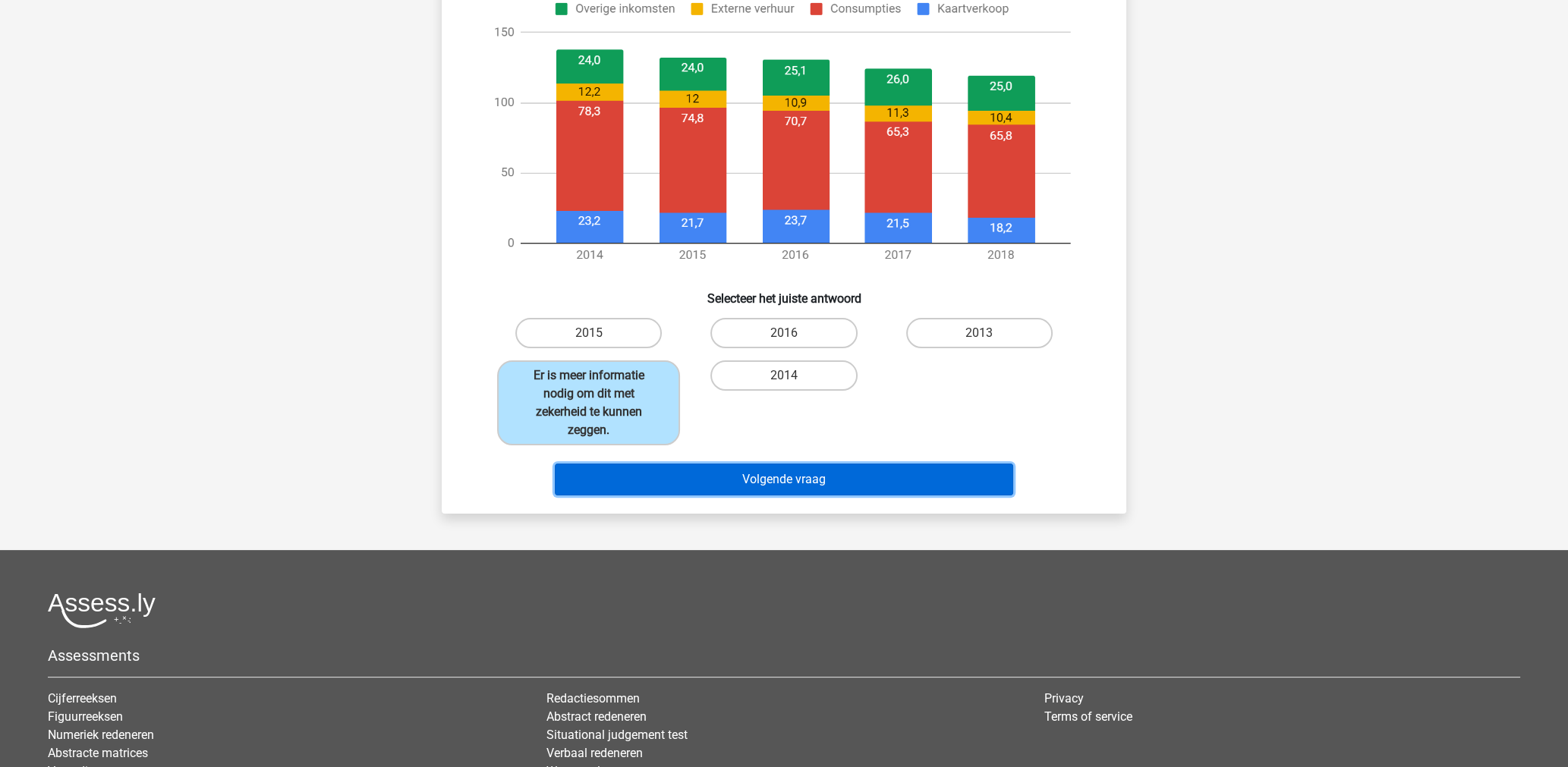
click at [759, 478] on button "Volgende vraag" at bounding box center [784, 480] width 459 height 32
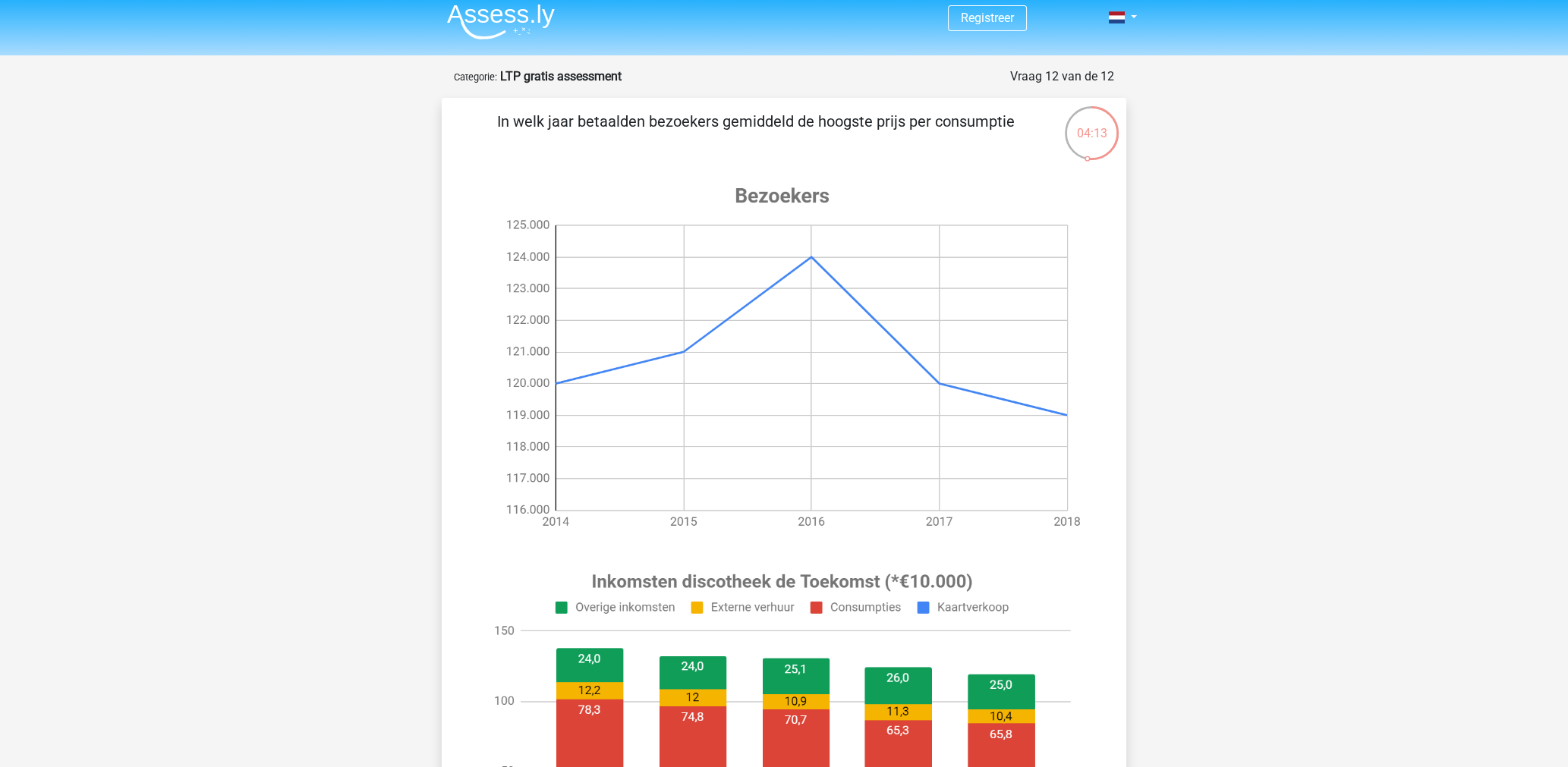
scroll to position [0, 0]
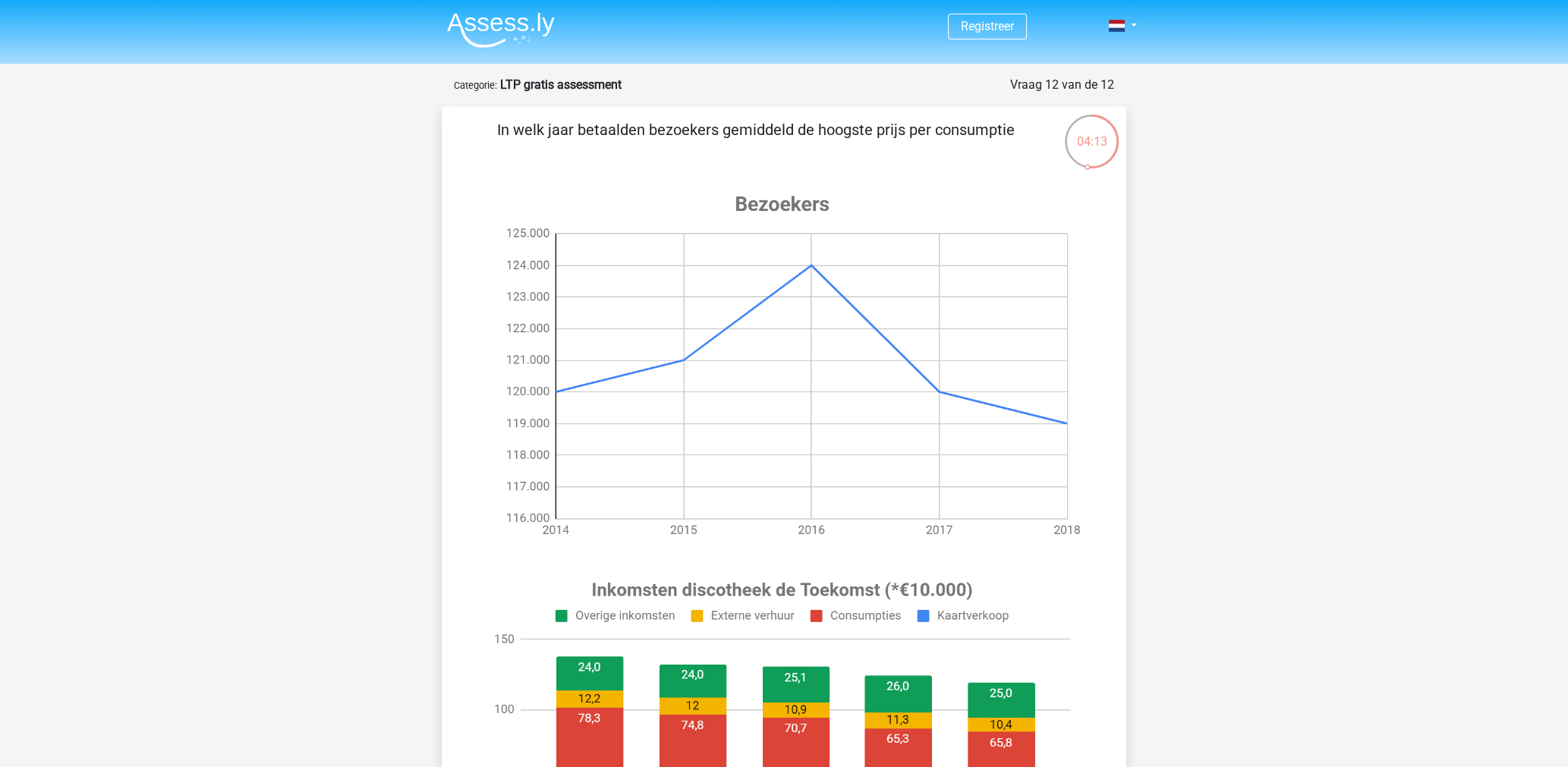
click at [788, 306] on image at bounding box center [782, 365] width 608 height 379
drag, startPoint x: 838, startPoint y: 241, endPoint x: 830, endPoint y: 279, distance: 38.8
click at [839, 254] on image at bounding box center [782, 365] width 608 height 379
click at [829, 279] on image at bounding box center [782, 365] width 608 height 379
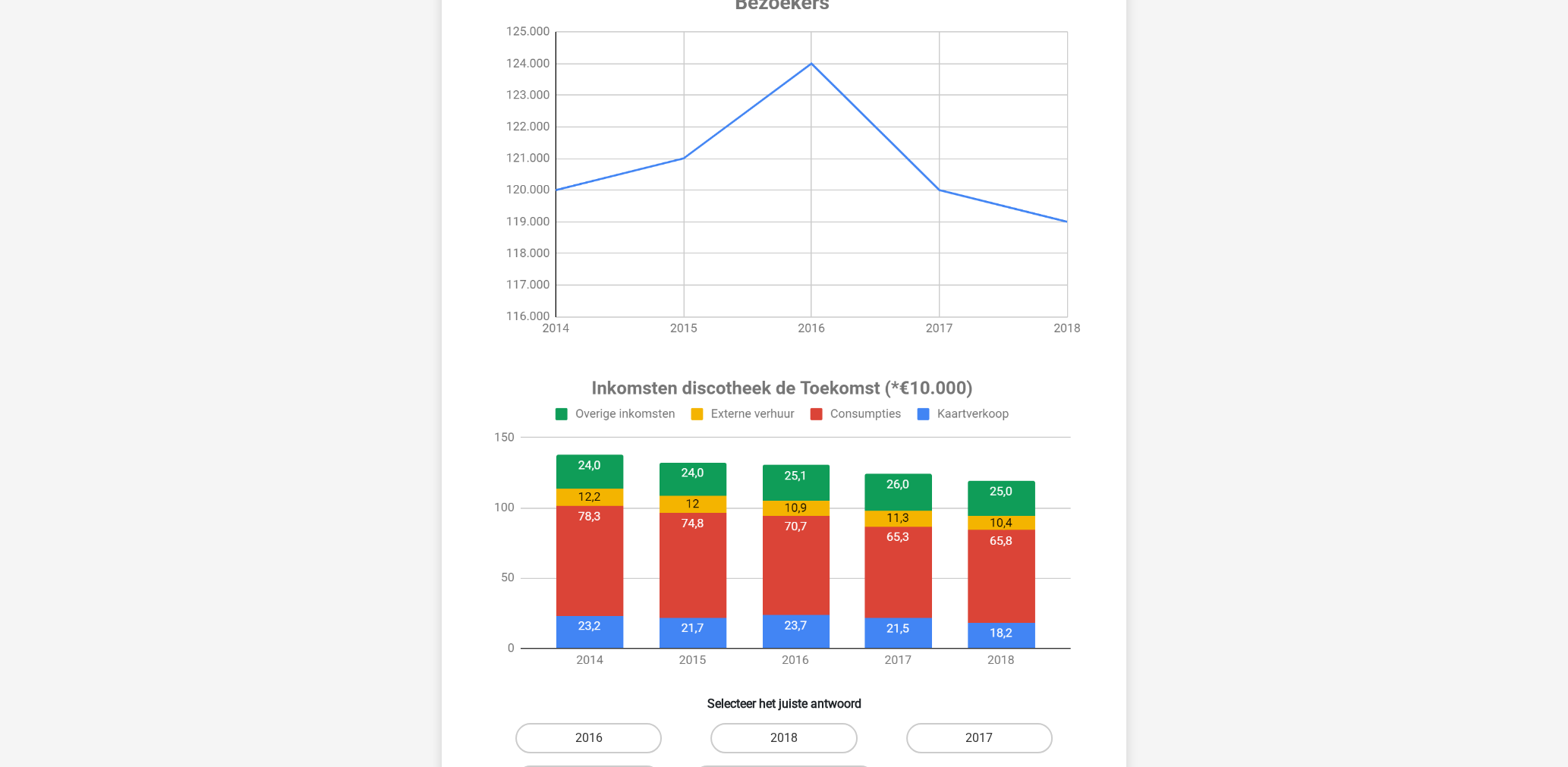
scroll to position [379, 0]
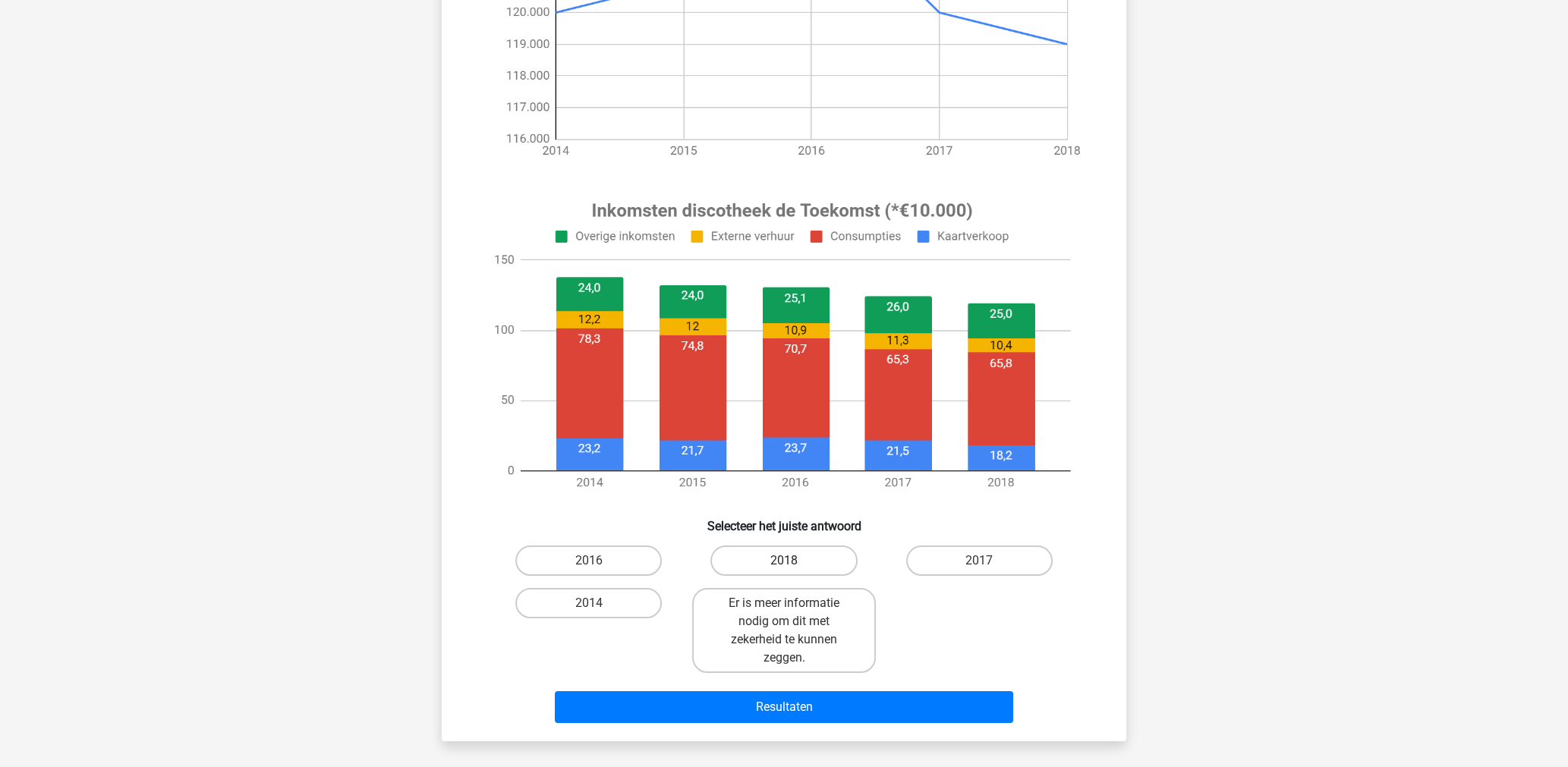
click at [818, 565] on label "2018" at bounding box center [784, 561] width 146 height 30
click at [794, 565] on input "2018" at bounding box center [788, 566] width 10 height 10
radio input "true"
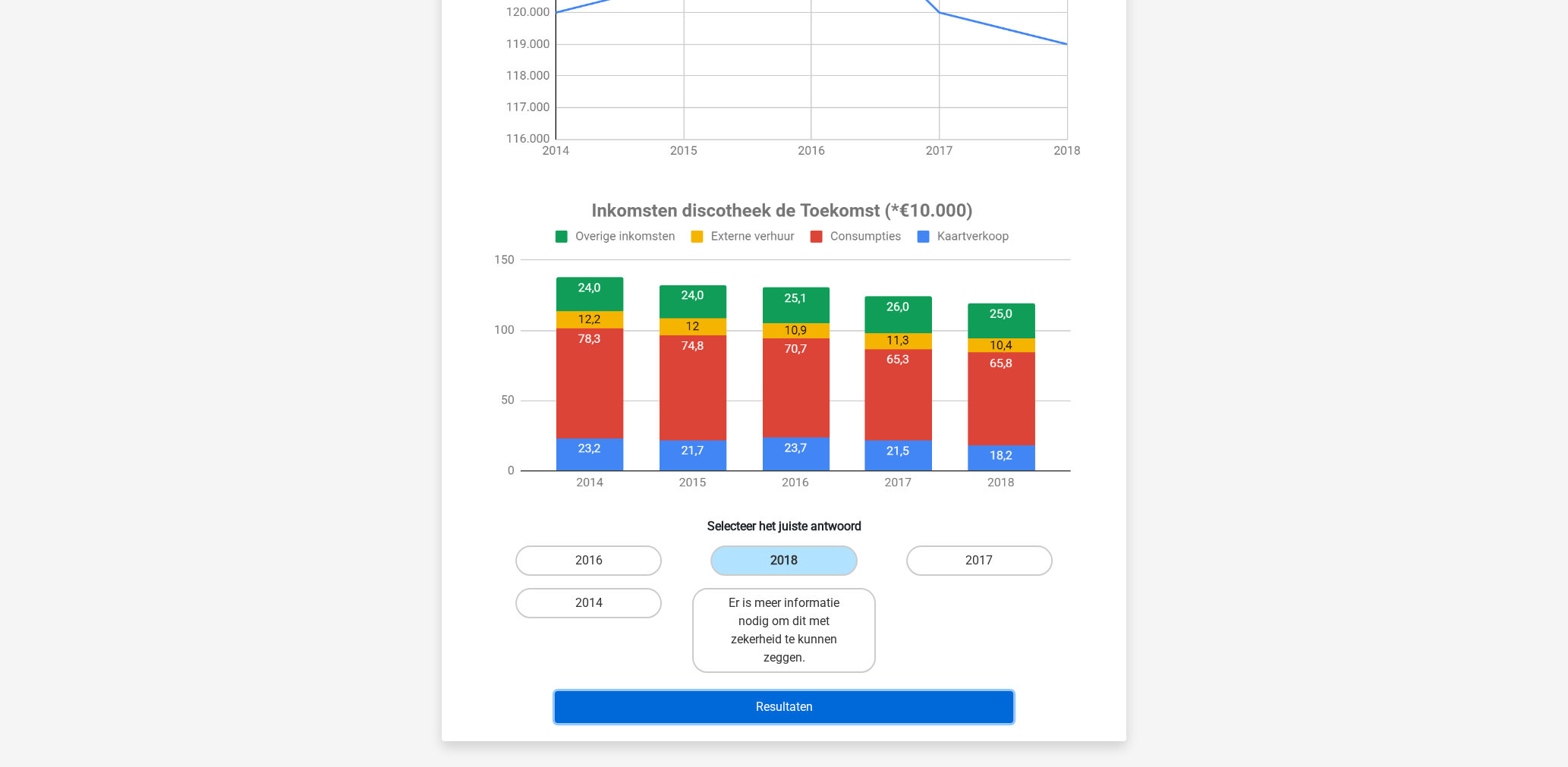
click at [788, 702] on button "Resultaten" at bounding box center [784, 707] width 459 height 32
